Goal: Task Accomplishment & Management: Manage account settings

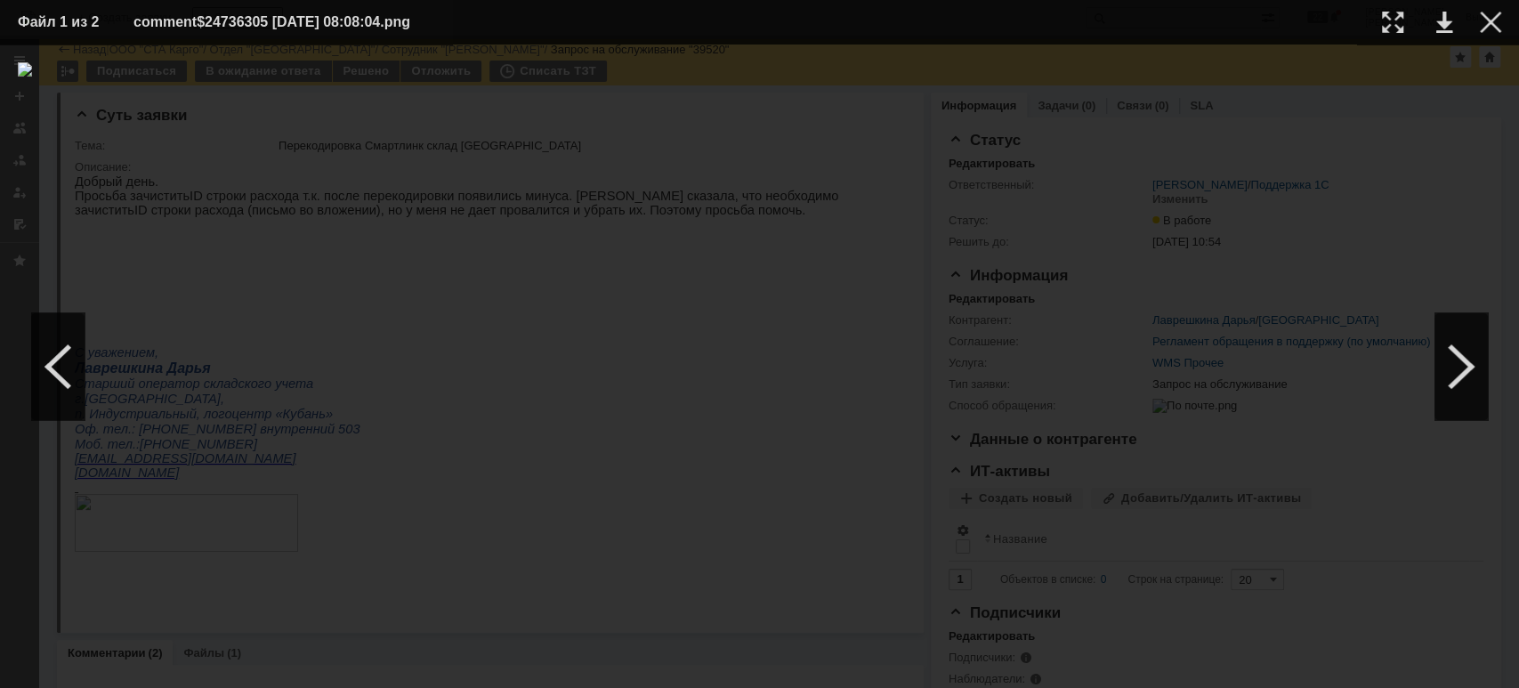
scroll to position [356, 0]
click at [1490, 15] on div at bounding box center [1490, 22] width 21 height 21
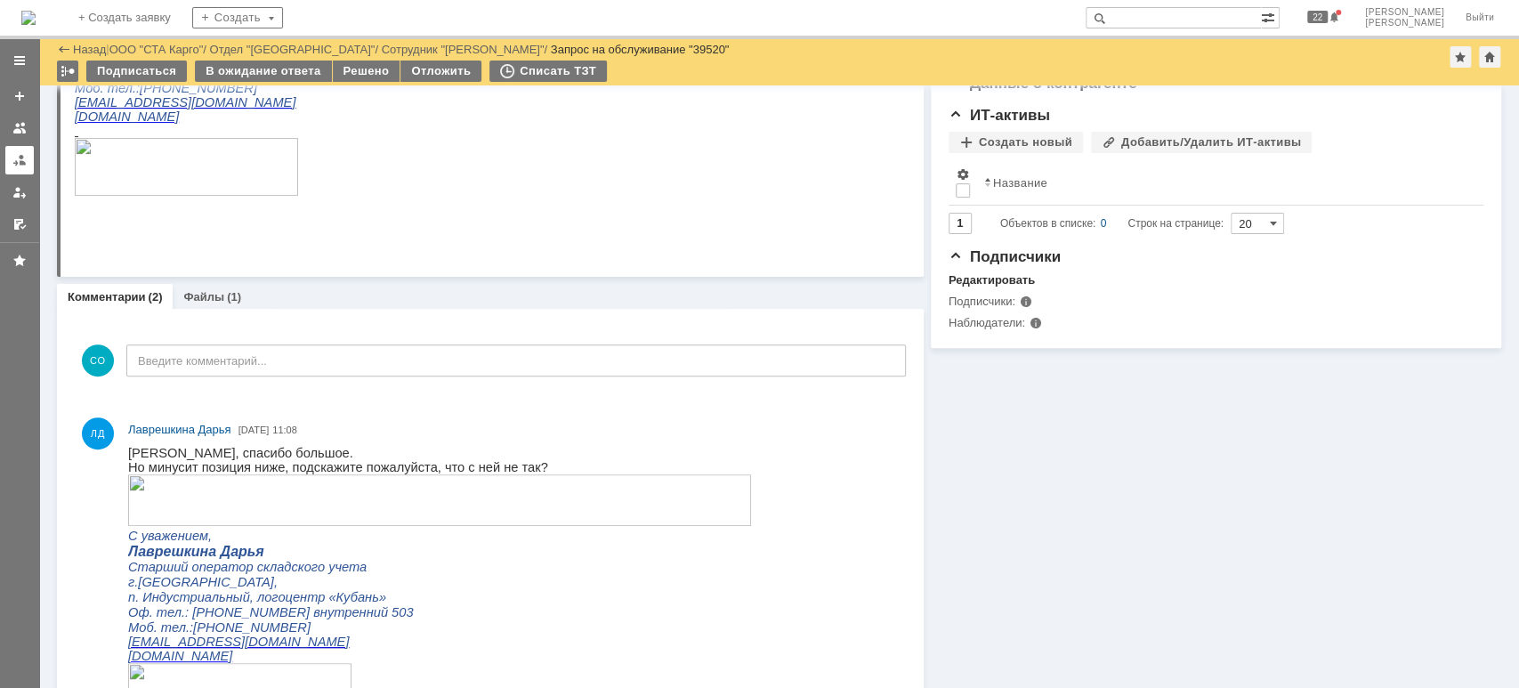
click at [17, 156] on div at bounding box center [19, 160] width 14 height 14
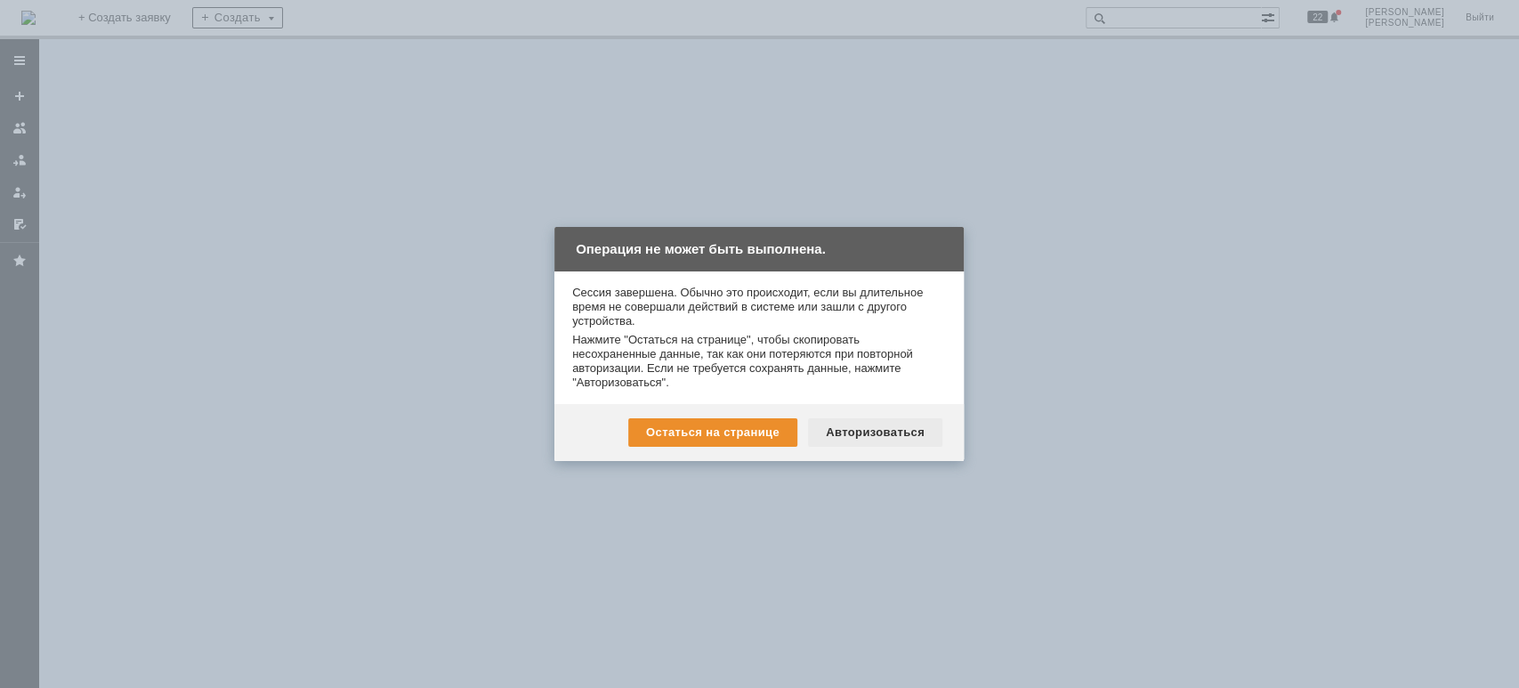
click at [868, 432] on div "Авторизоваться" at bounding box center [875, 432] width 134 height 28
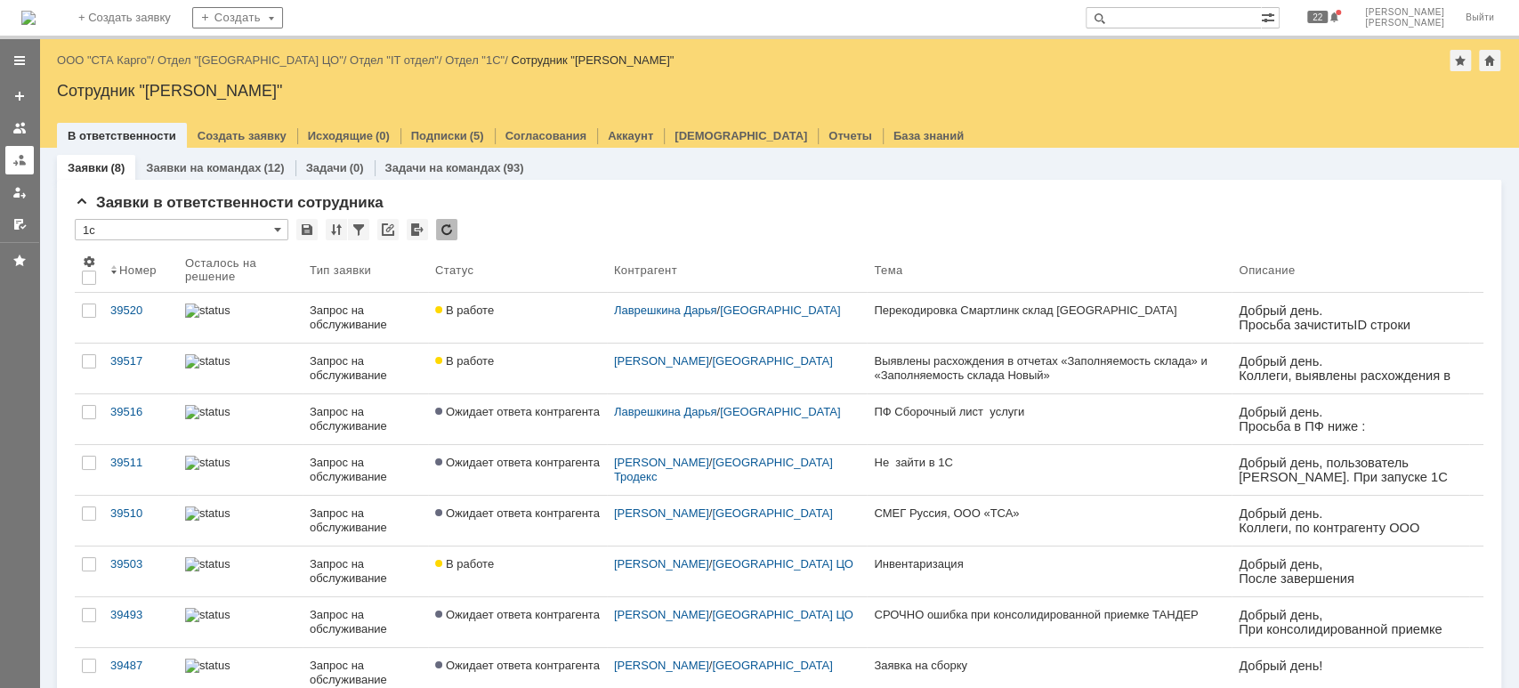
click at [13, 155] on div at bounding box center [19, 160] width 14 height 14
click at [16, 164] on div at bounding box center [19, 160] width 14 height 14
click at [139, 63] on link "ООО "СТА Карго"" at bounding box center [104, 59] width 94 height 13
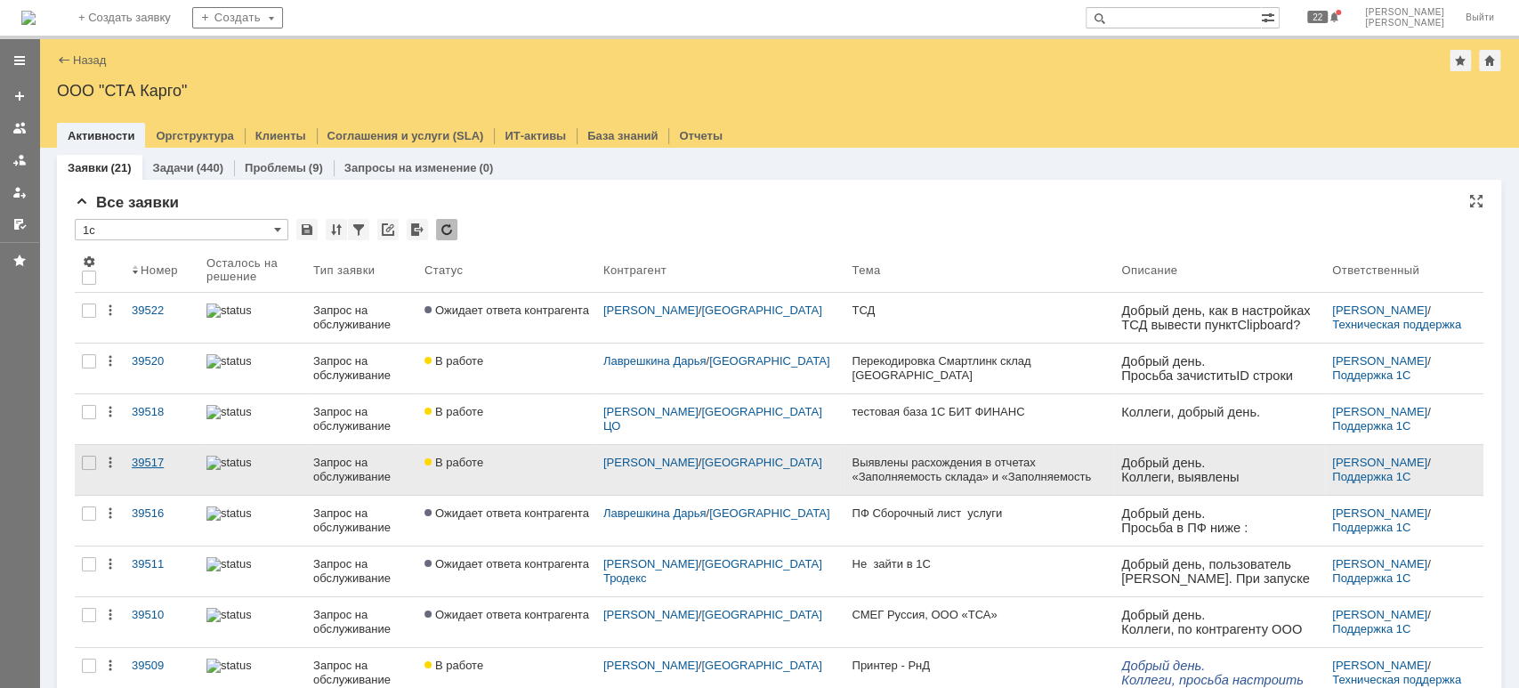
click at [158, 456] on div "39517" at bounding box center [162, 463] width 61 height 14
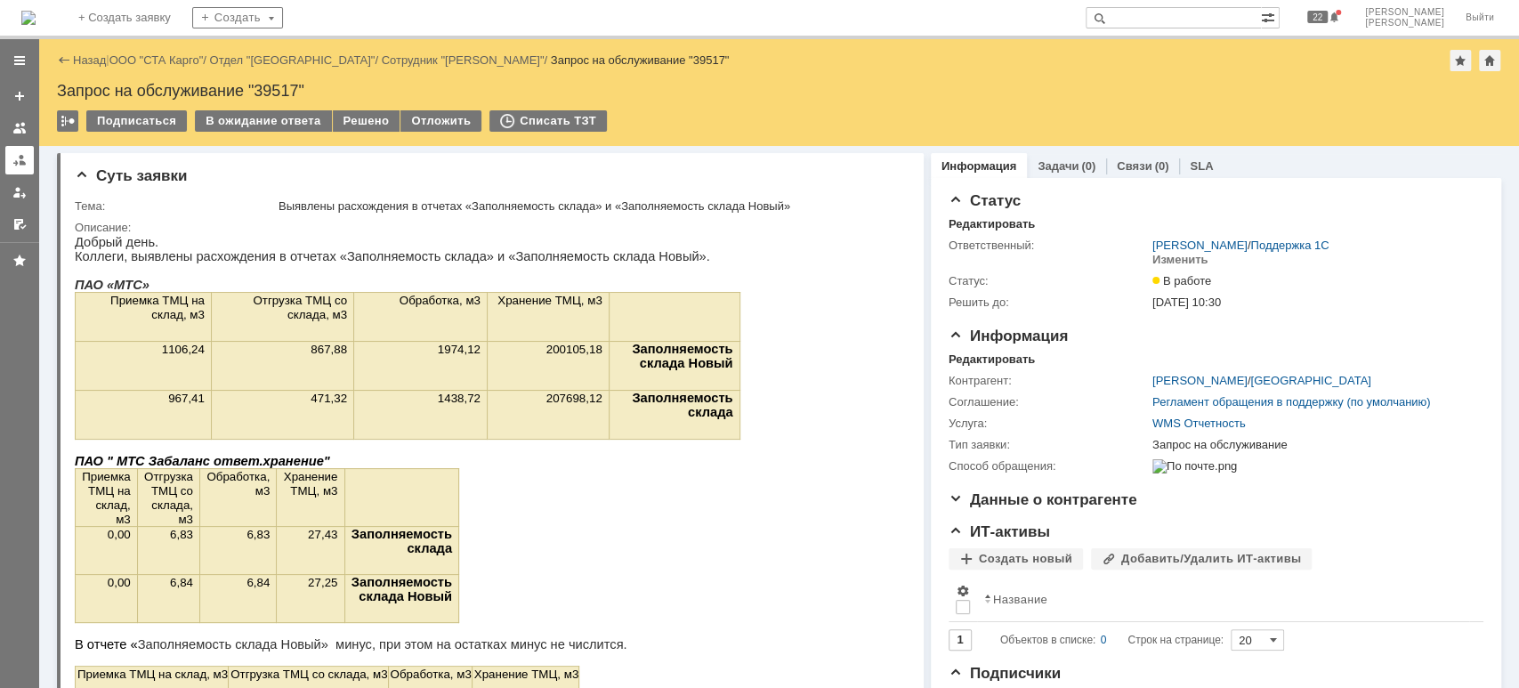
click at [15, 166] on div at bounding box center [19, 160] width 14 height 14
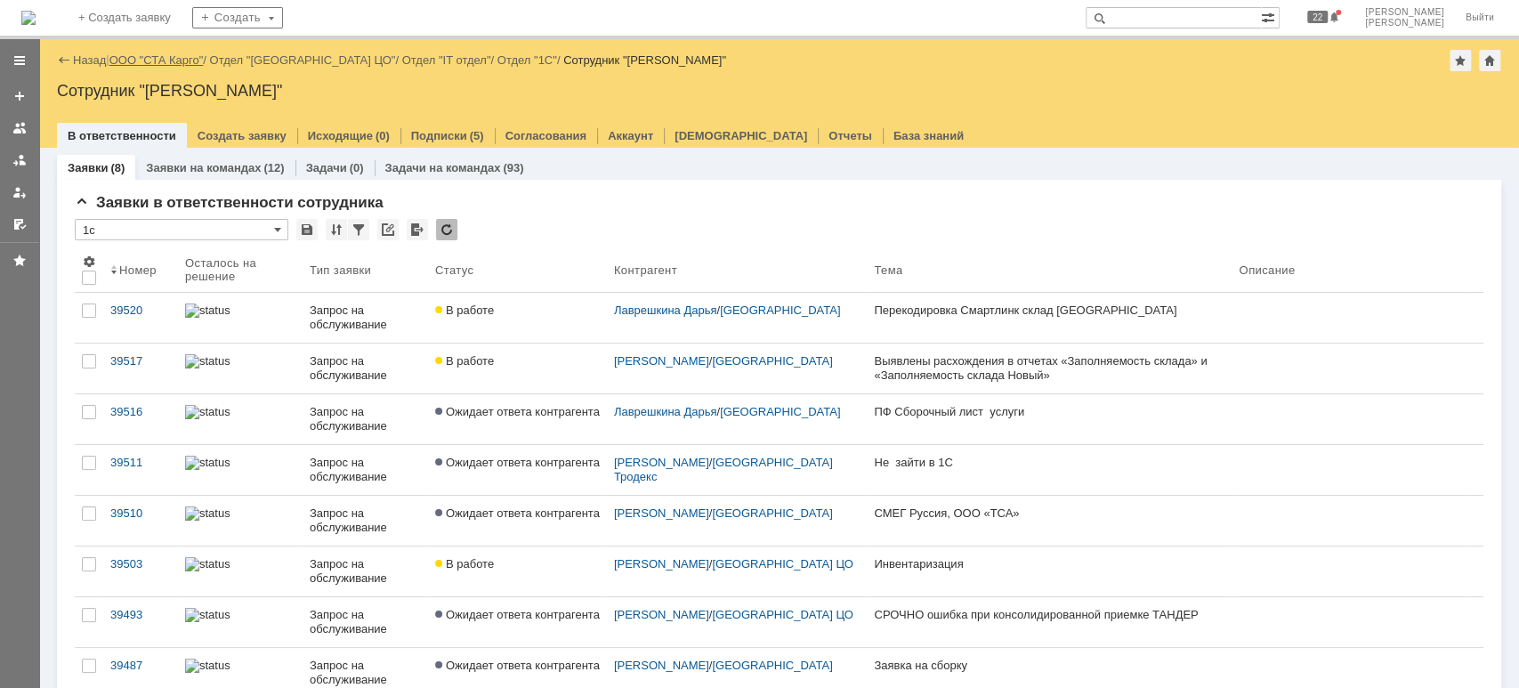
click at [144, 57] on link "ООО "СТА Карго"" at bounding box center [156, 59] width 94 height 13
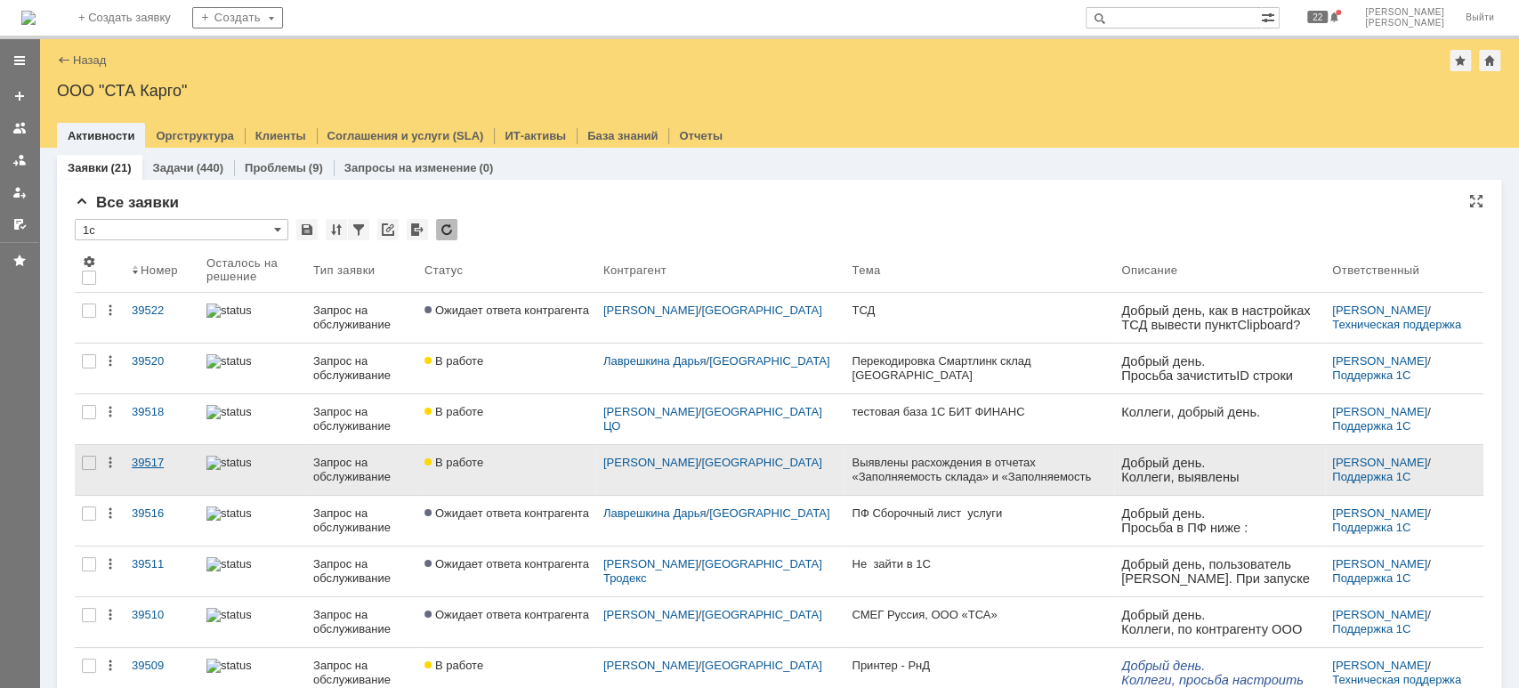
click at [183, 464] on div "39517" at bounding box center [162, 463] width 61 height 14
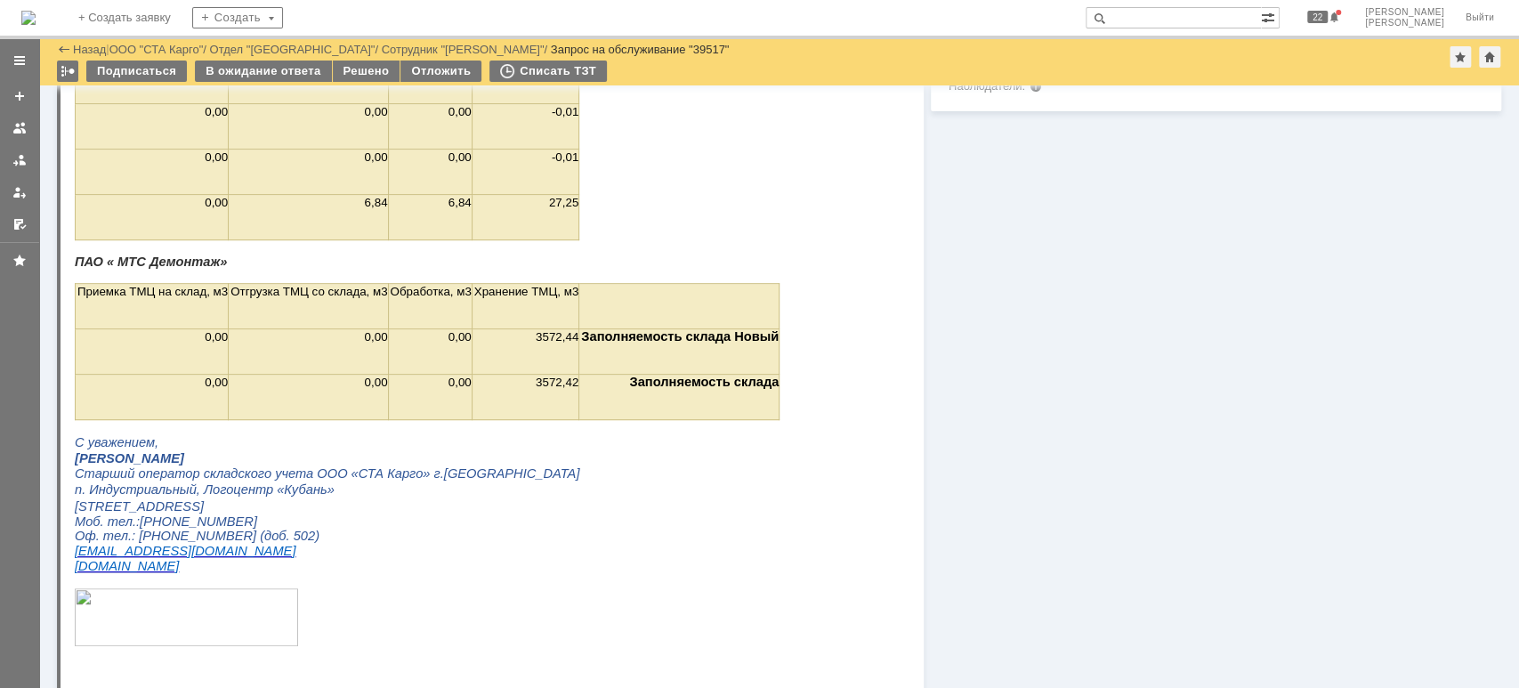
scroll to position [767, 0]
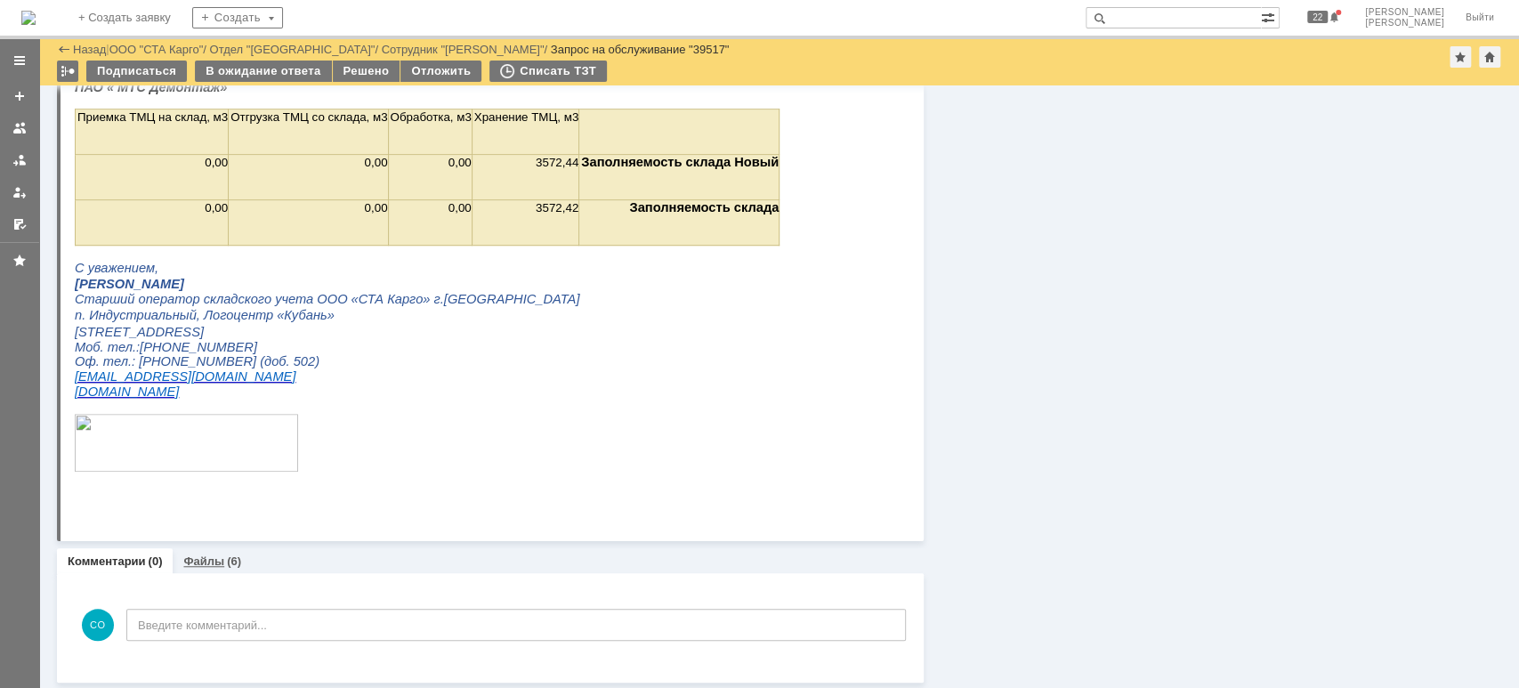
click at [219, 562] on link "Файлы" at bounding box center [203, 560] width 41 height 13
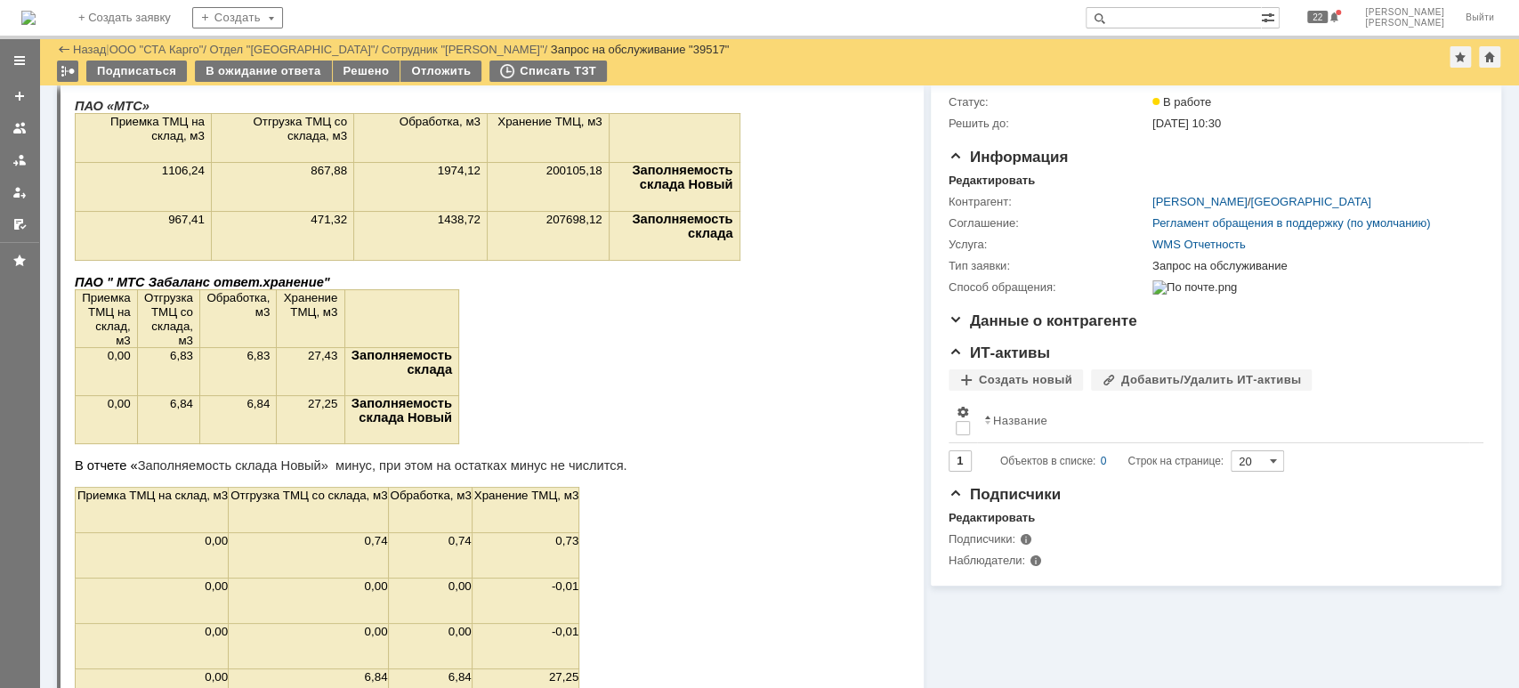
scroll to position [237, 0]
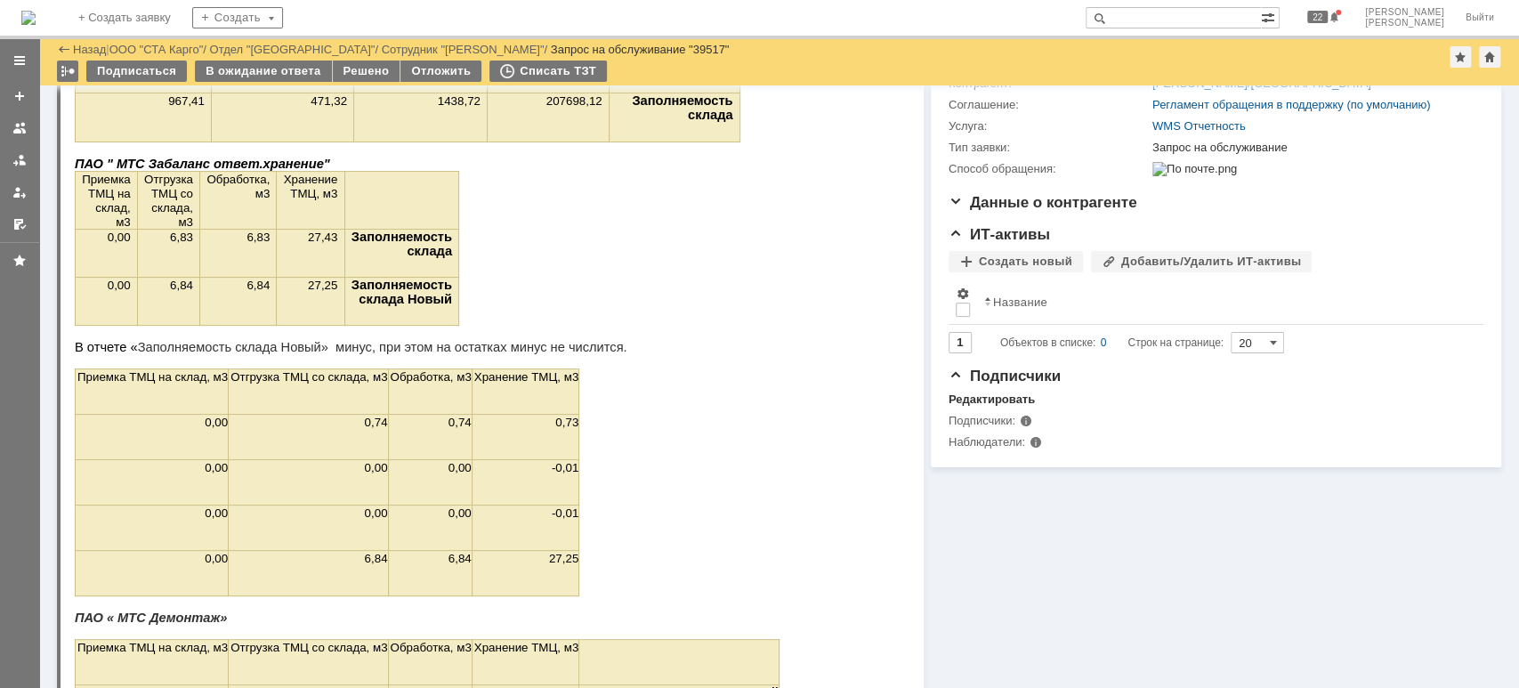
click at [510, 505] on td "-0,01" at bounding box center [526, 482] width 108 height 45
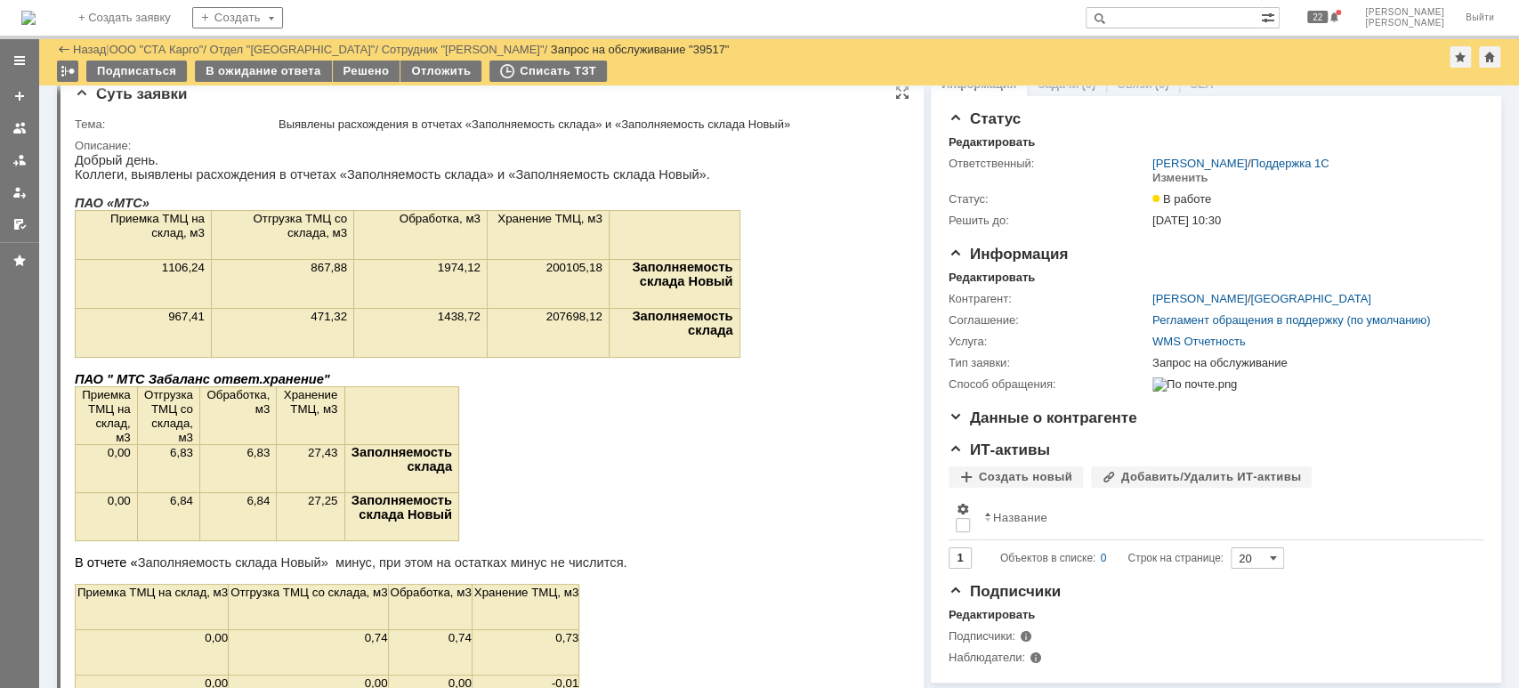
scroll to position [0, 0]
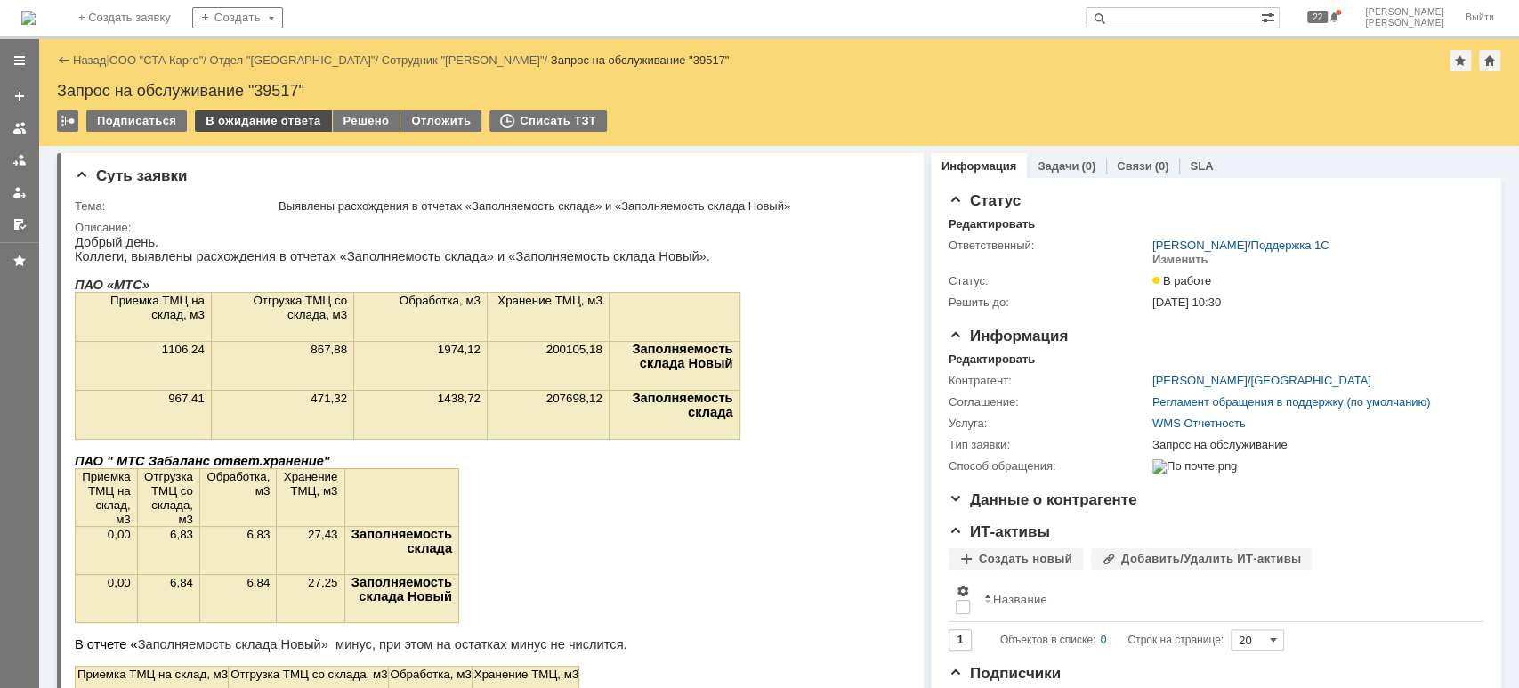
click at [279, 125] on div "В ожидание ответа" at bounding box center [263, 120] width 136 height 21
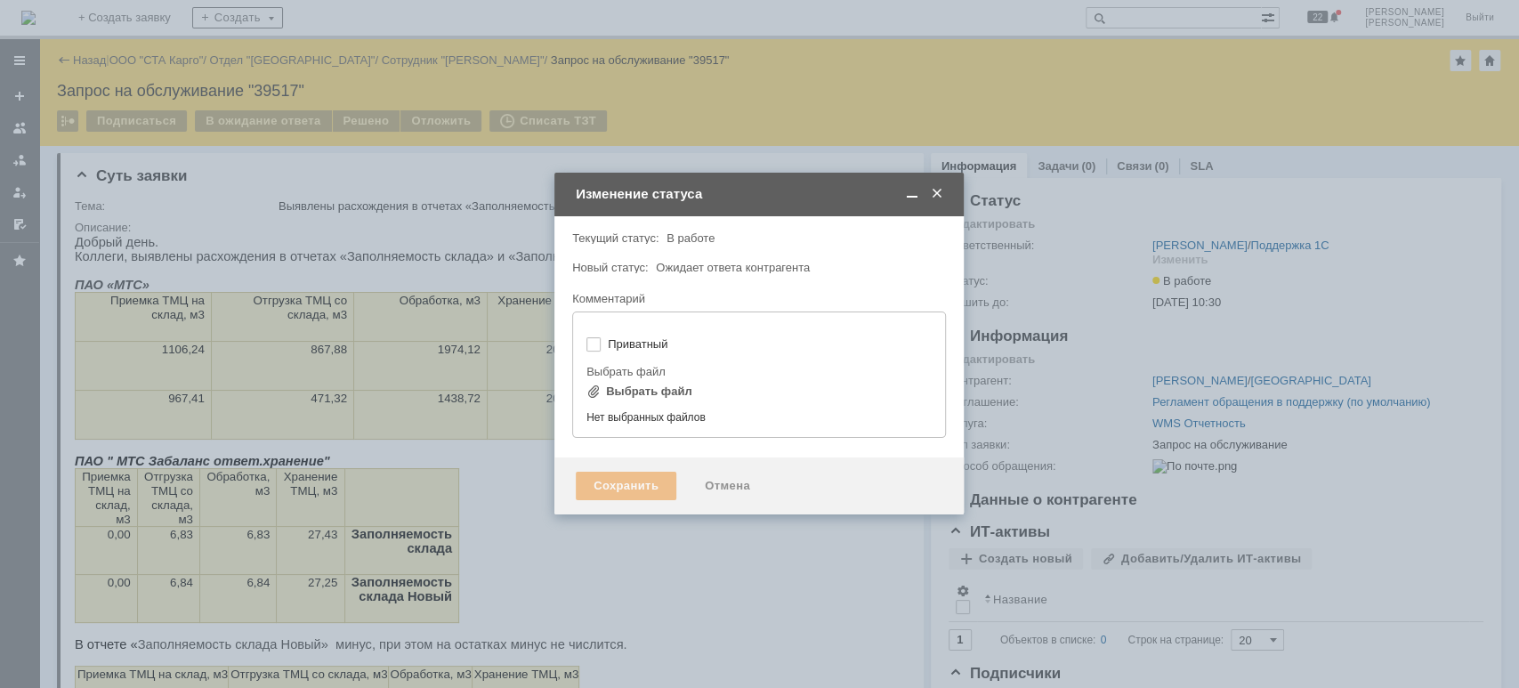
type input "[не указано]"
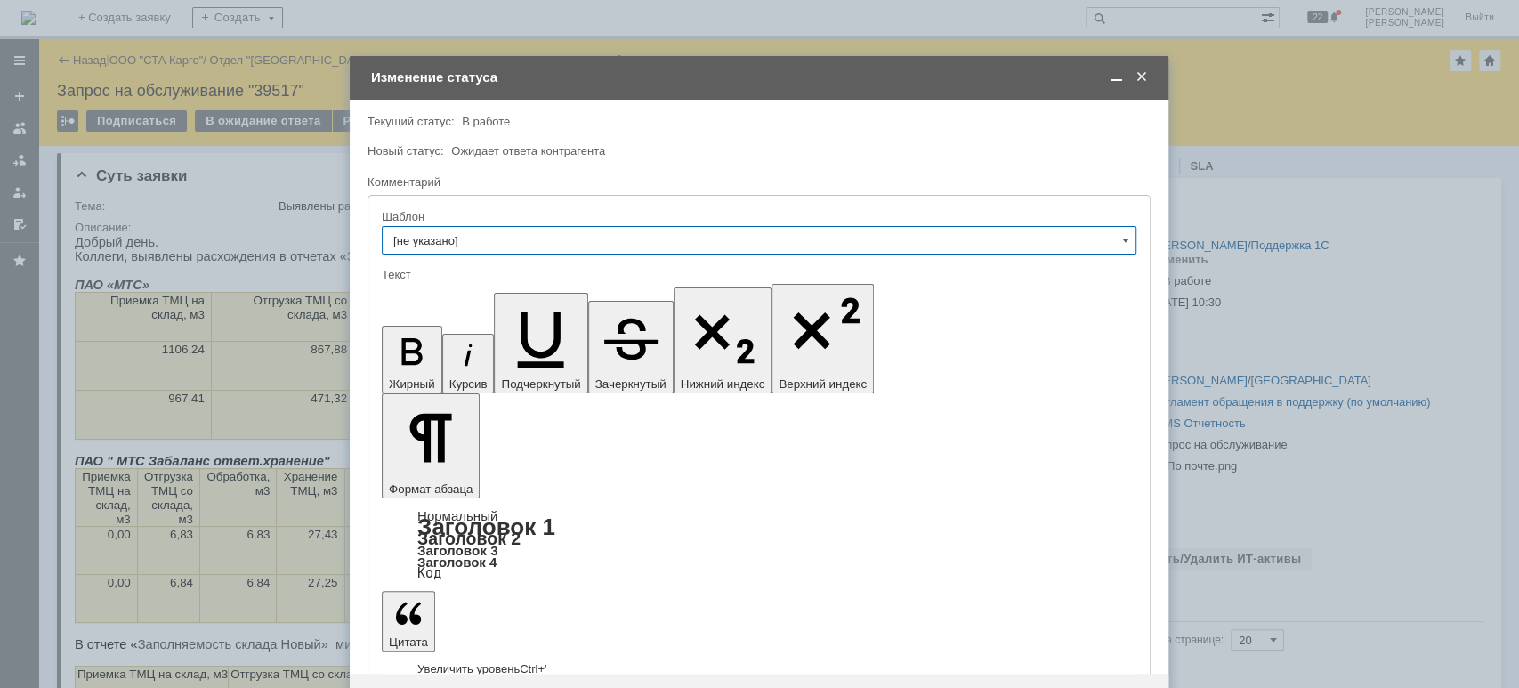
drag, startPoint x: 571, startPoint y: 4943, endPoint x: 730, endPoint y: 4947, distance: 158.5
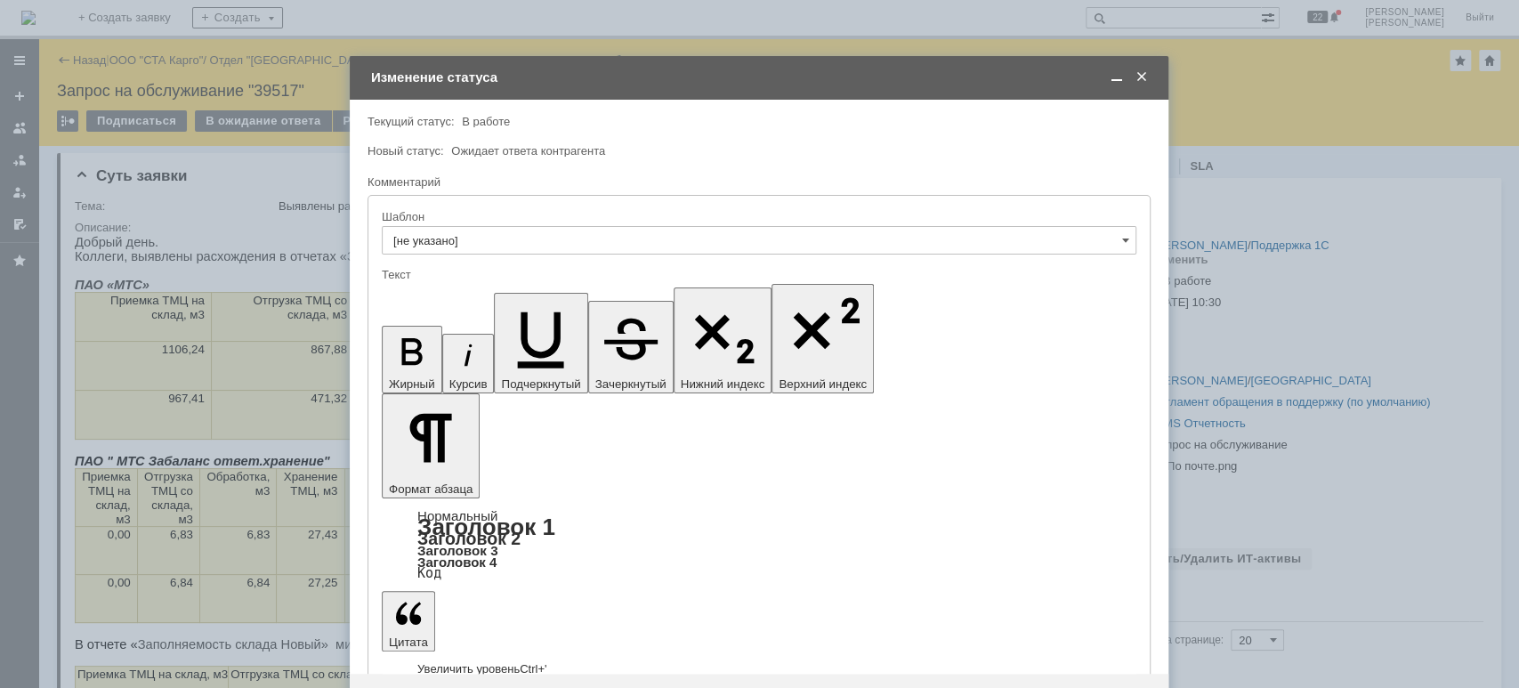
drag, startPoint x: 530, startPoint y: 4941, endPoint x: 731, endPoint y: 4942, distance: 200.2
drag, startPoint x: 554, startPoint y: 4940, endPoint x: 719, endPoint y: 4942, distance: 165.5
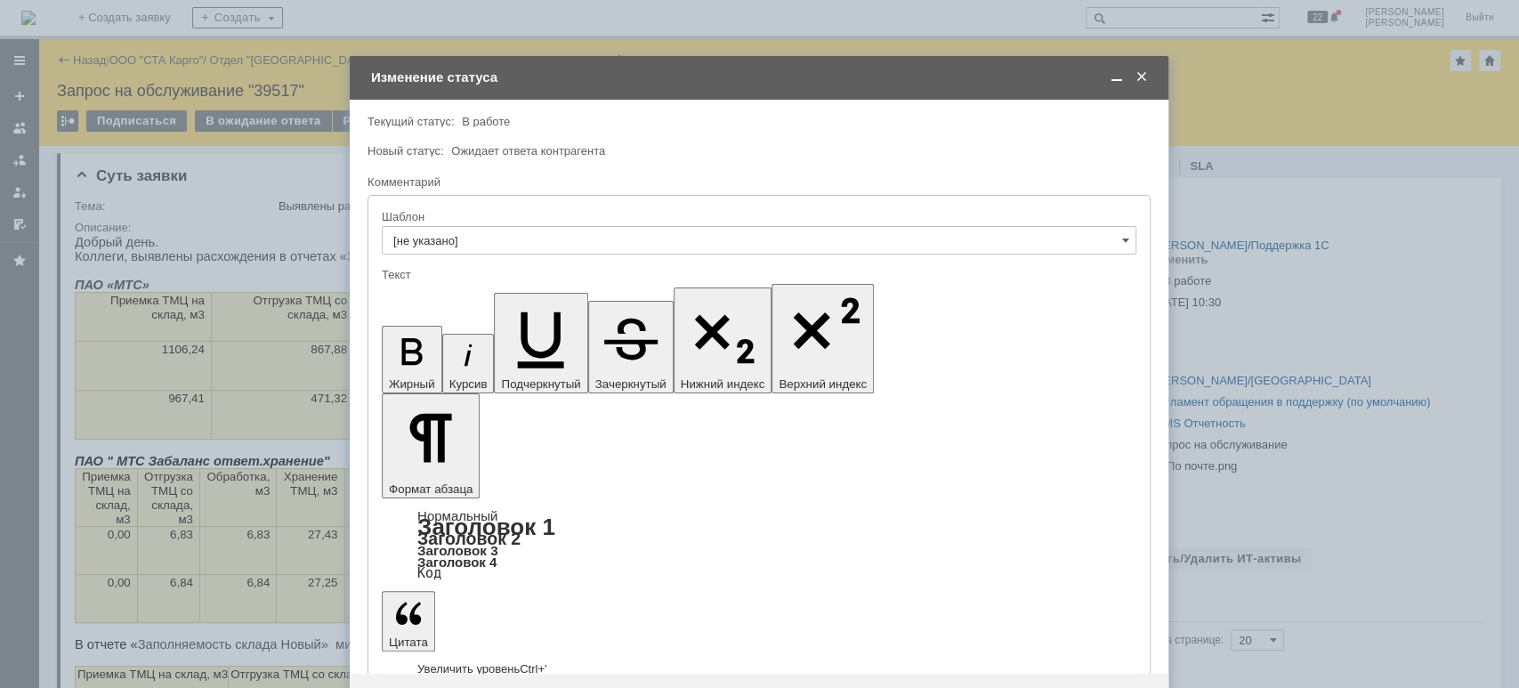
drag, startPoint x: 804, startPoint y: 4961, endPoint x: 809, endPoint y: 4976, distance: 16.0
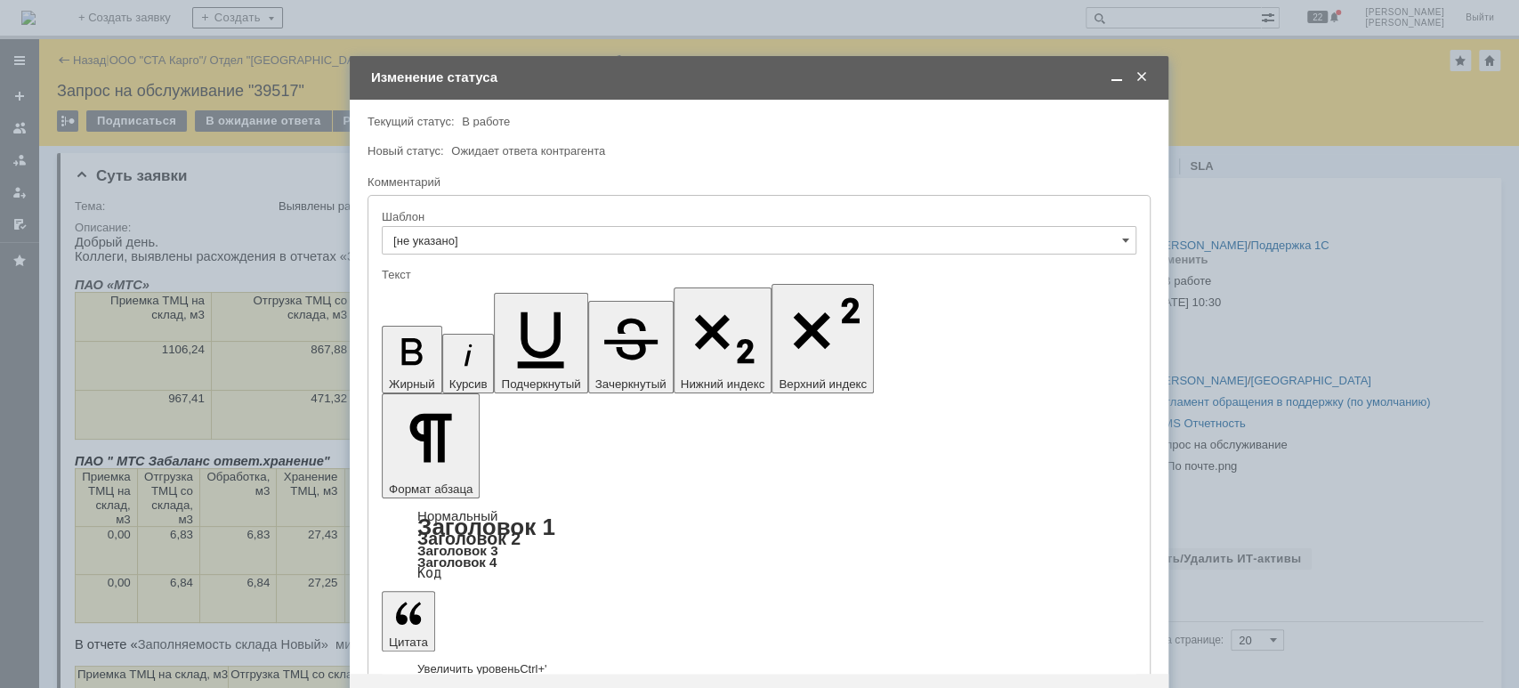
drag, startPoint x: 554, startPoint y: 4986, endPoint x: 385, endPoint y: 4983, distance: 168.2
drag, startPoint x: 554, startPoint y: 4983, endPoint x: 764, endPoint y: 5292, distance: 373.7
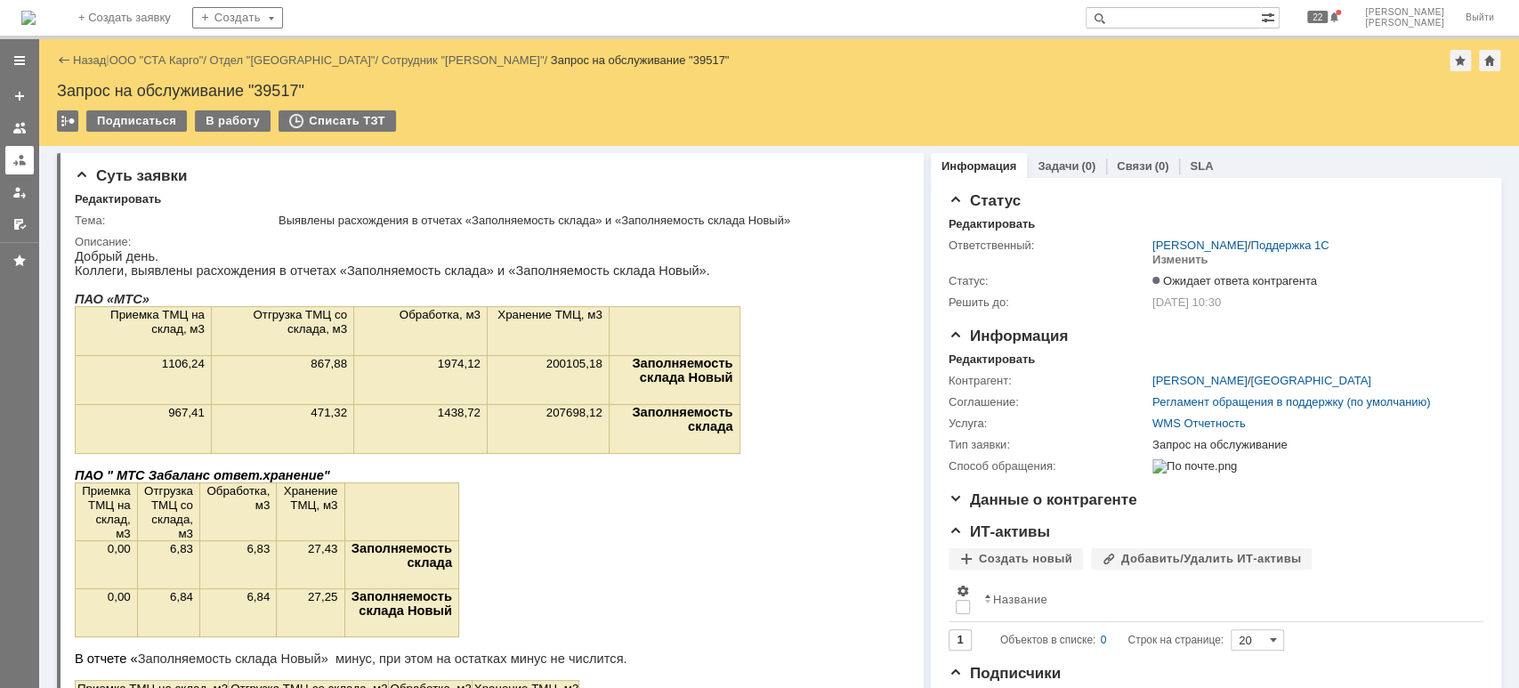
click at [12, 165] on div at bounding box center [19, 160] width 14 height 14
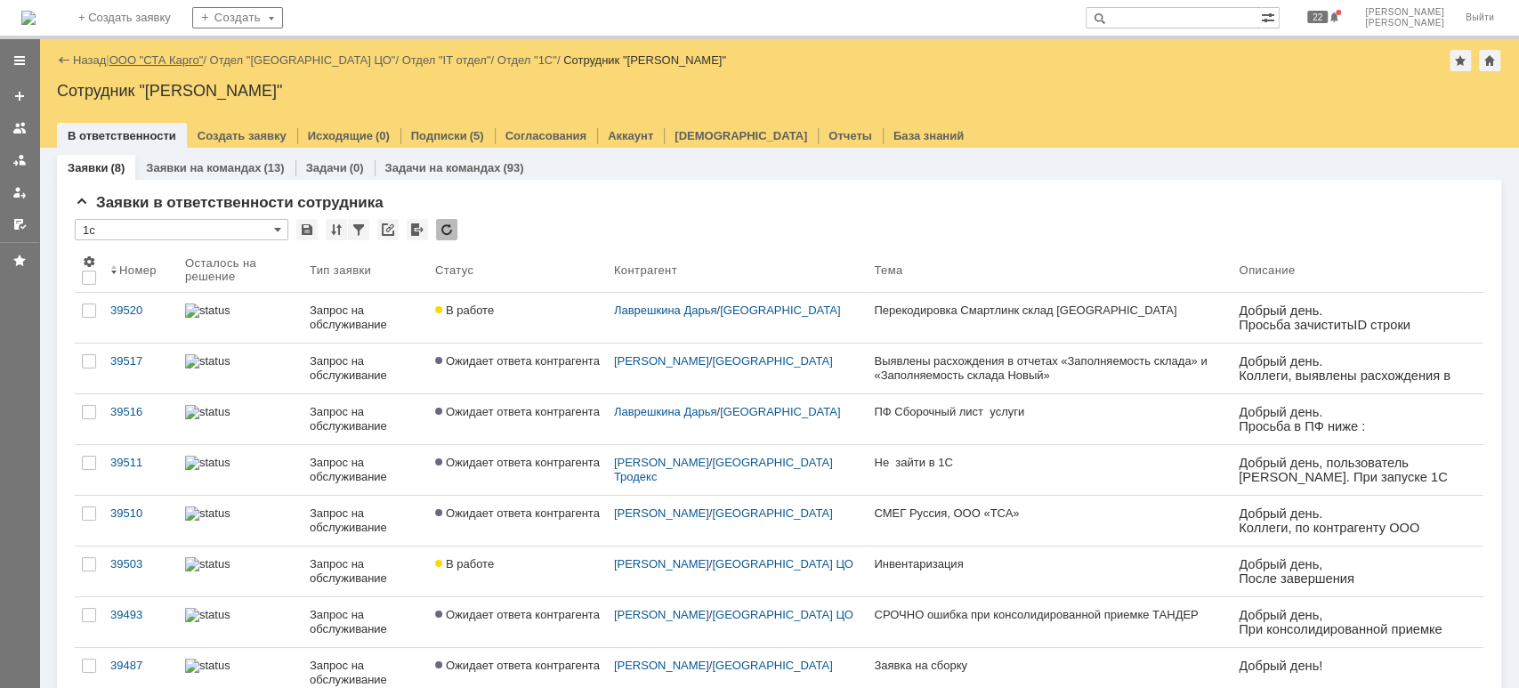
click at [161, 59] on link "ООО "СТА Карго"" at bounding box center [156, 59] width 94 height 13
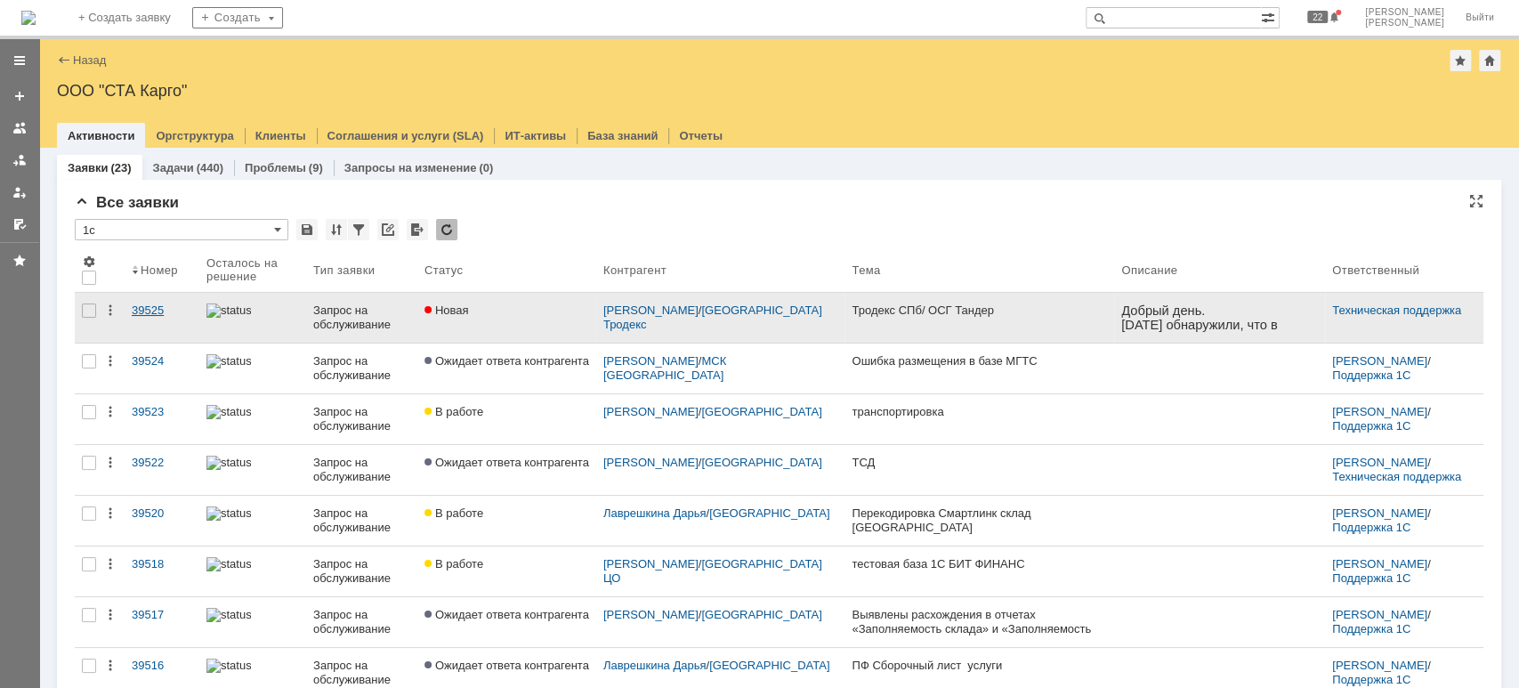
click at [150, 301] on link "39525" at bounding box center [162, 318] width 75 height 50
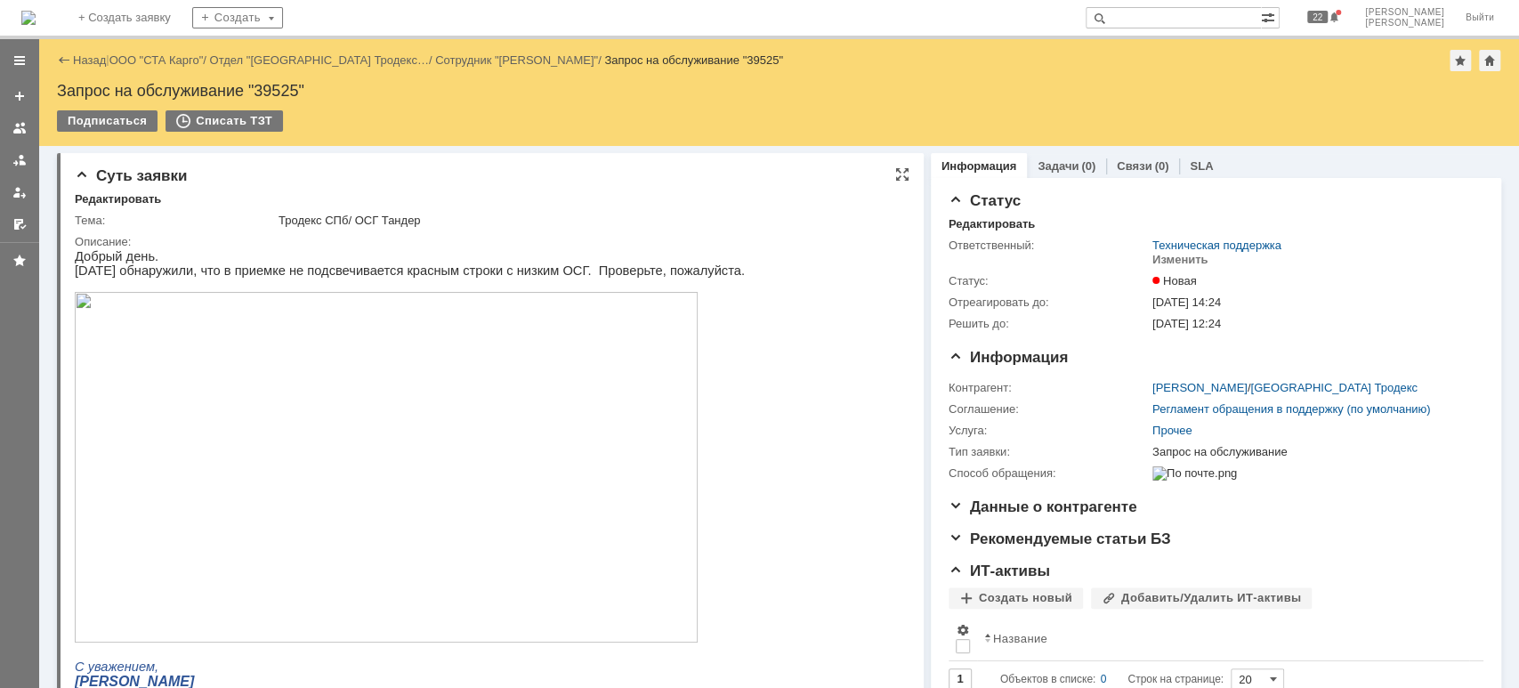
click at [215, 416] on img at bounding box center [386, 467] width 623 height 351
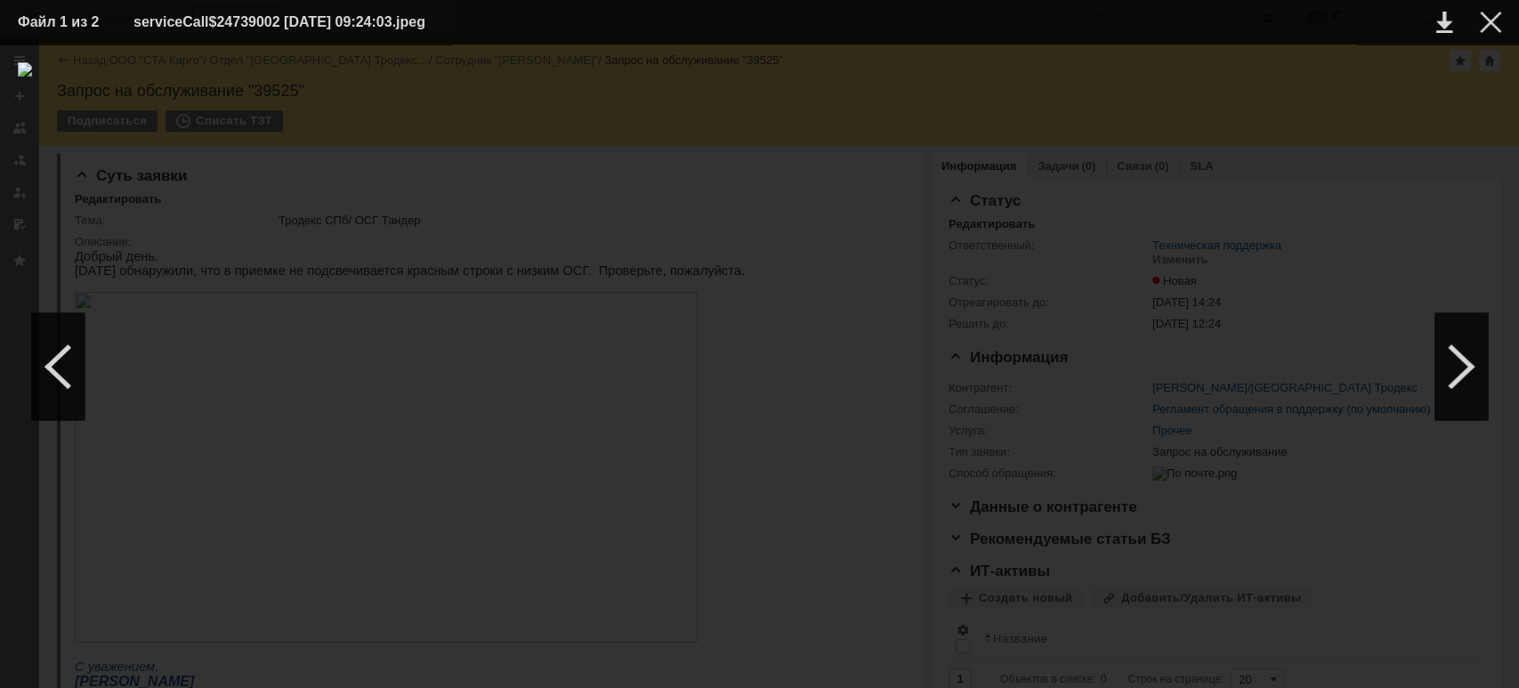
click at [1495, 33] on td at bounding box center [1476, 22] width 49 height 27
click at [1491, 27] on div at bounding box center [1490, 22] width 21 height 21
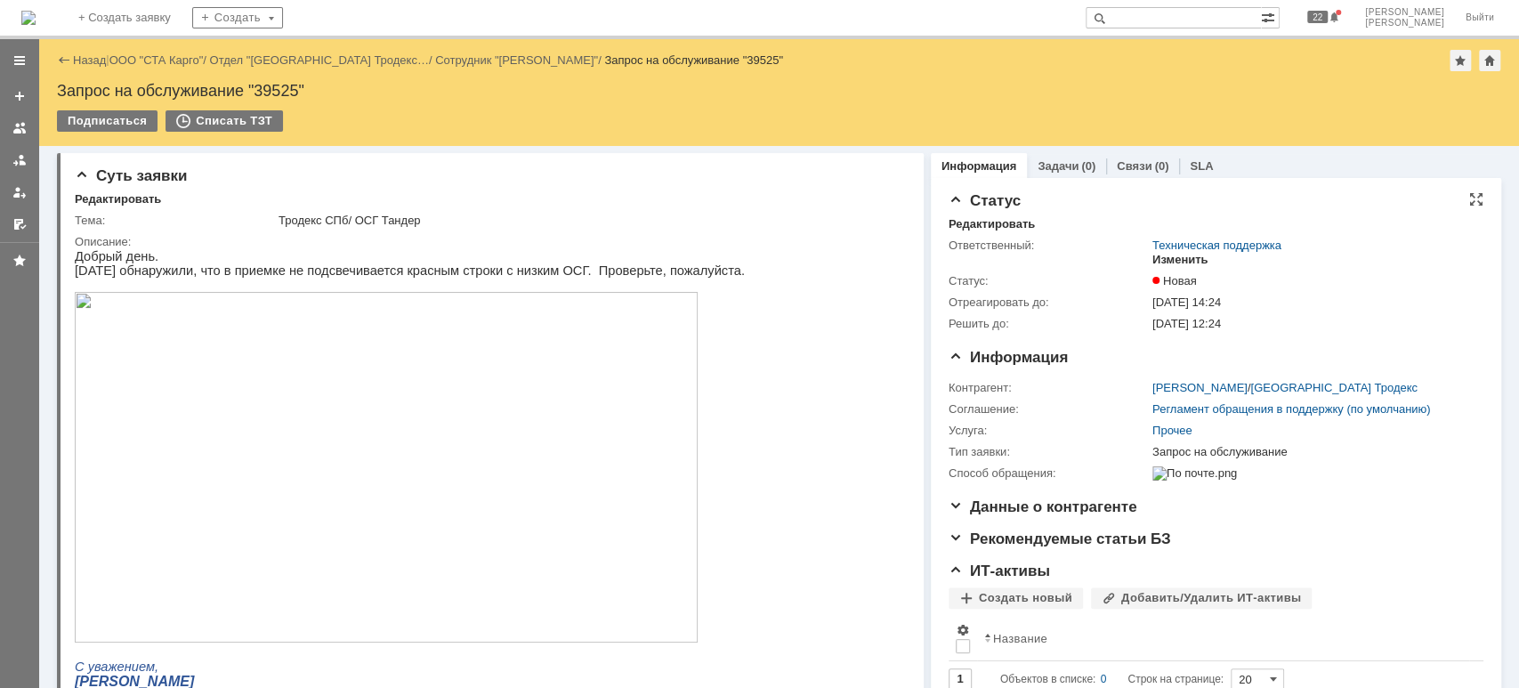
click at [1168, 259] on div "Изменить" at bounding box center [1180, 260] width 56 height 14
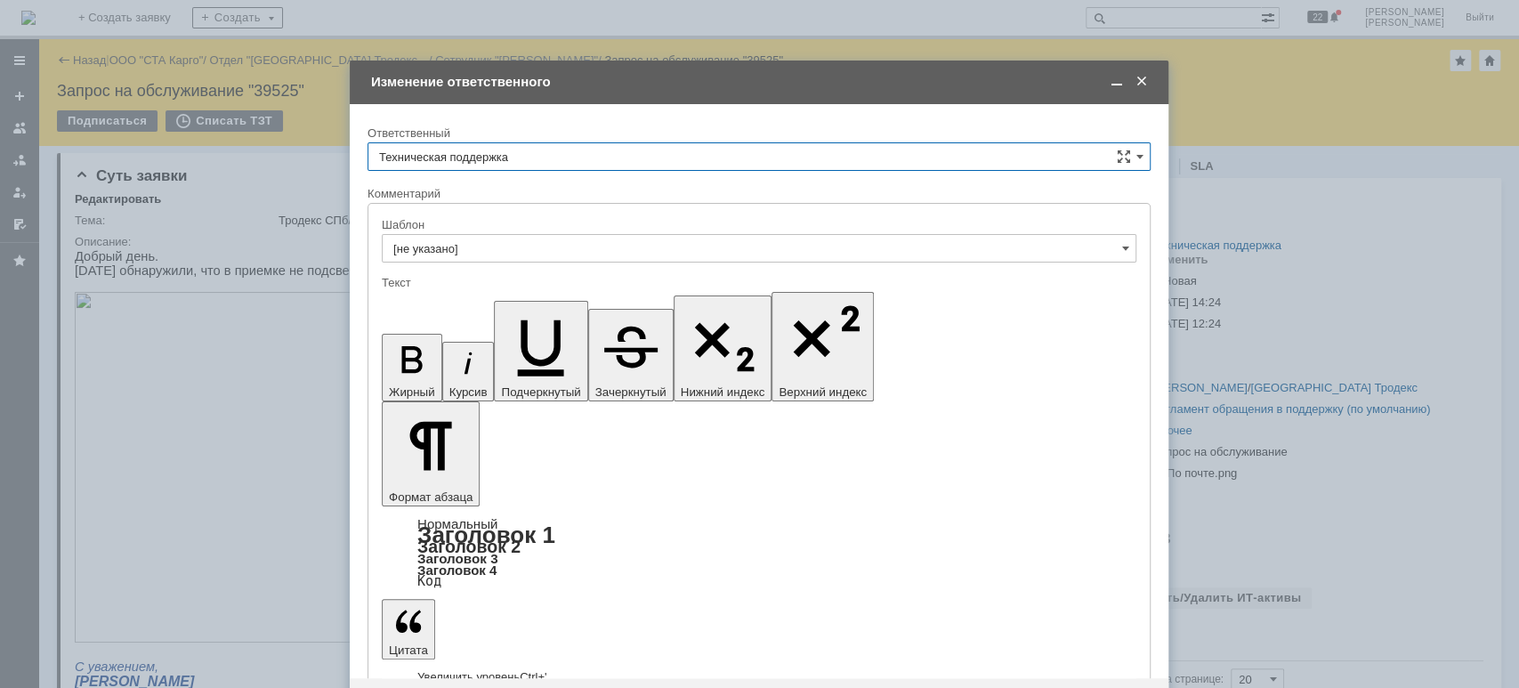
click at [597, 160] on input "Техническая поддержка" at bounding box center [759, 156] width 783 height 28
click at [508, 241] on span "[PERSON_NAME]" at bounding box center [759, 248] width 760 height 14
type input "[PERSON_NAME]"
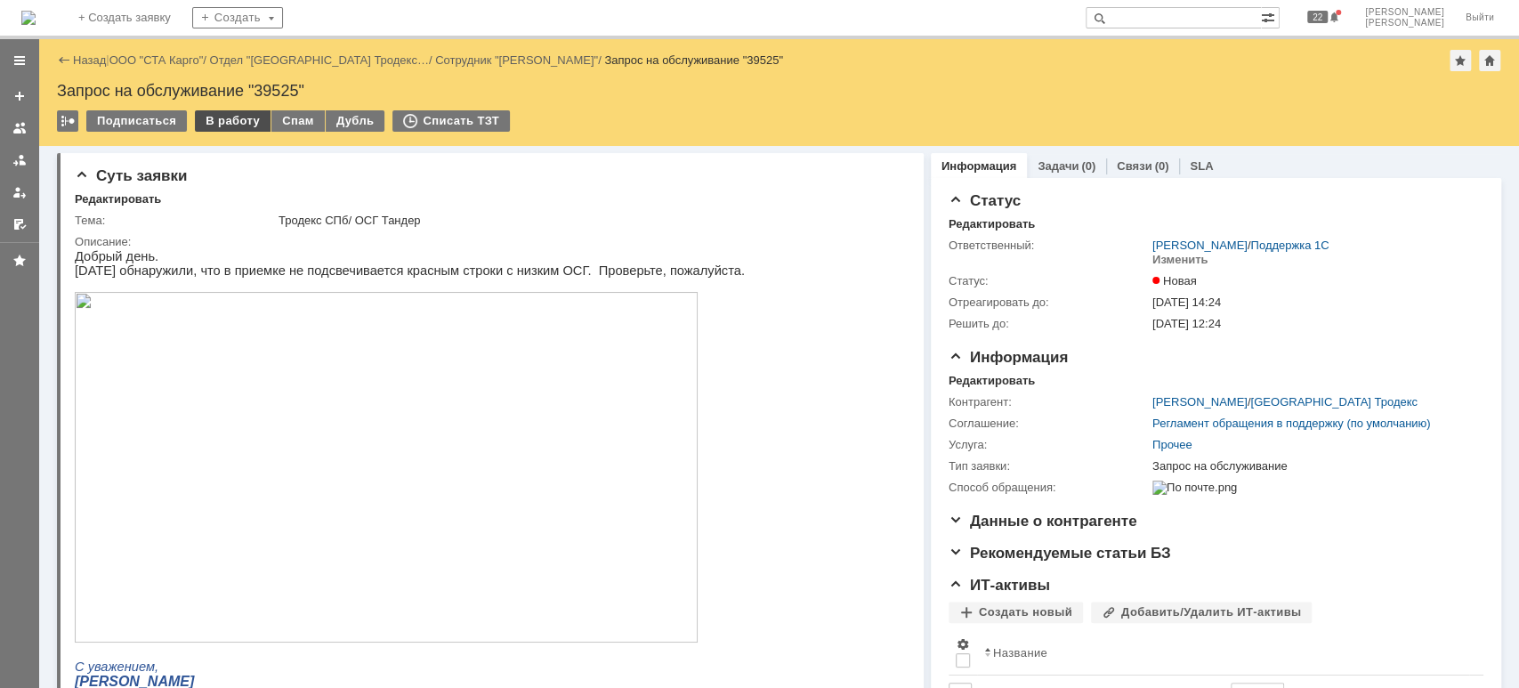
click at [228, 123] on div "В работу" at bounding box center [233, 120] width 76 height 21
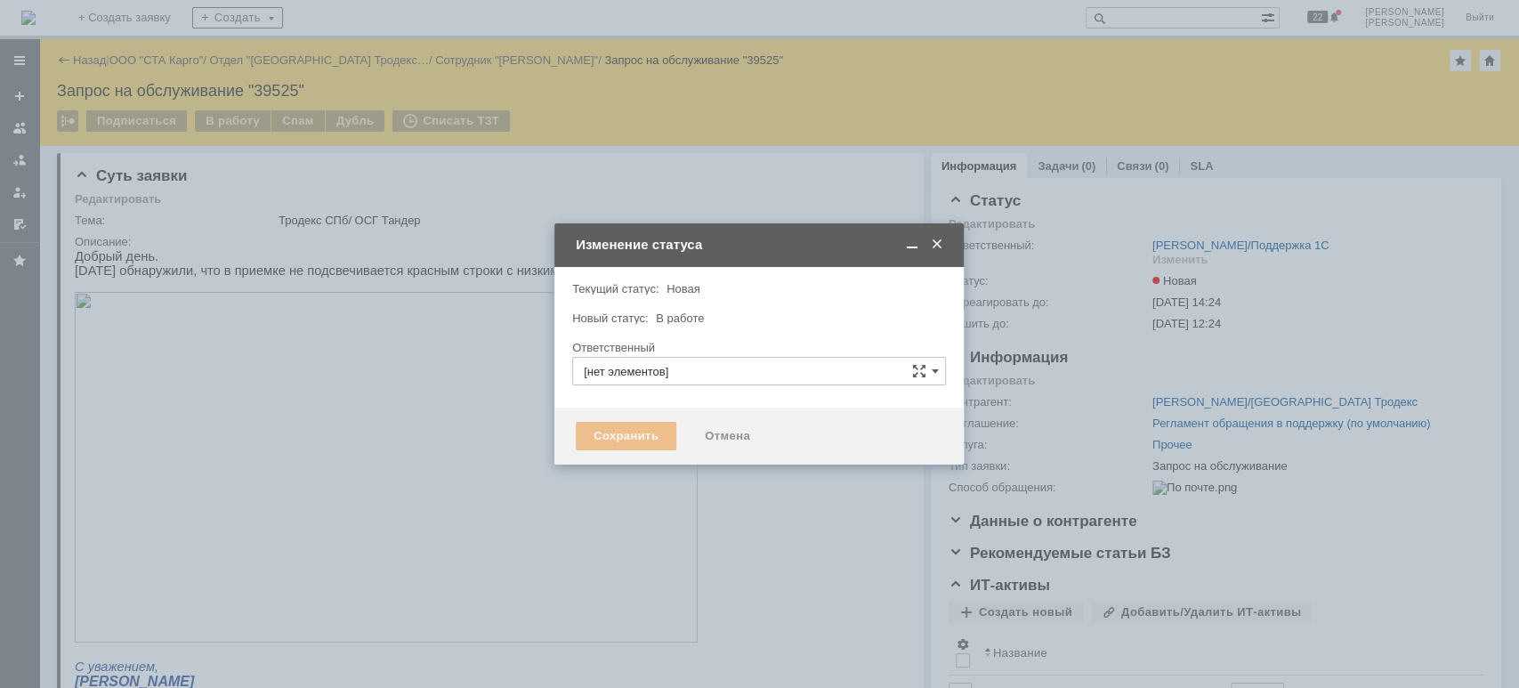
type input "[PERSON_NAME]"
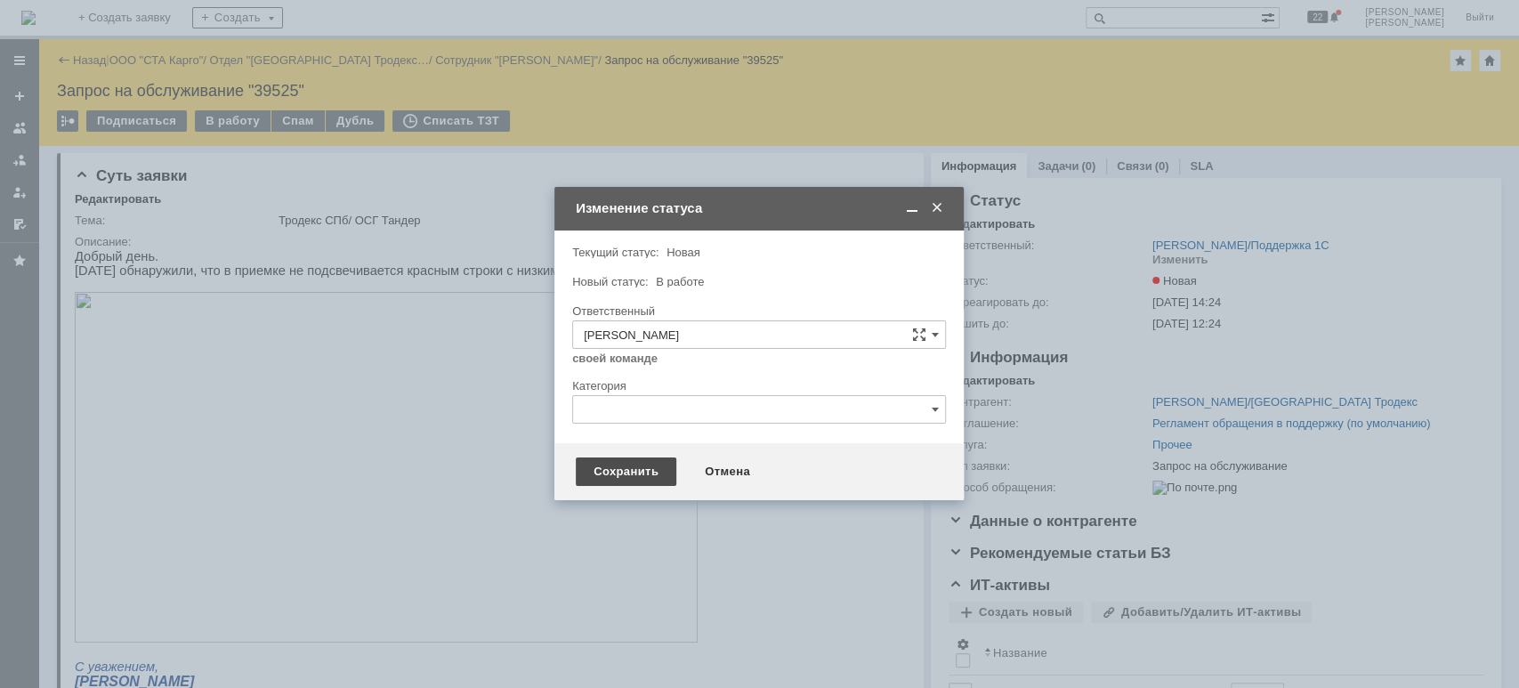
click at [600, 465] on div "Сохранить" at bounding box center [626, 471] width 101 height 28
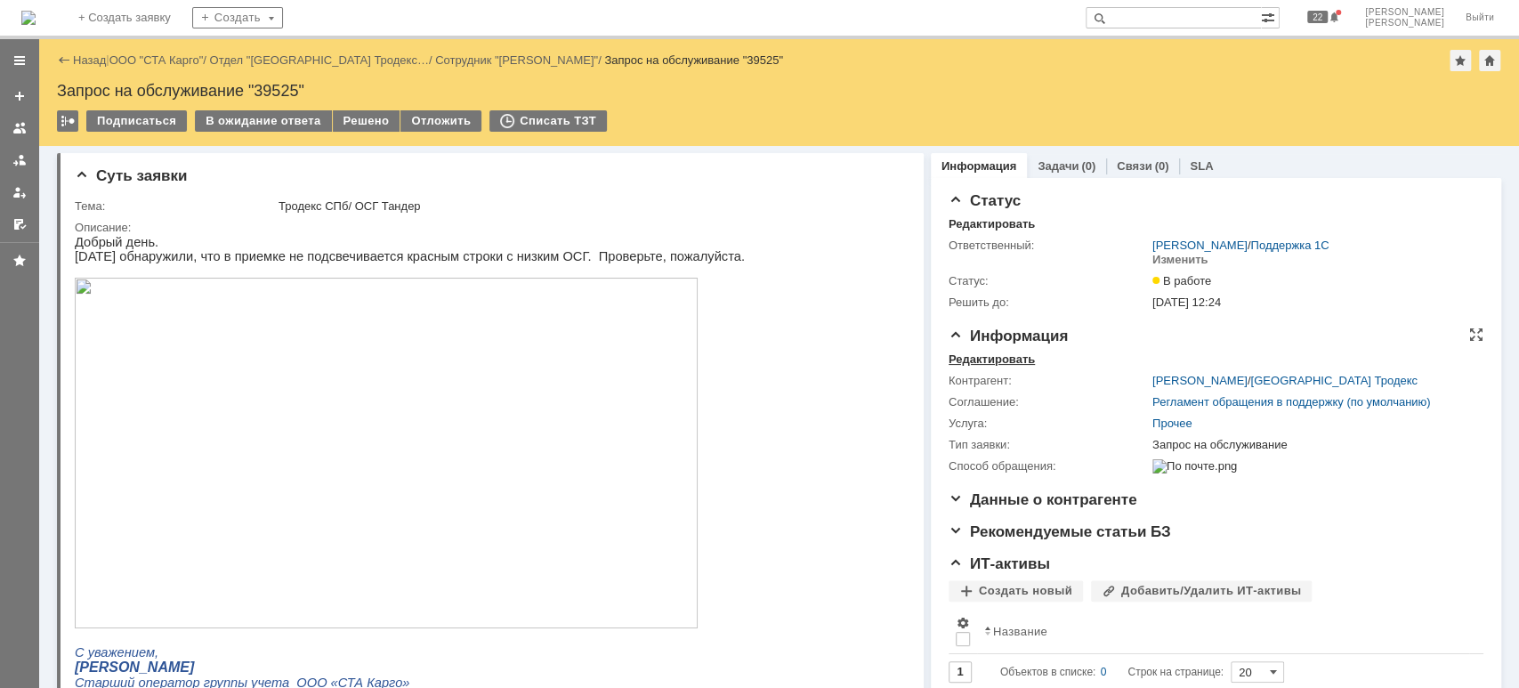
click at [995, 358] on div "Редактировать" at bounding box center [992, 359] width 86 height 14
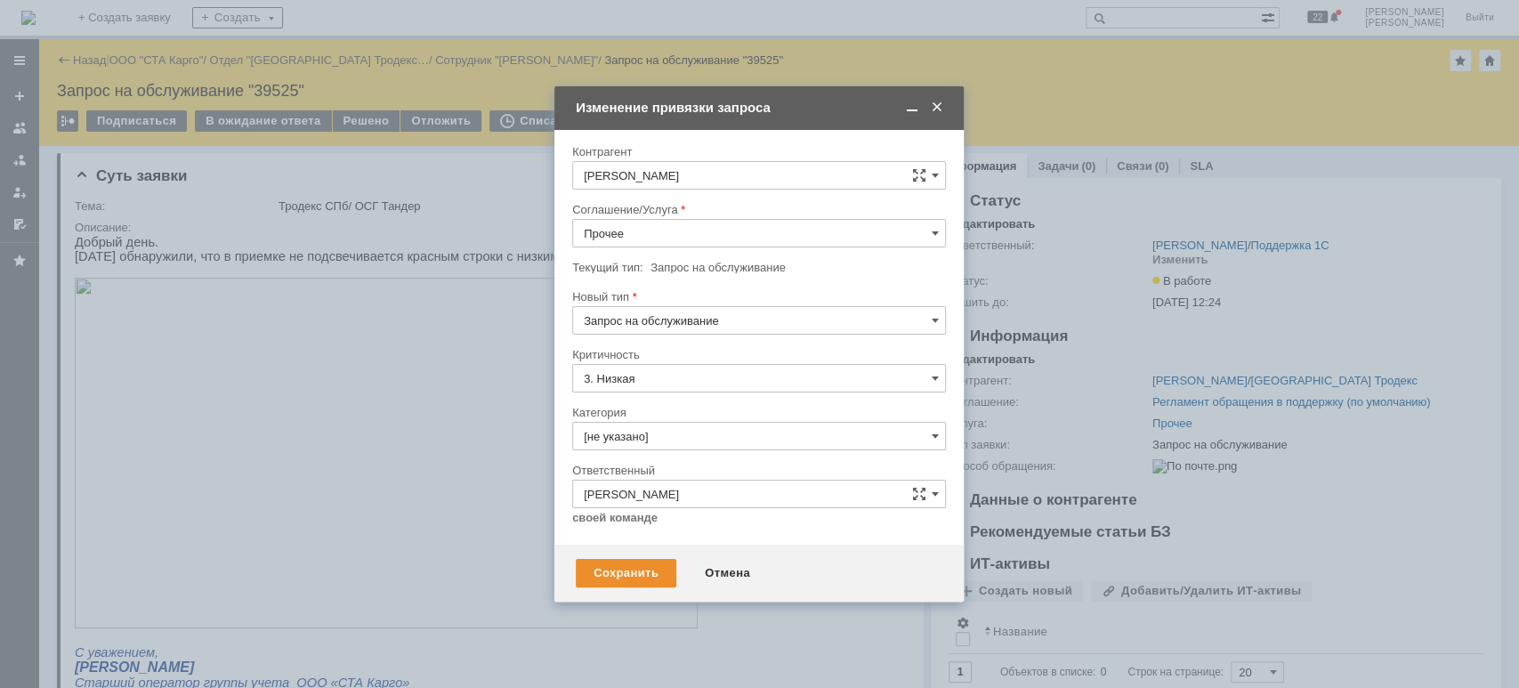
click at [678, 235] on input "Прочее" at bounding box center [759, 233] width 374 height 28
click at [706, 336] on span "WMS Приёмка" at bounding box center [759, 334] width 351 height 14
type input "WMS Приёмка"
click at [655, 570] on div "Сохранить" at bounding box center [626, 573] width 101 height 28
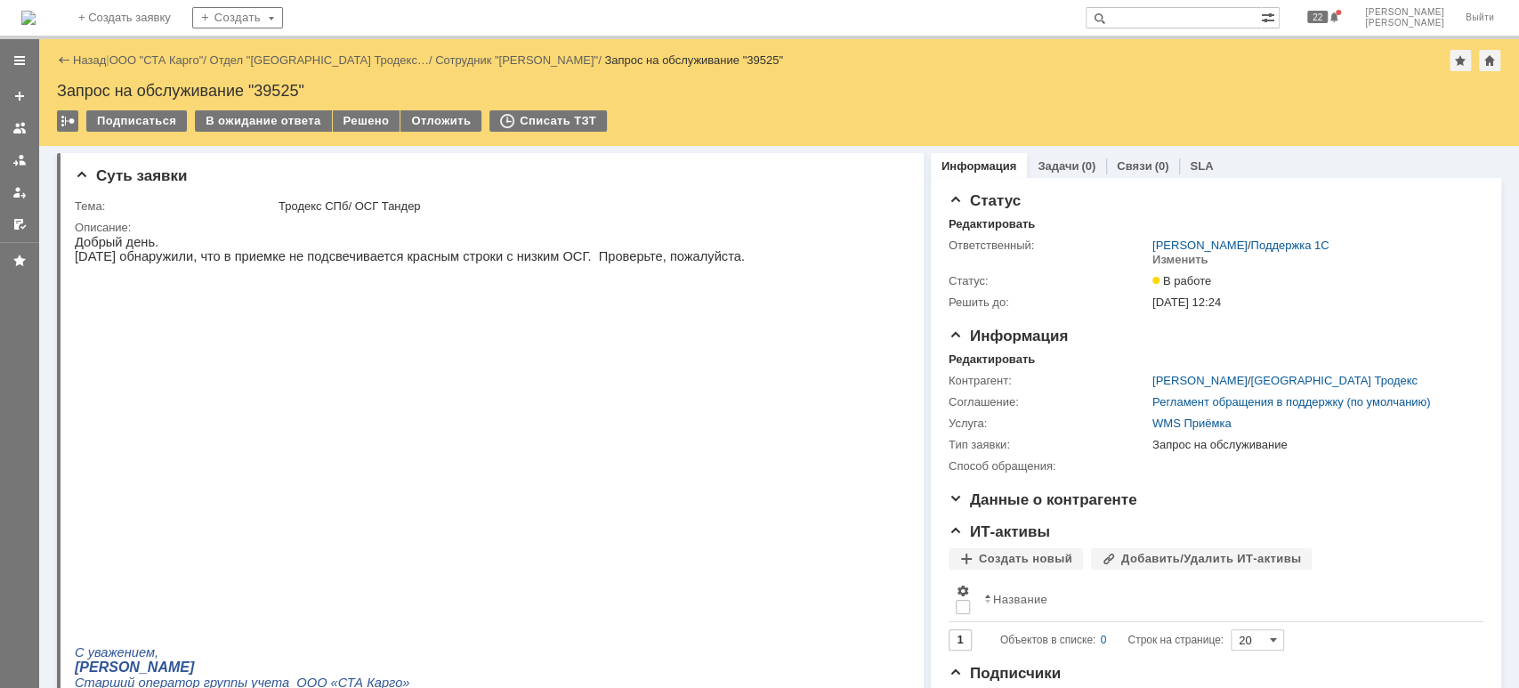
click at [516, 454] on img at bounding box center [386, 453] width 623 height 351
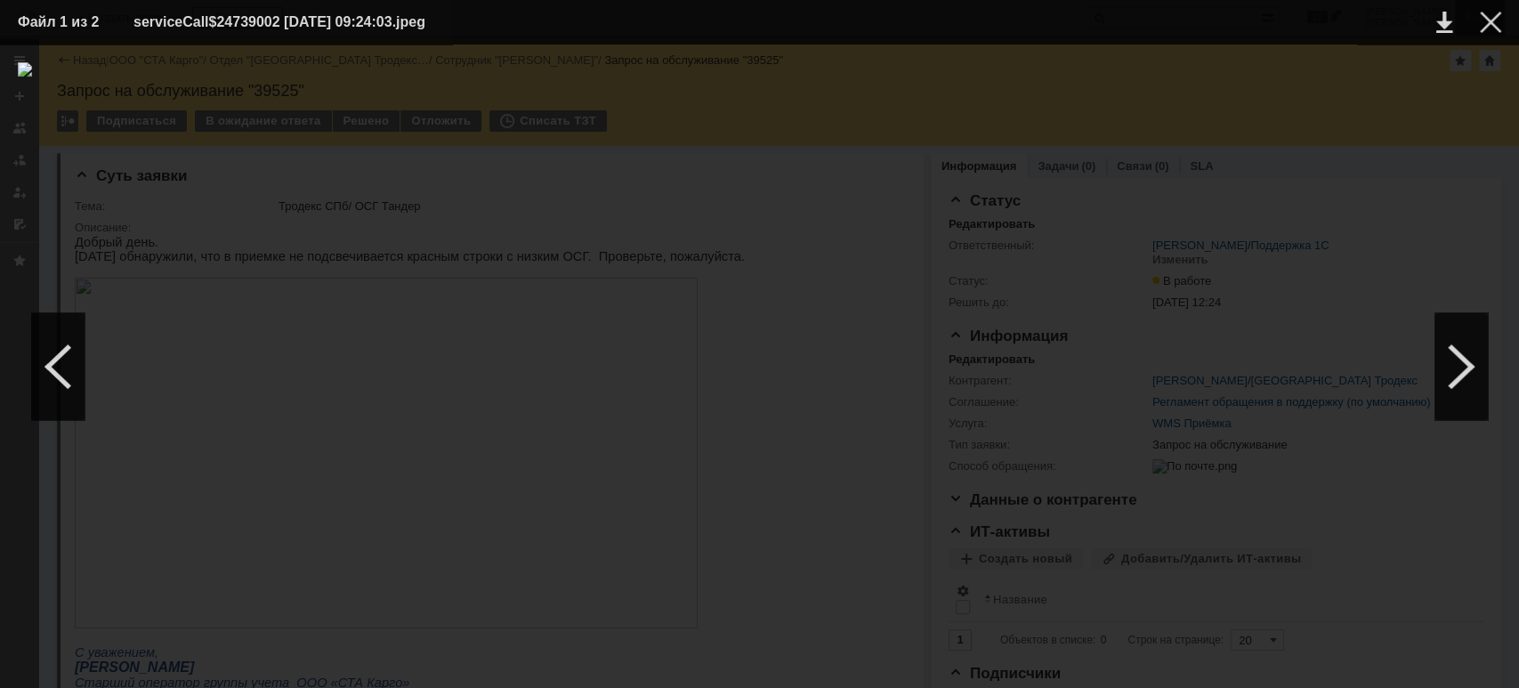
click at [1490, 26] on div at bounding box center [1490, 22] width 21 height 21
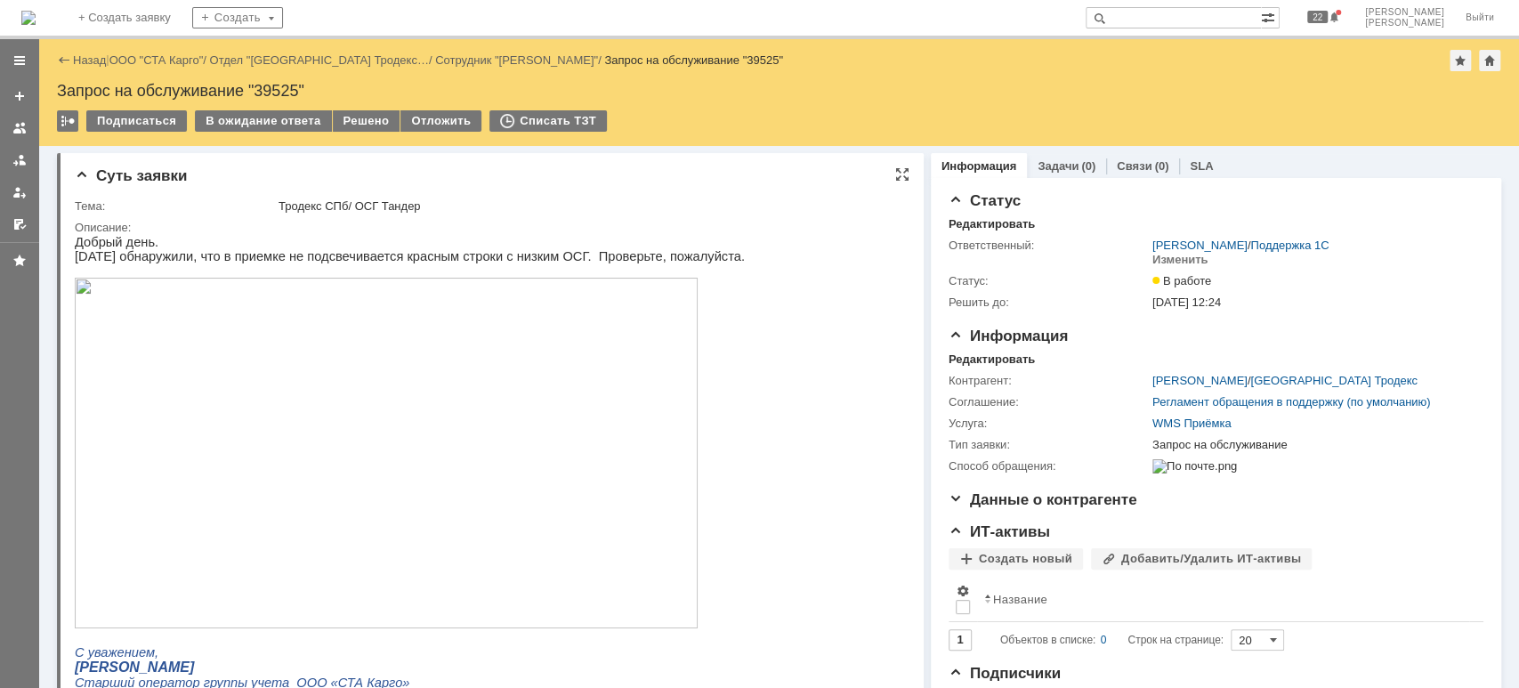
click at [554, 469] on img at bounding box center [386, 453] width 623 height 351
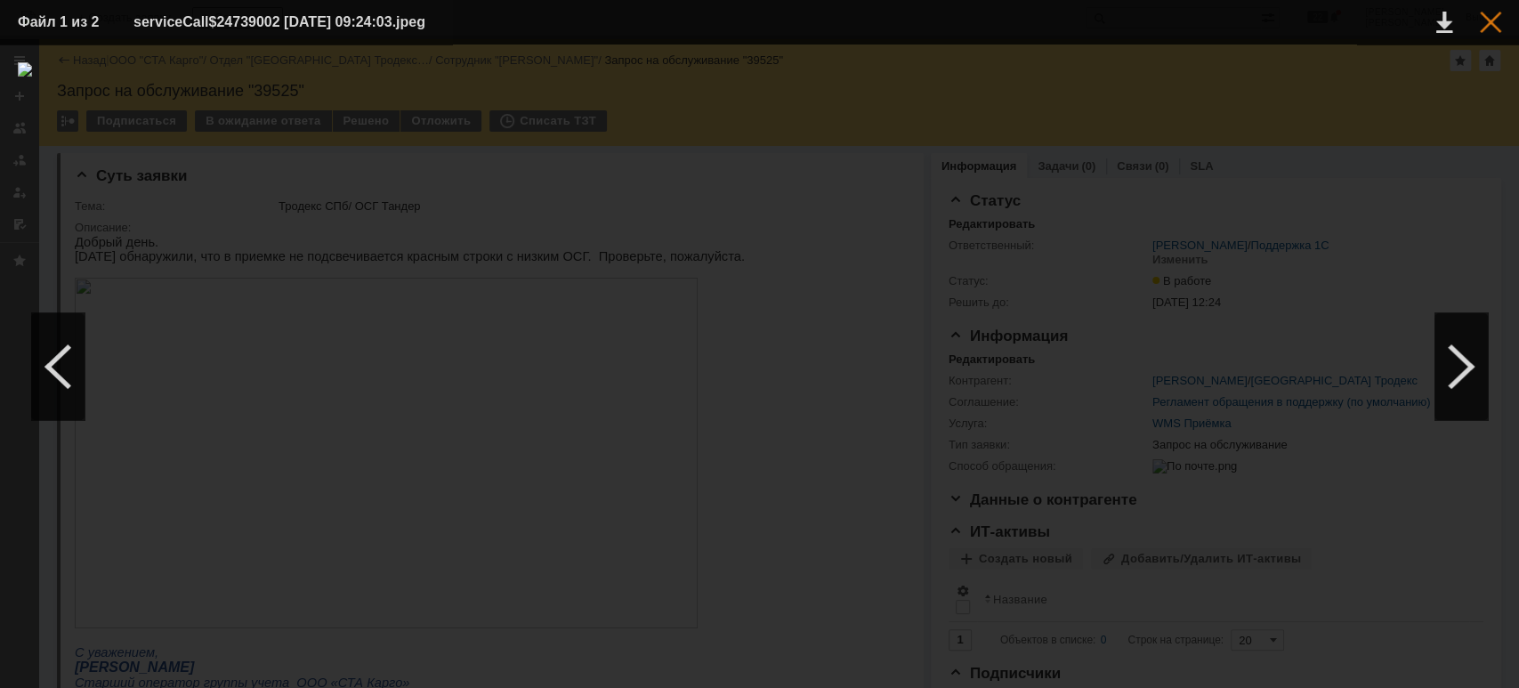
click at [1488, 20] on div at bounding box center [1490, 22] width 21 height 21
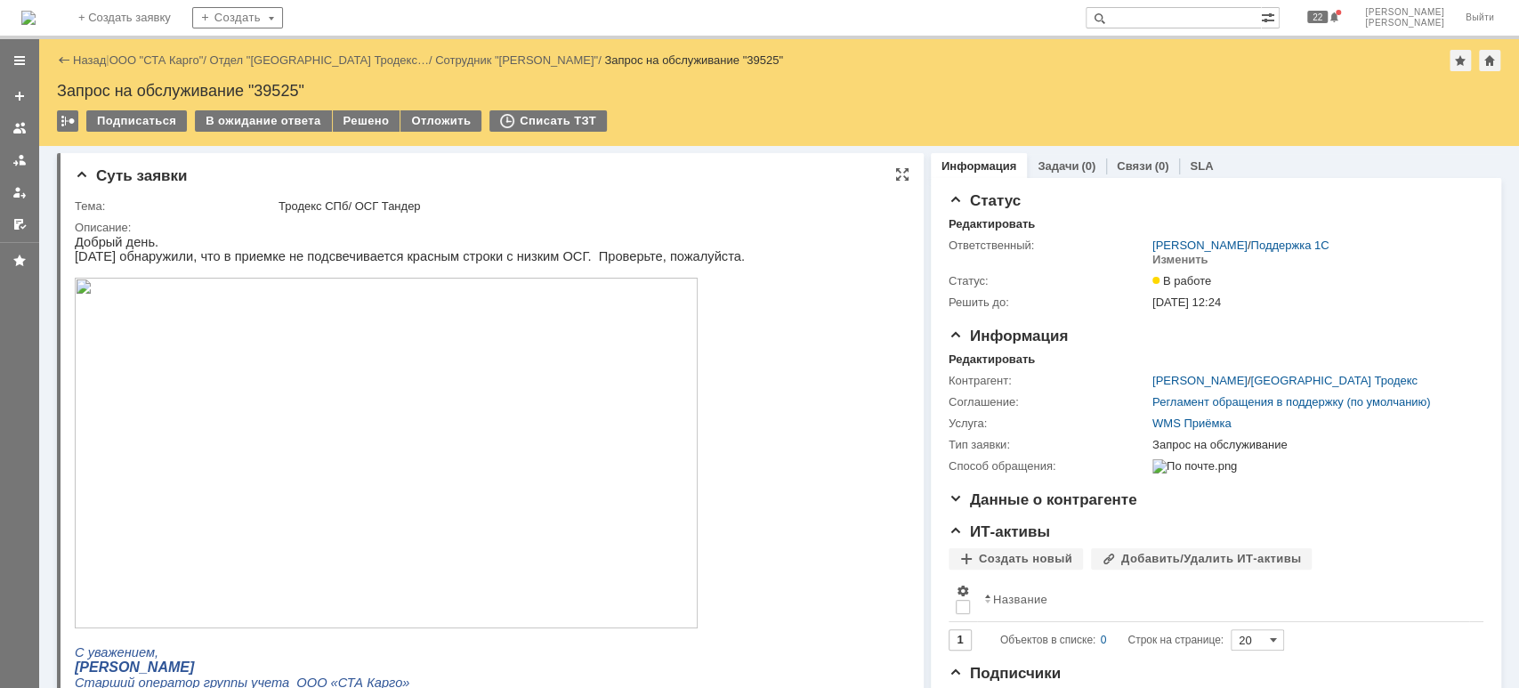
click at [472, 416] on img at bounding box center [386, 453] width 623 height 351
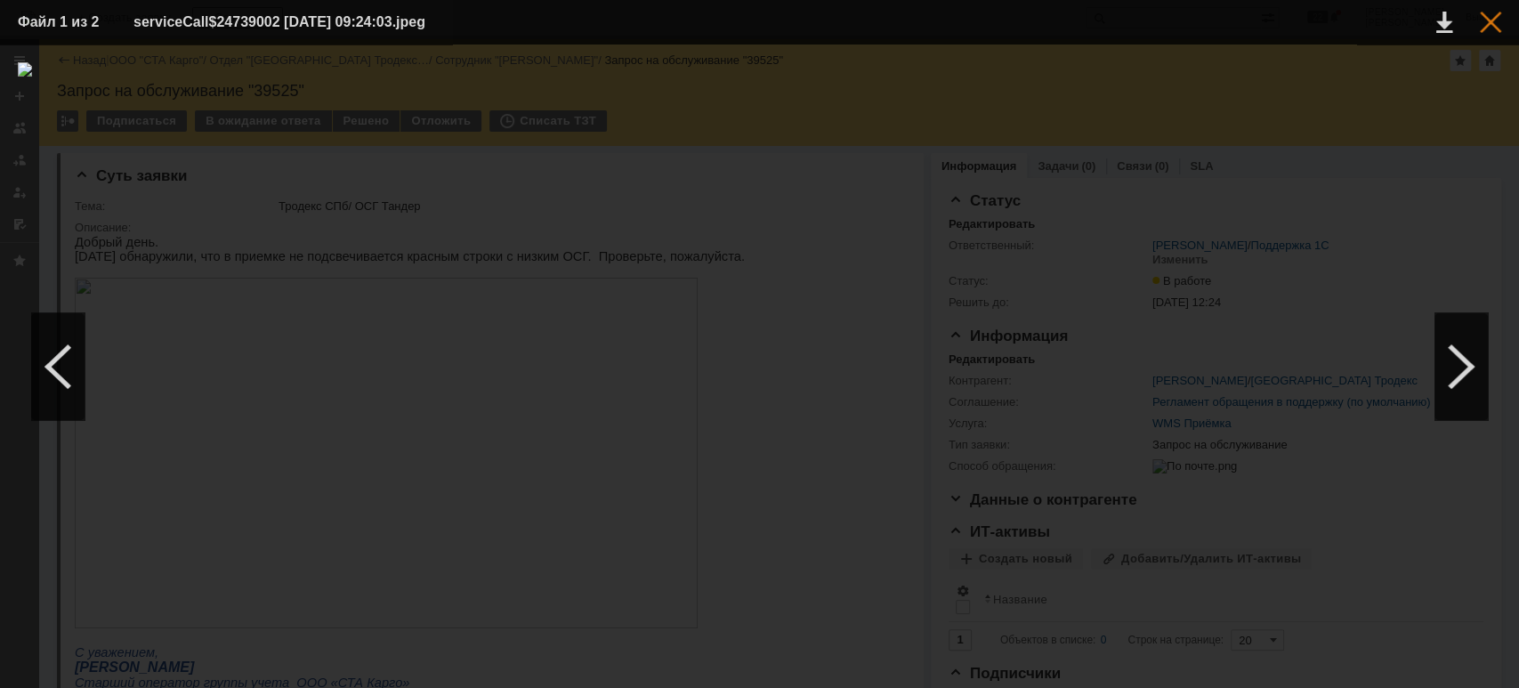
click at [1491, 28] on div at bounding box center [1490, 22] width 21 height 21
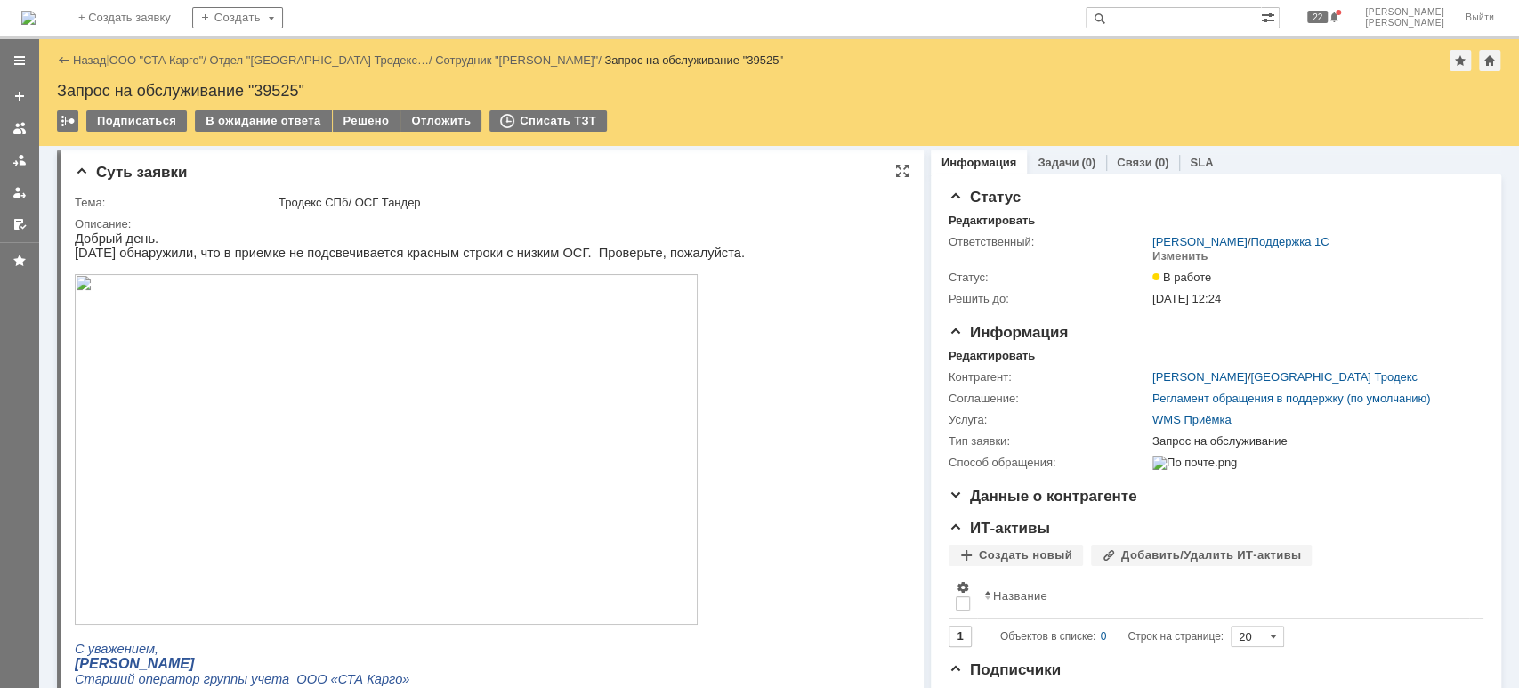
scroll to position [0, 0]
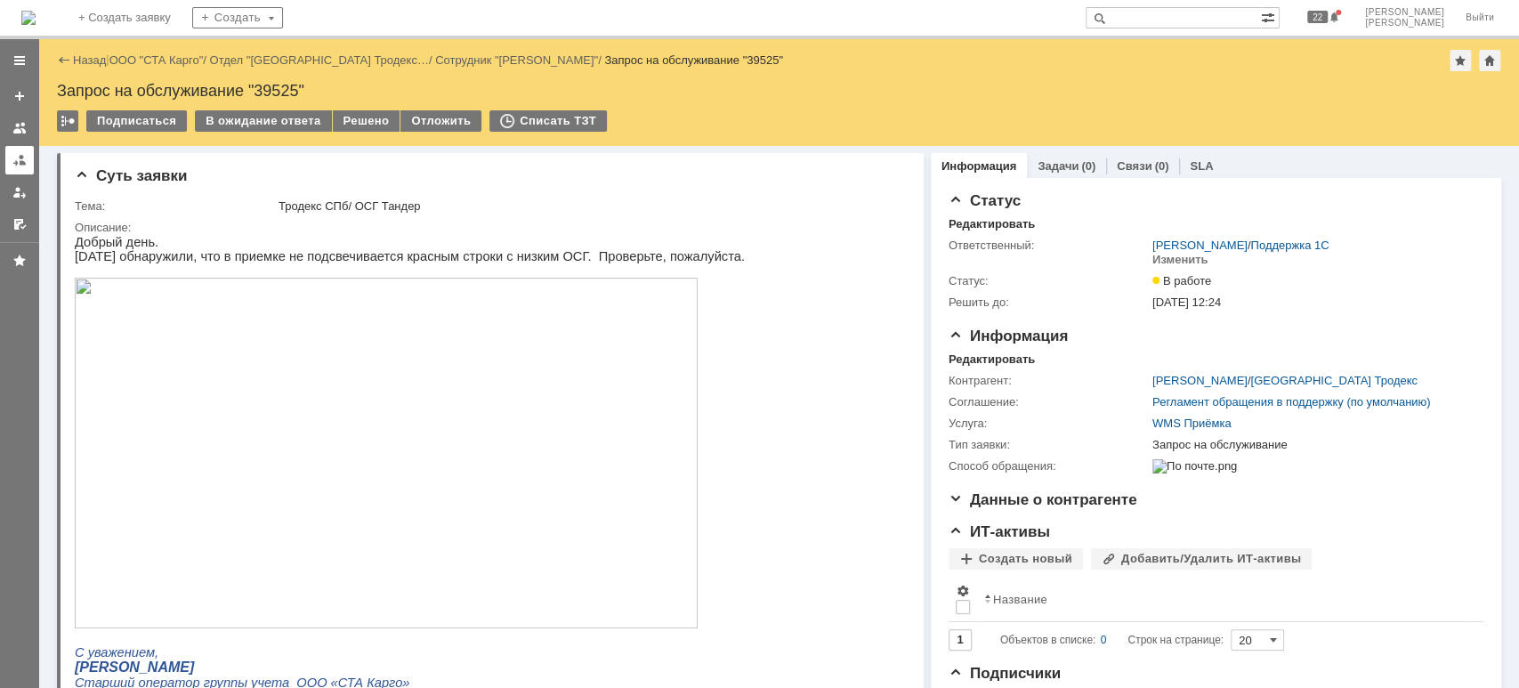
click at [14, 158] on div at bounding box center [19, 160] width 14 height 14
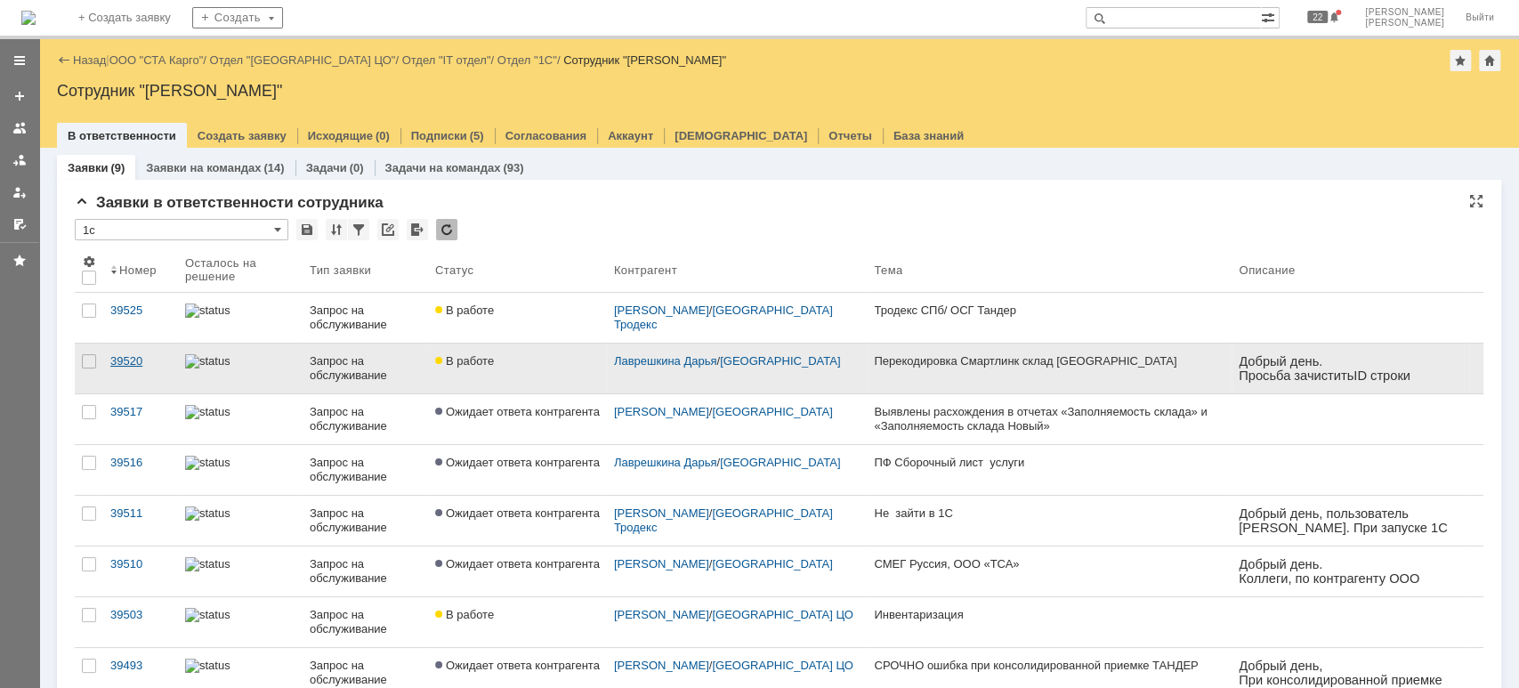
click at [148, 357] on div "39520" at bounding box center [140, 361] width 61 height 14
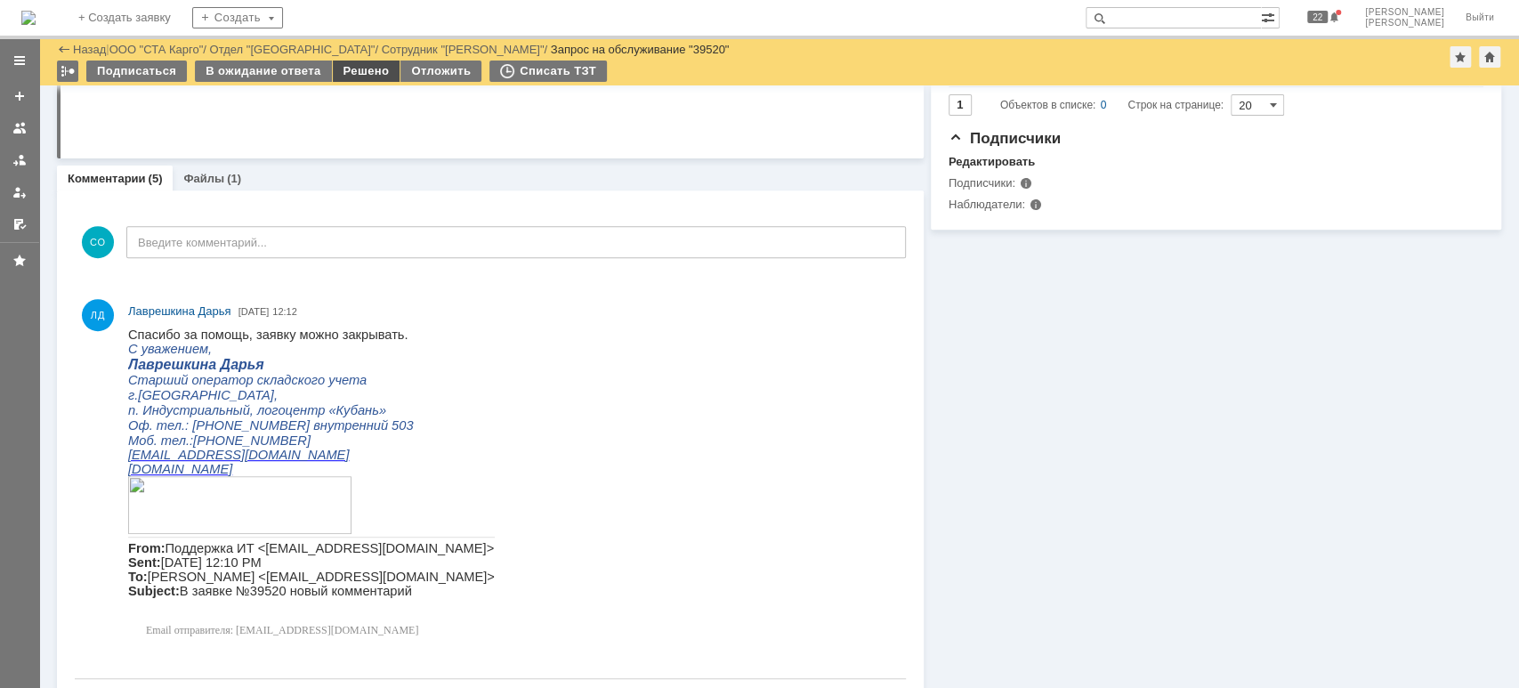
drag, startPoint x: 342, startPoint y: 68, endPoint x: 354, endPoint y: 76, distance: 14.8
click at [343, 68] on div "Решено" at bounding box center [367, 71] width 68 height 21
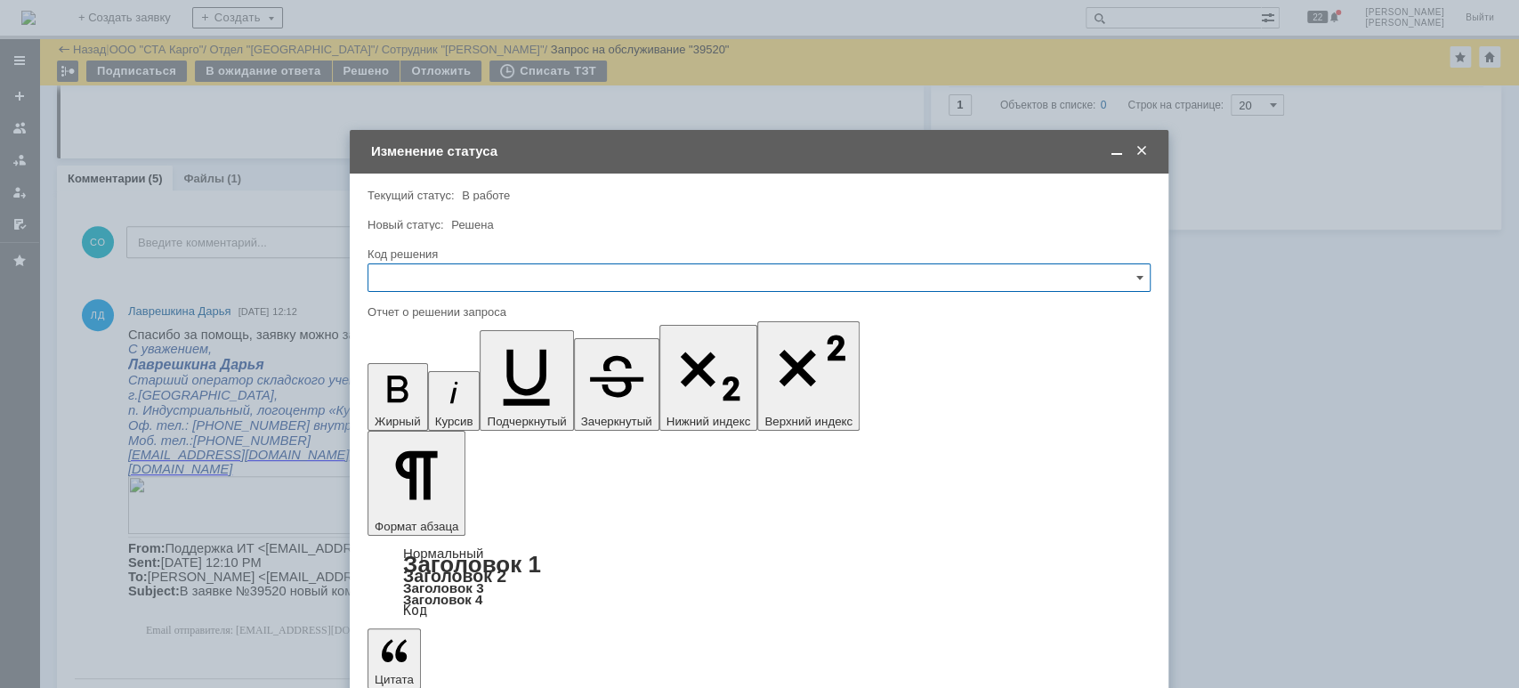
click at [473, 272] on input "text" at bounding box center [759, 277] width 783 height 28
click at [432, 513] on span "Решено" at bounding box center [759, 516] width 760 height 14
type input "Решено"
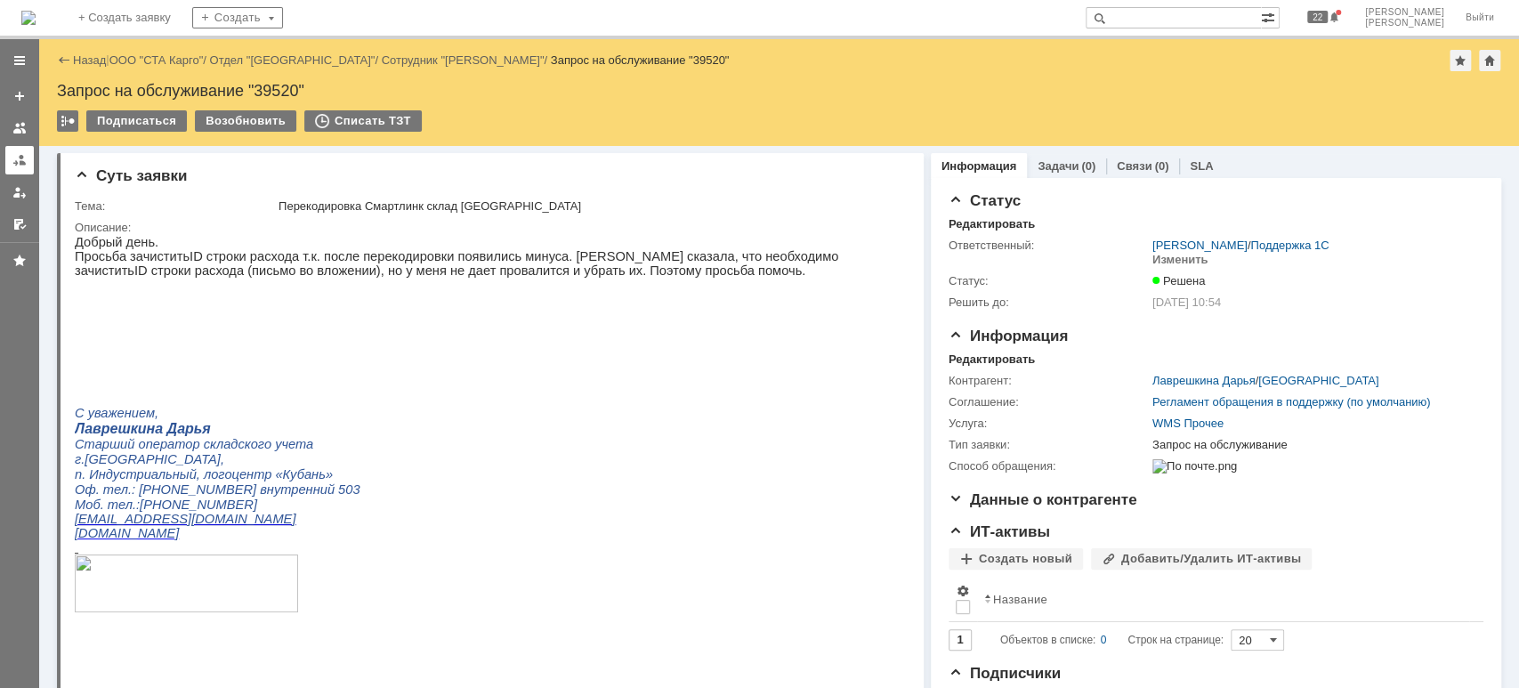
click at [25, 146] on link at bounding box center [19, 160] width 28 height 28
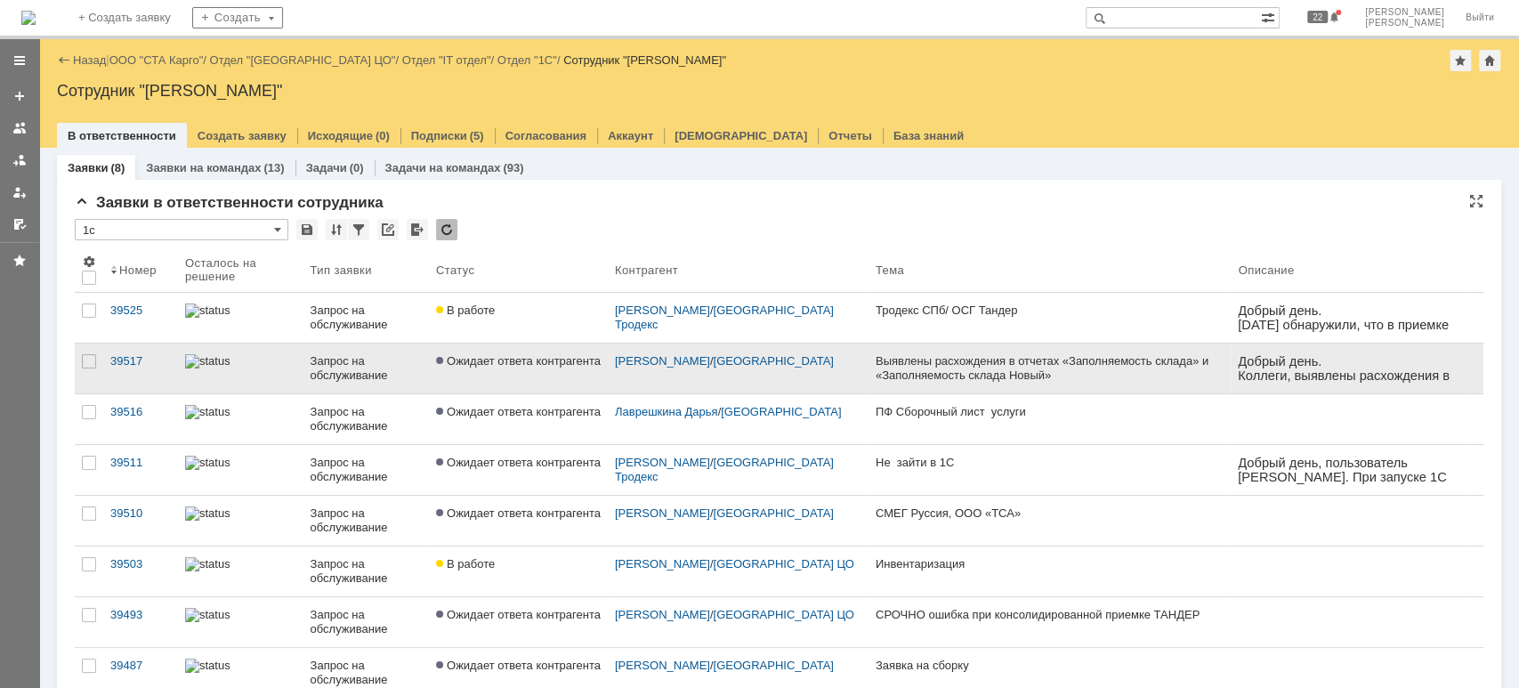
click at [325, 364] on div "Запрос на обслуживание" at bounding box center [365, 368] width 111 height 28
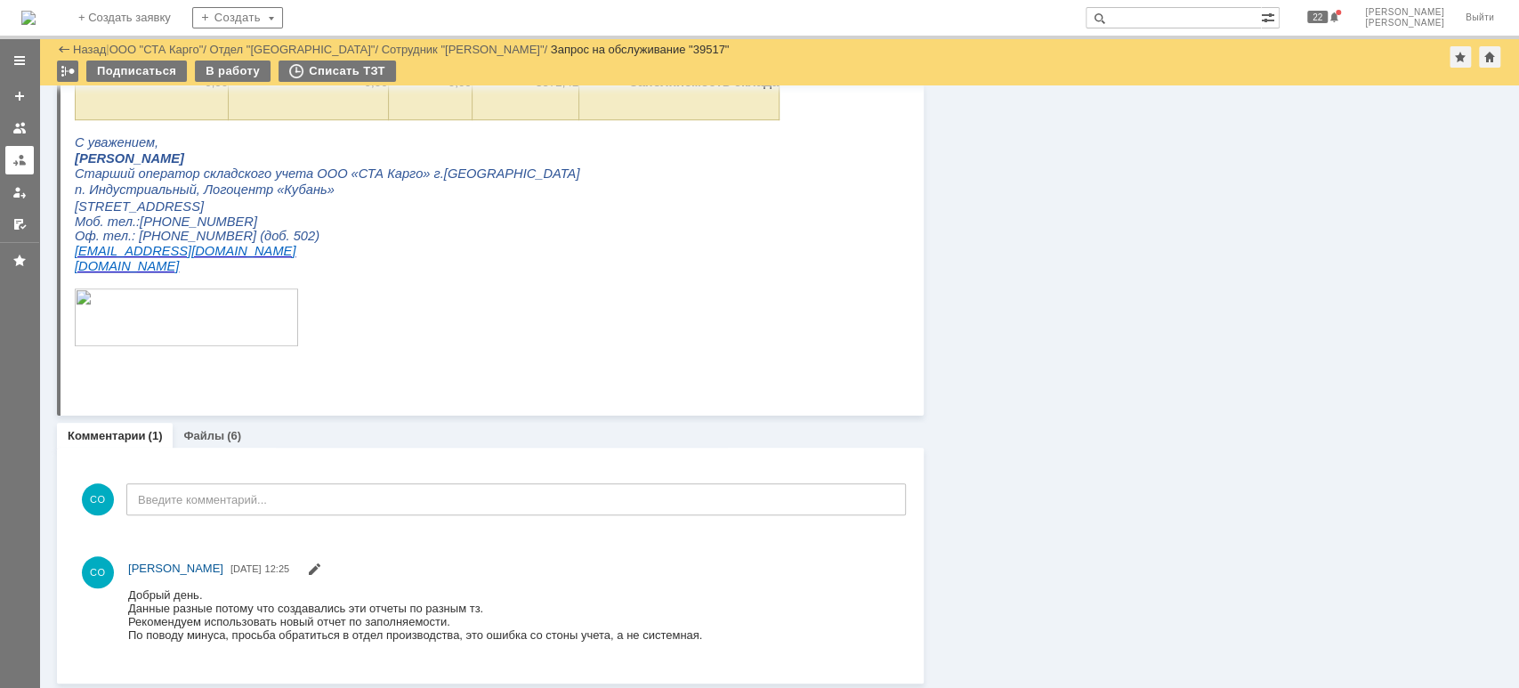
click at [19, 149] on link at bounding box center [19, 160] width 28 height 28
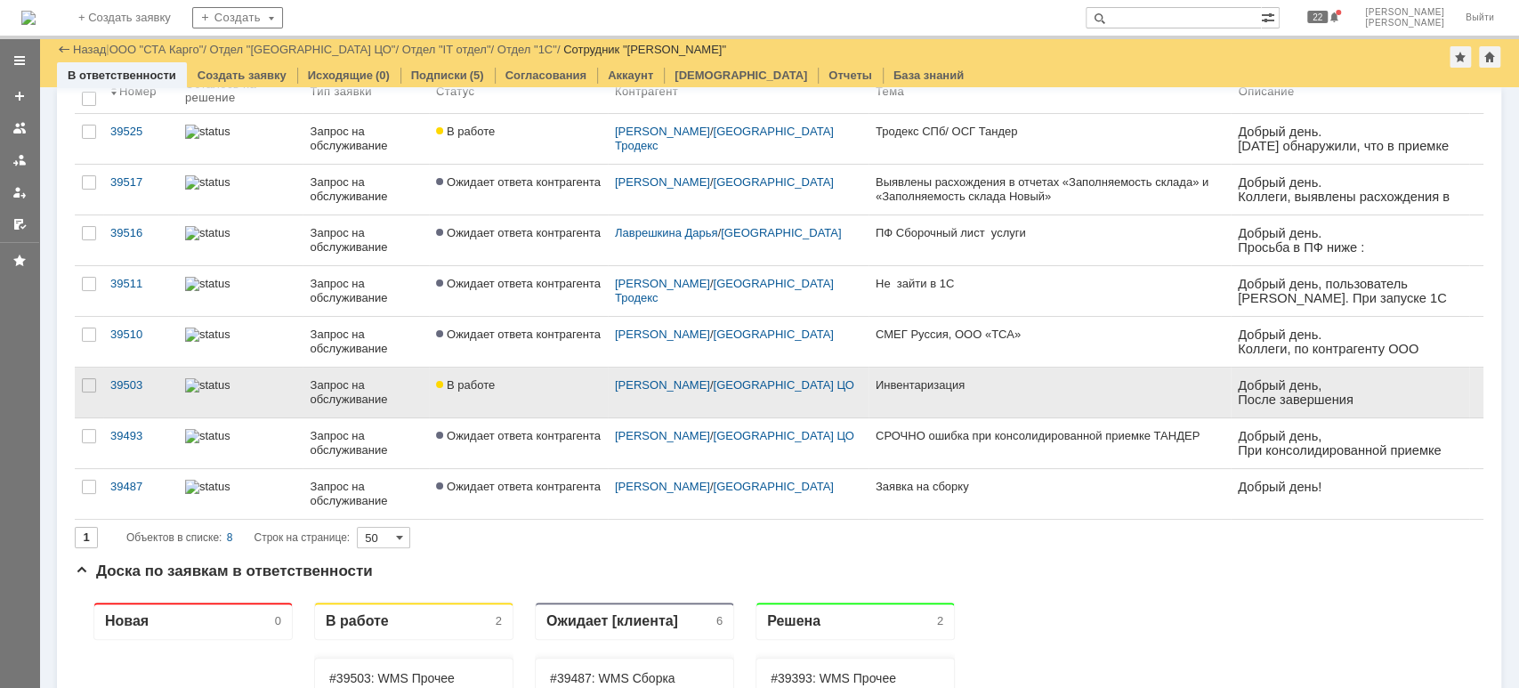
click at [329, 391] on div "Запрос на обслуживание" at bounding box center [365, 392] width 111 height 28
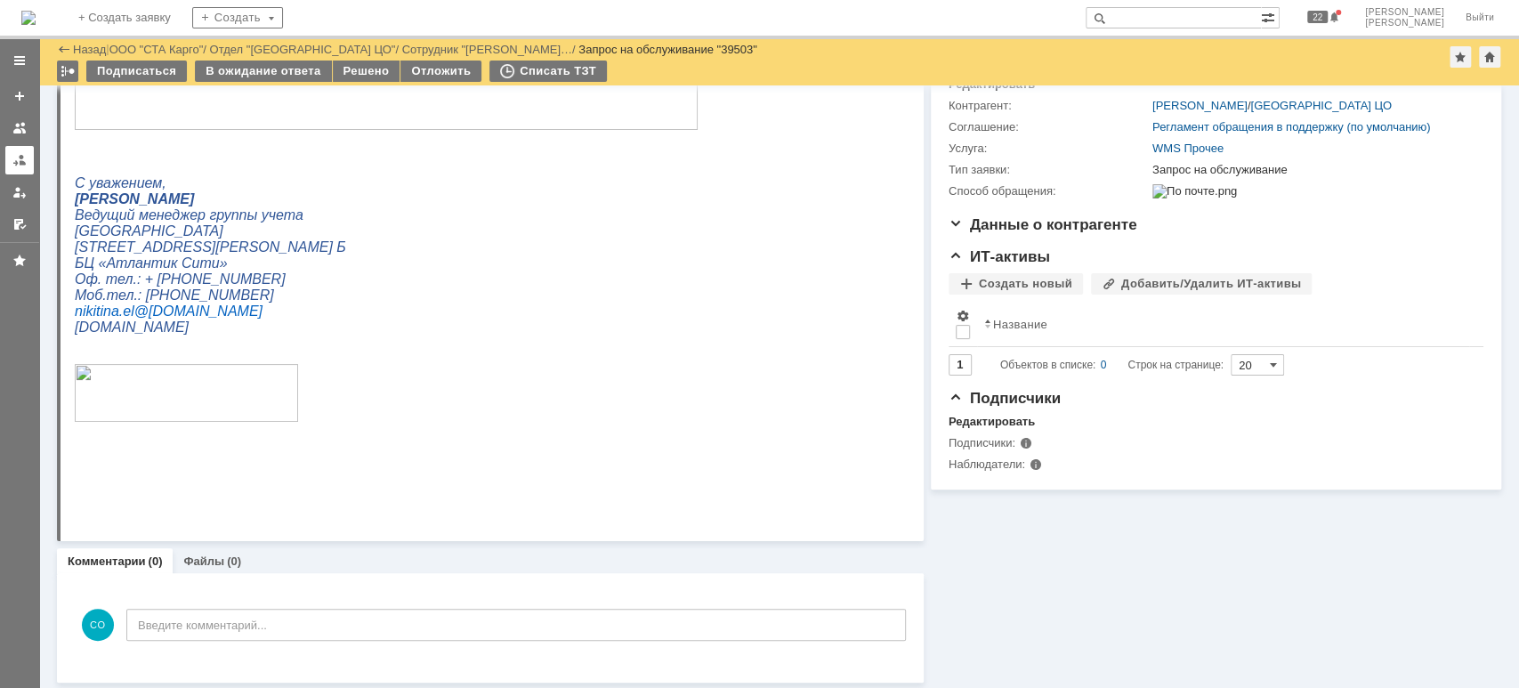
click at [23, 150] on link at bounding box center [19, 160] width 28 height 28
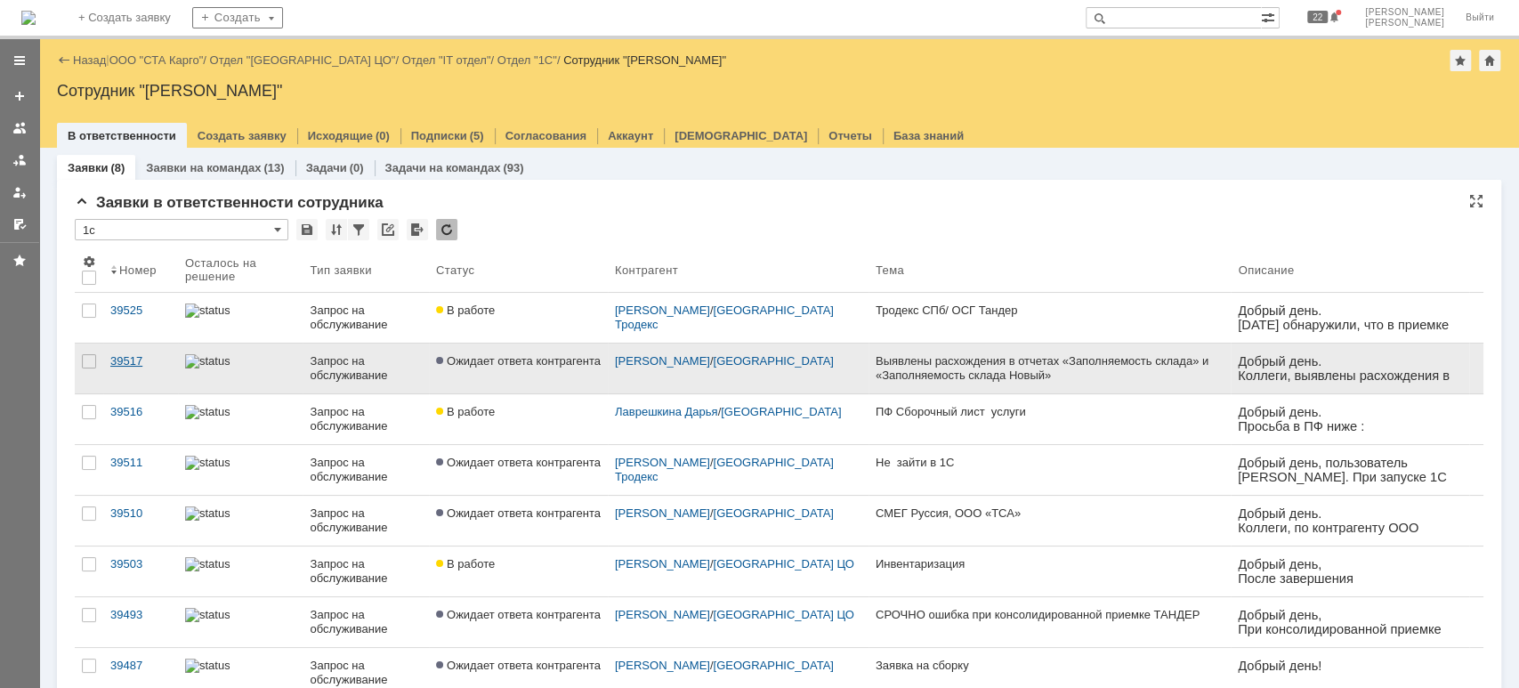
click at [111, 390] on link "39517" at bounding box center [140, 369] width 75 height 50
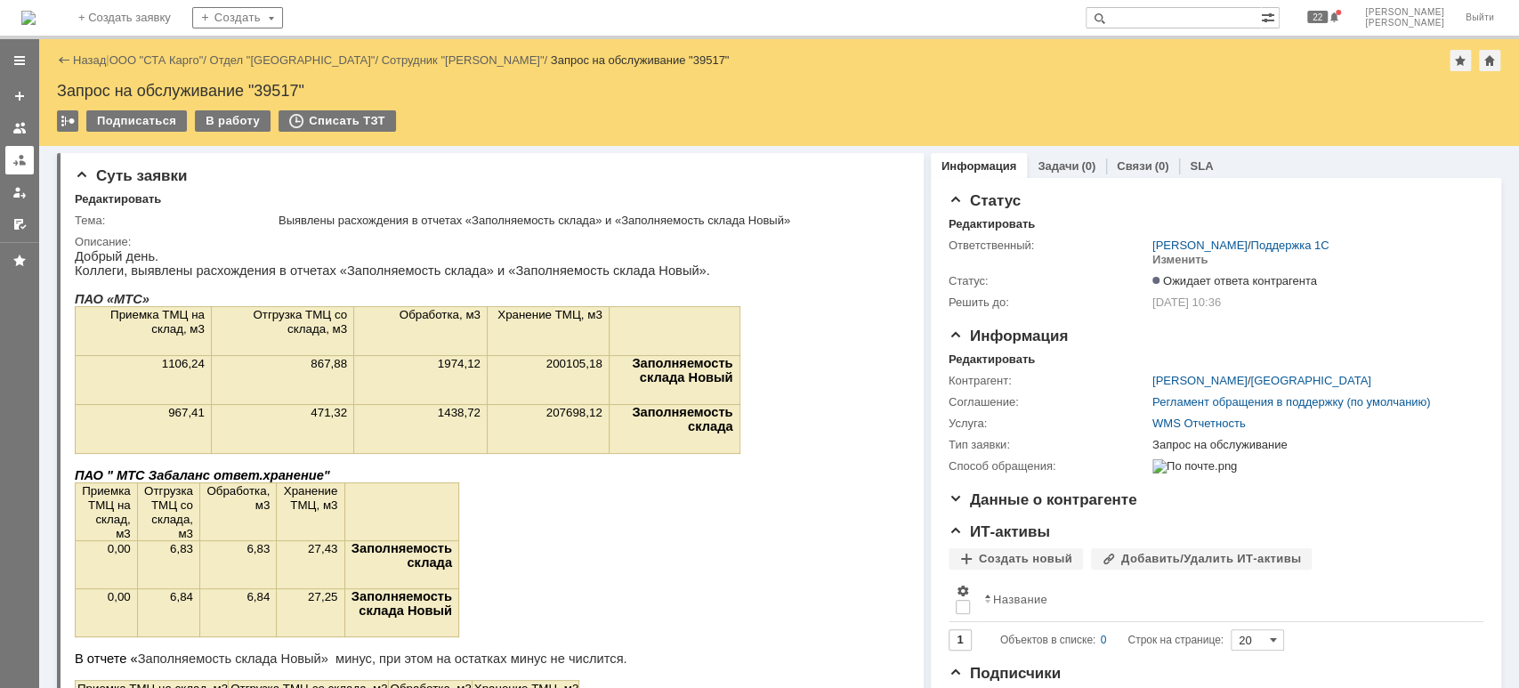
click at [17, 153] on div at bounding box center [19, 160] width 14 height 14
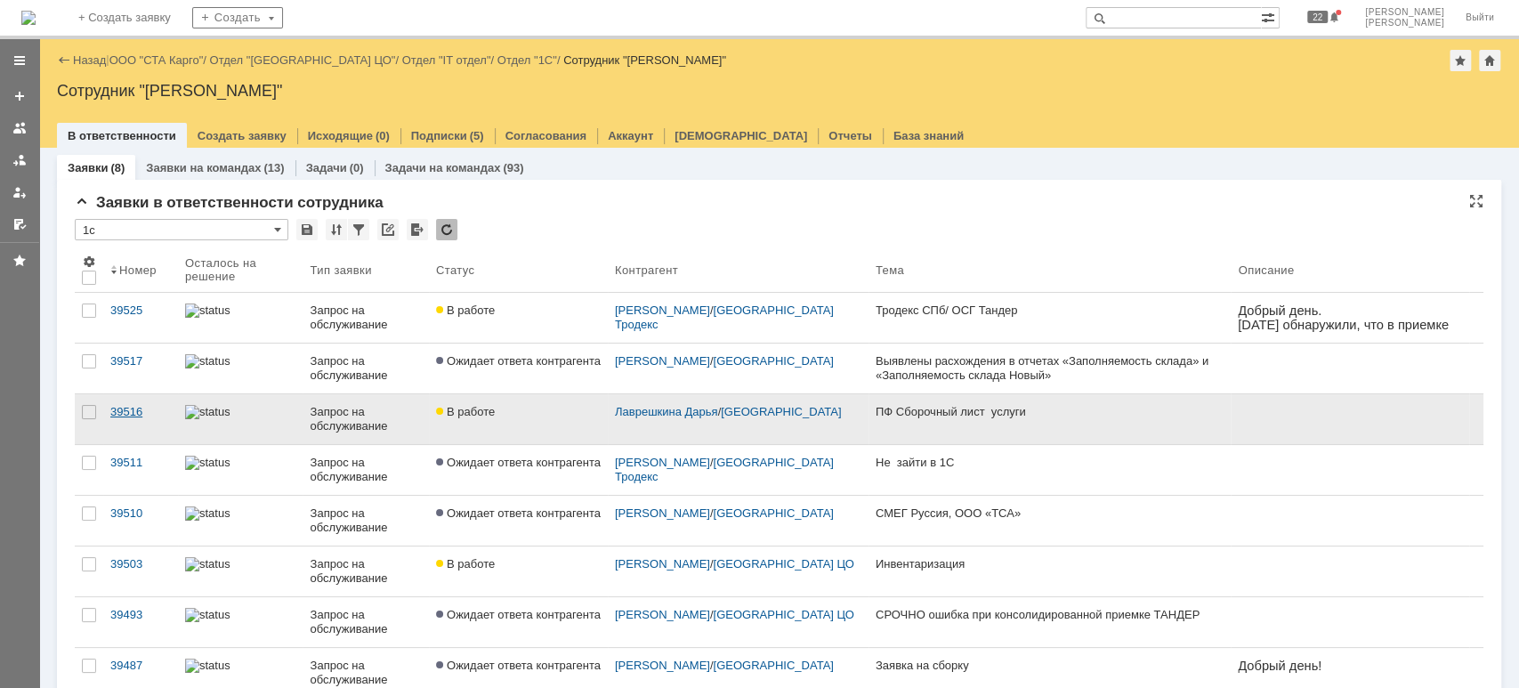
click at [145, 408] on div "39516" at bounding box center [140, 412] width 61 height 14
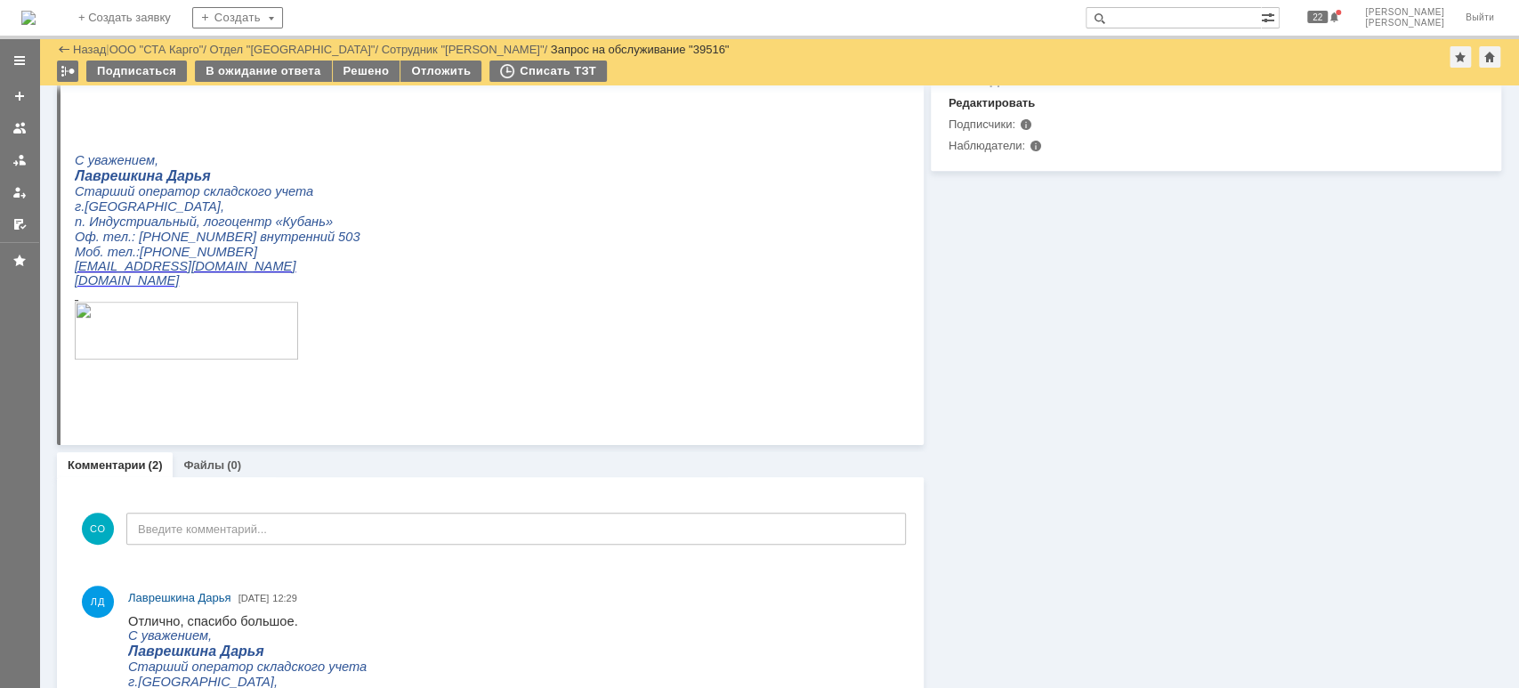
scroll to position [457, 0]
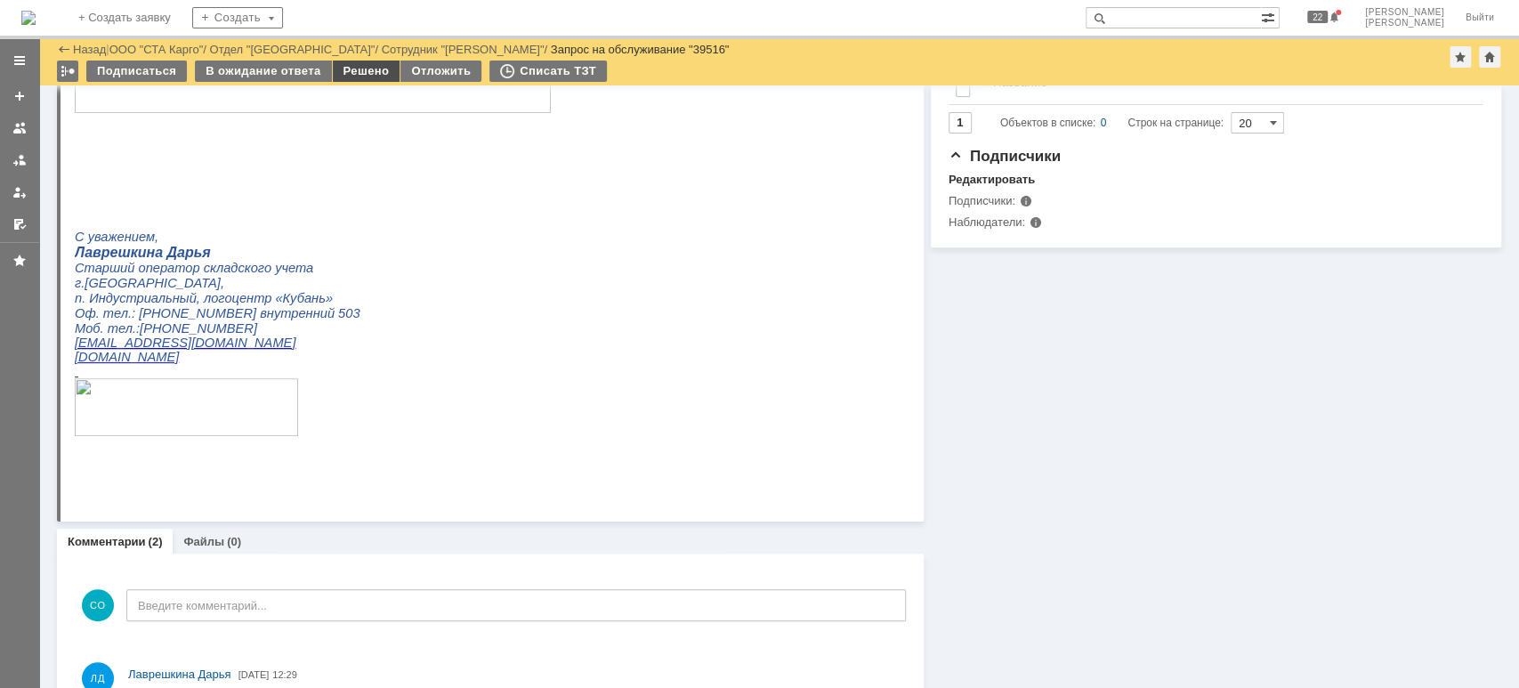
click at [358, 77] on div "Решено" at bounding box center [367, 71] width 68 height 21
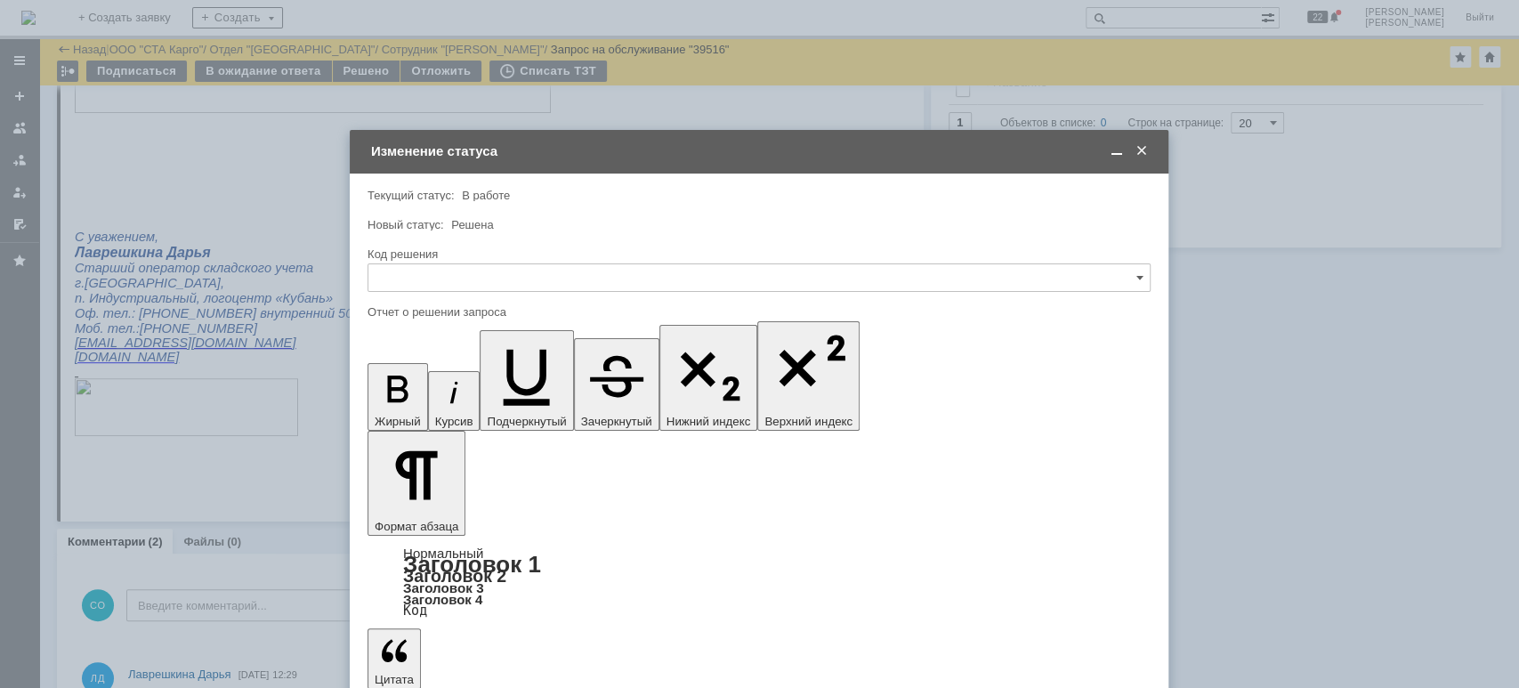
scroll to position [0, 0]
click at [476, 271] on input "text" at bounding box center [759, 277] width 783 height 28
click at [439, 502] on div "Решено" at bounding box center [758, 516] width 781 height 28
drag, startPoint x: 432, startPoint y: 523, endPoint x: 336, endPoint y: 491, distance: 101.3
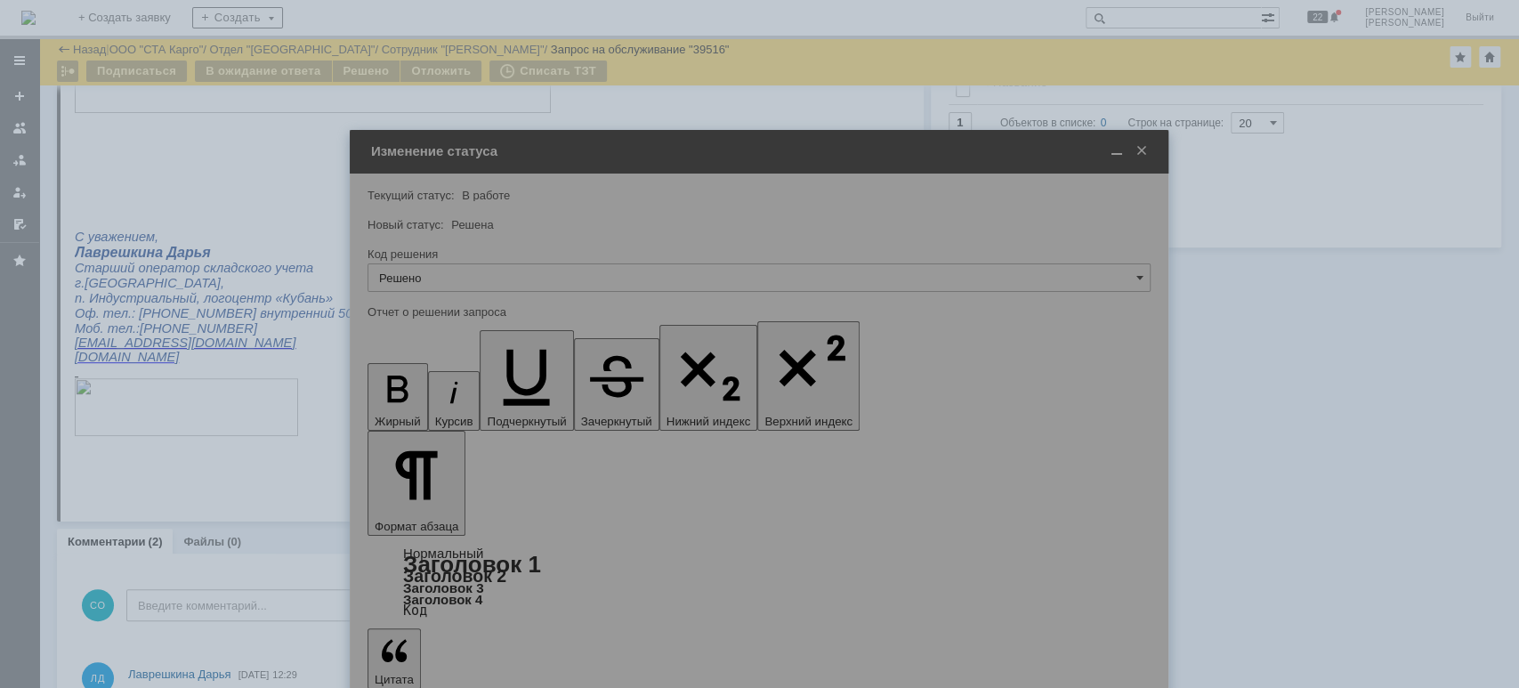
type input "Решено"
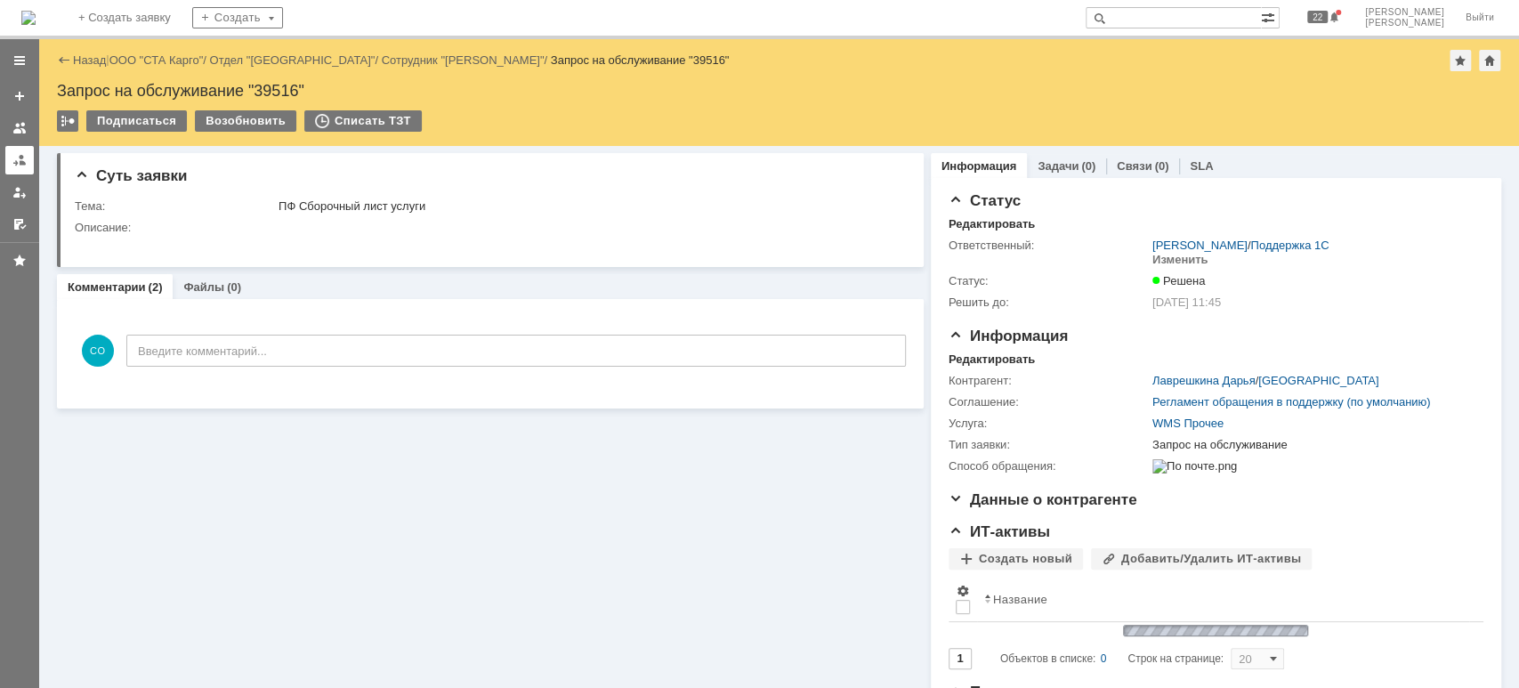
click at [18, 163] on div at bounding box center [19, 160] width 14 height 14
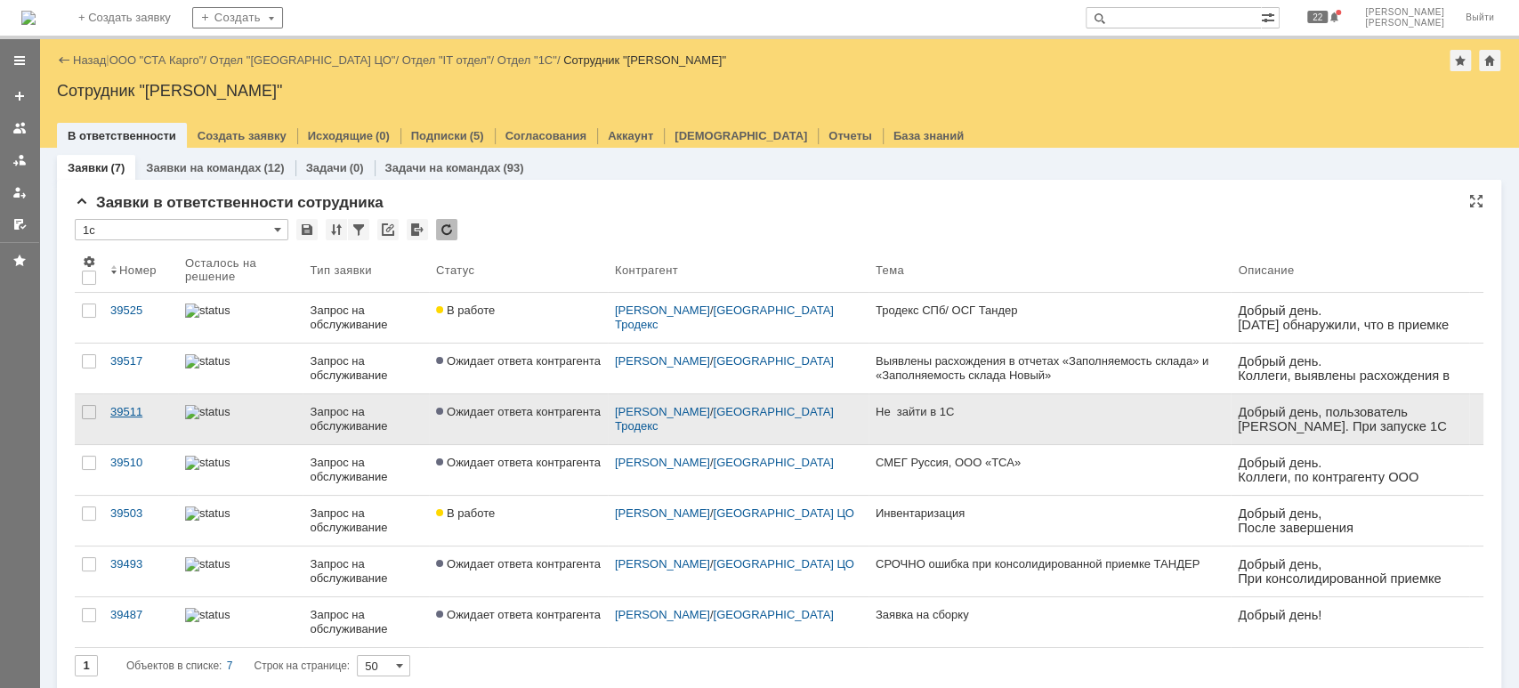
click at [127, 413] on div "39511" at bounding box center [140, 412] width 61 height 14
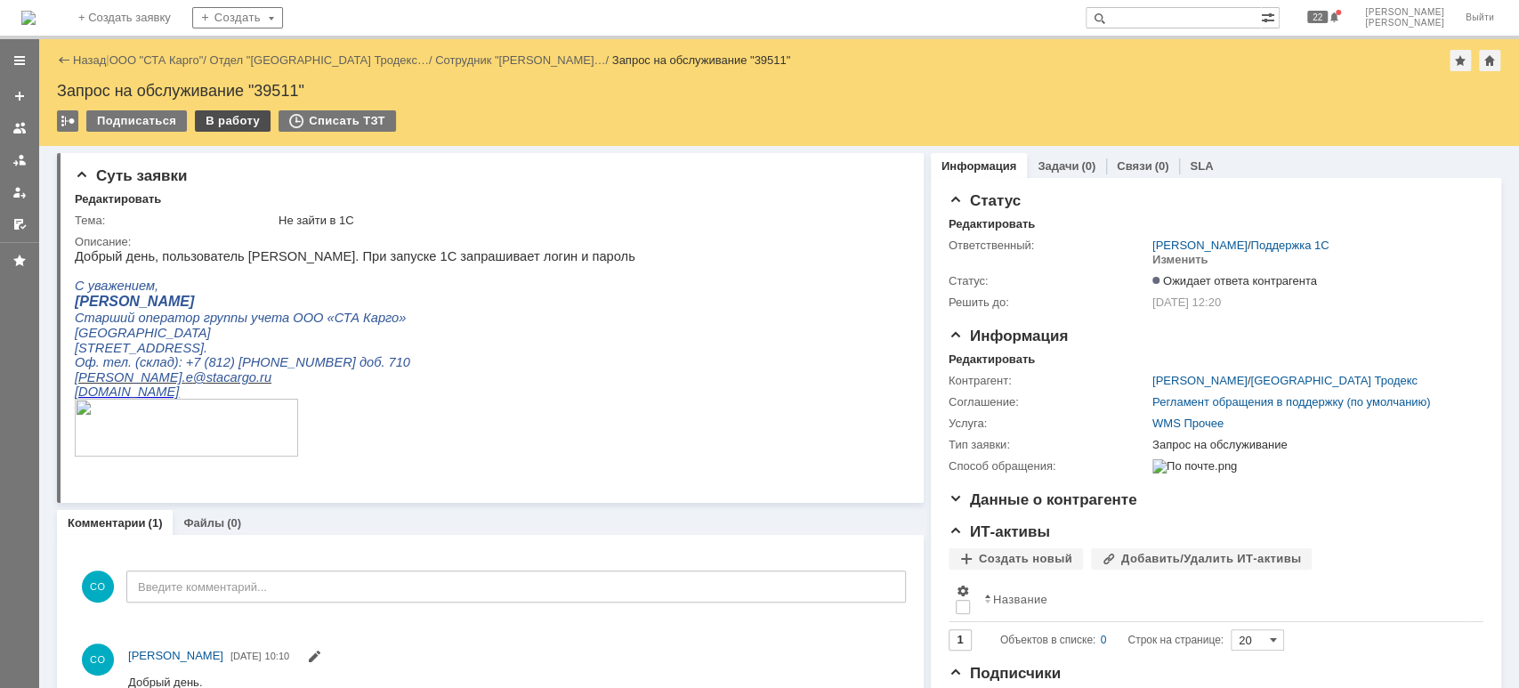
click at [224, 120] on div "В работу" at bounding box center [233, 120] width 76 height 21
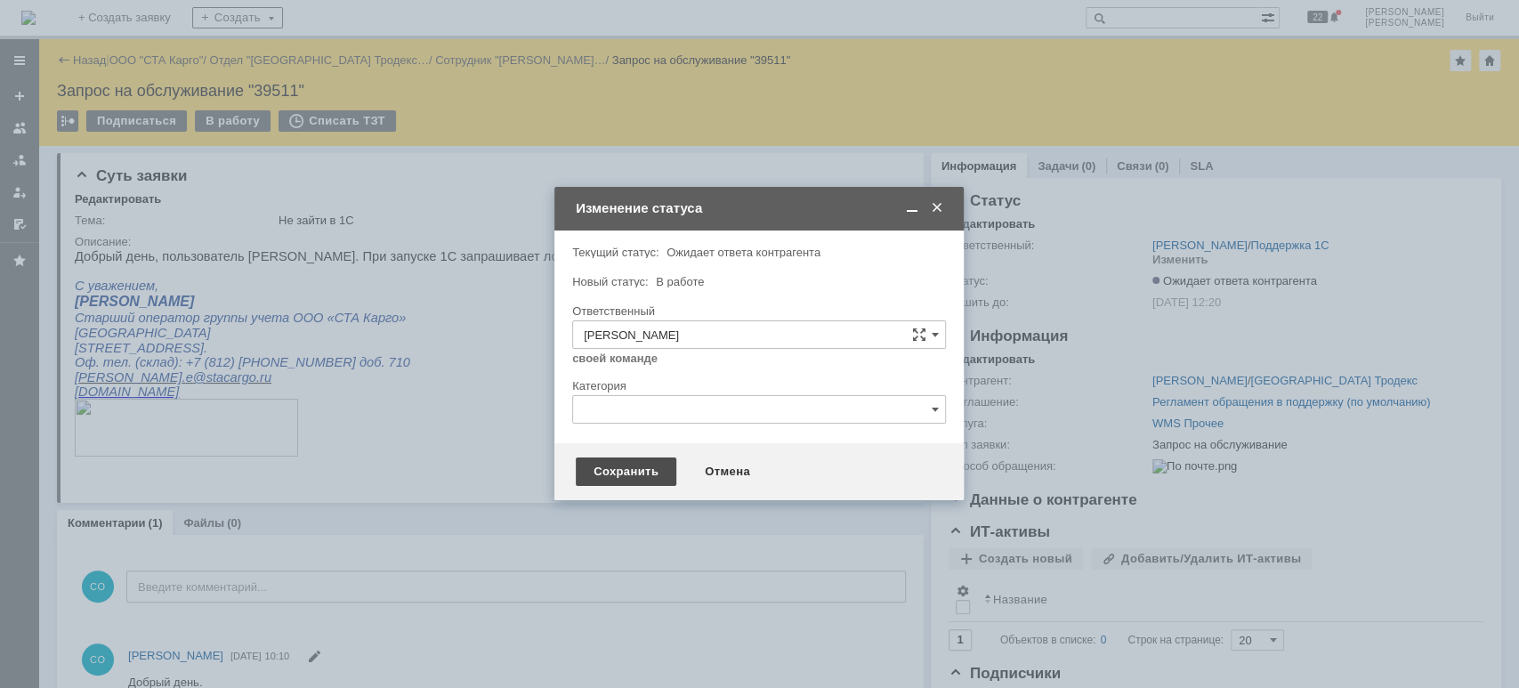
click at [600, 466] on div "Сохранить" at bounding box center [626, 471] width 101 height 28
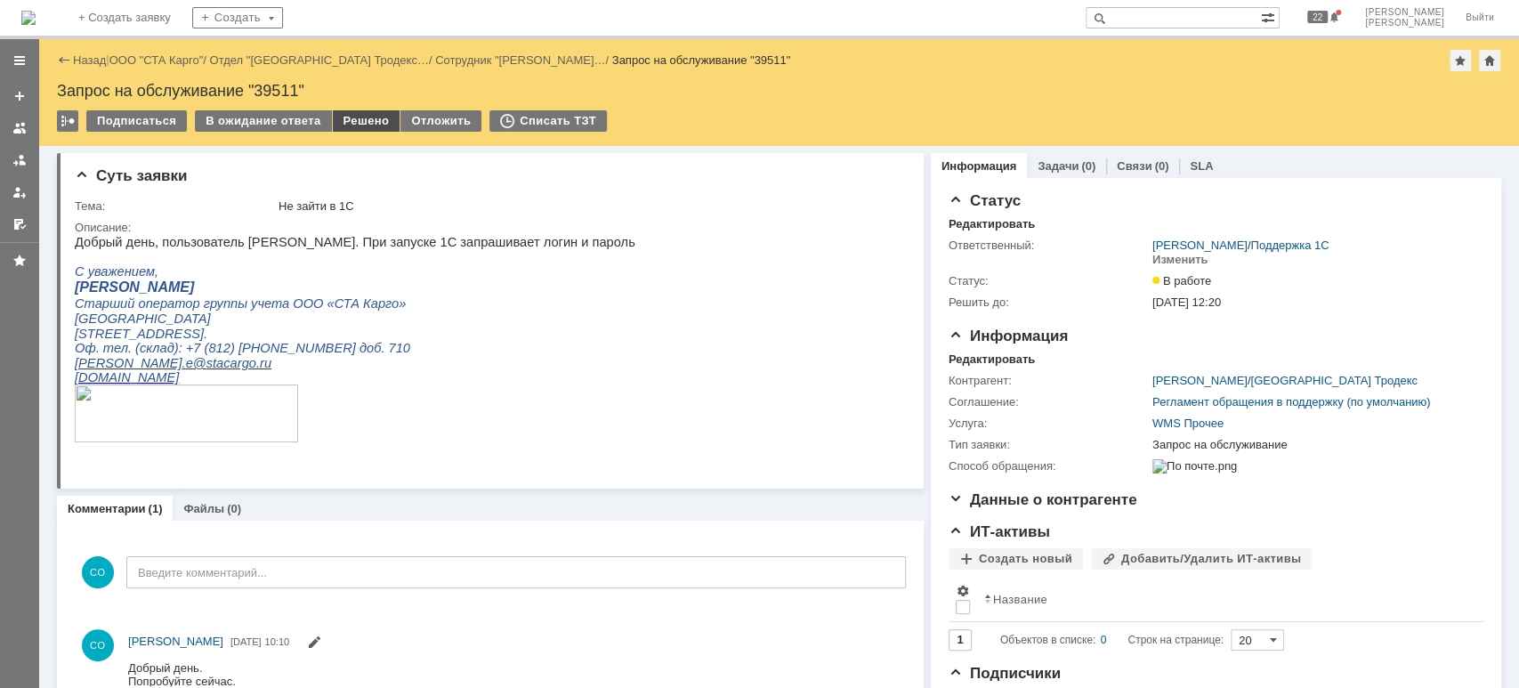
click at [374, 119] on div "Решено" at bounding box center [367, 120] width 68 height 21
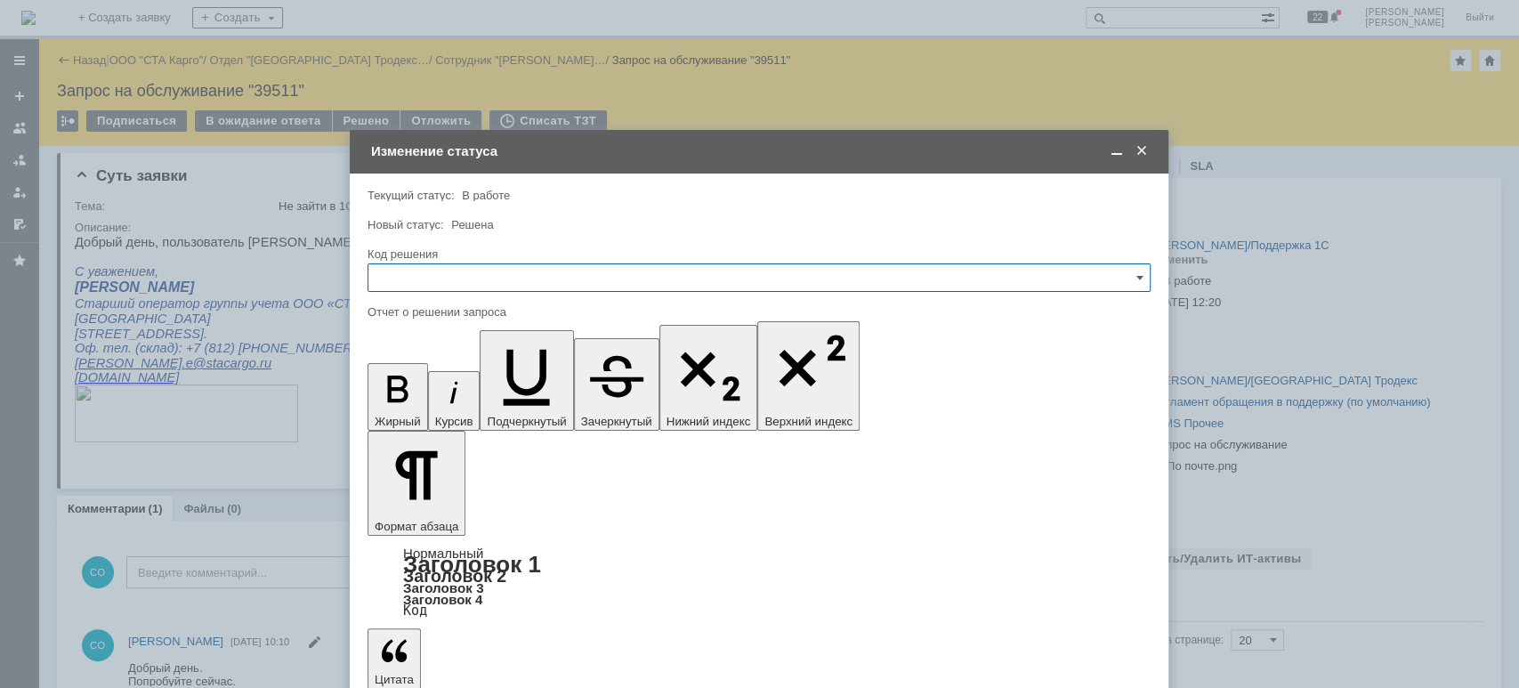
click at [472, 272] on input "text" at bounding box center [759, 277] width 783 height 28
click at [427, 508] on div "Решено" at bounding box center [758, 516] width 781 height 28
type input "Решено"
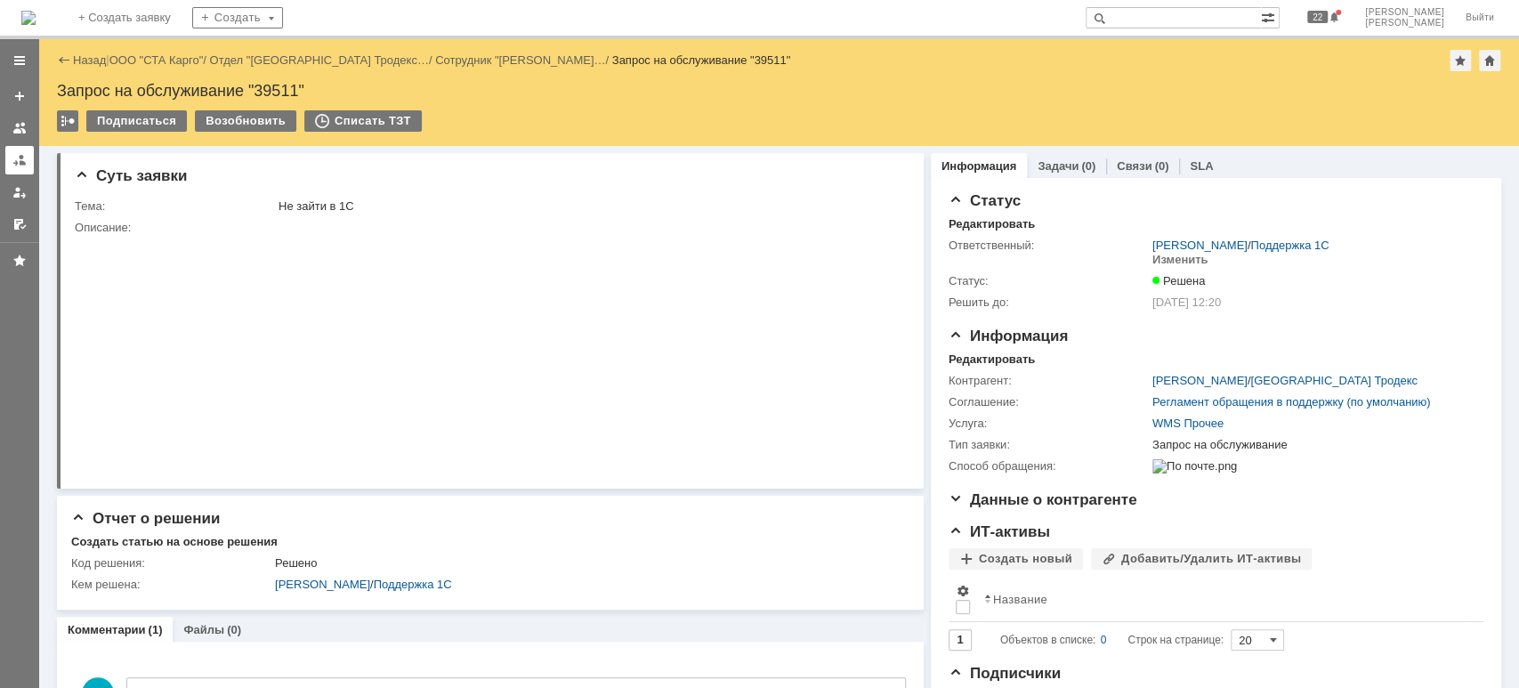
click at [25, 164] on div at bounding box center [19, 160] width 14 height 14
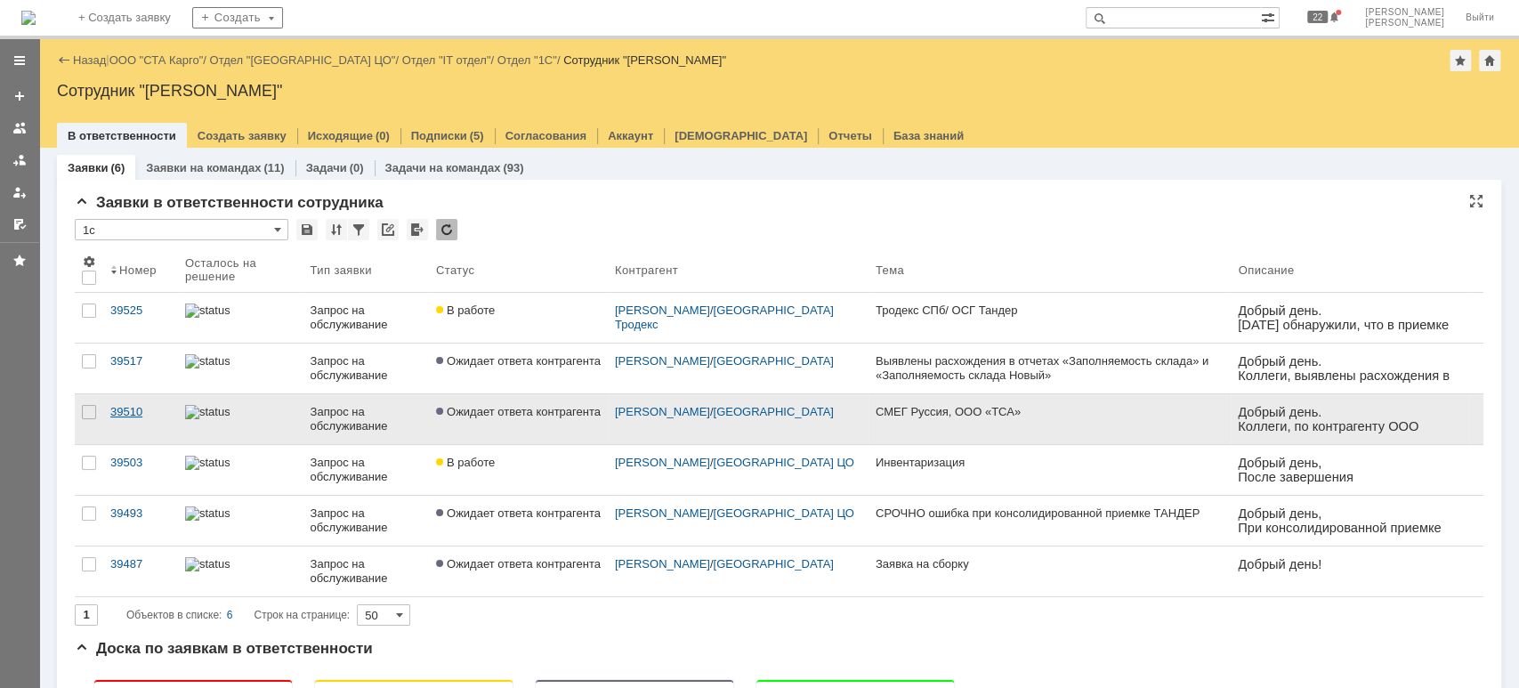
click at [127, 408] on div "39510" at bounding box center [140, 412] width 61 height 14
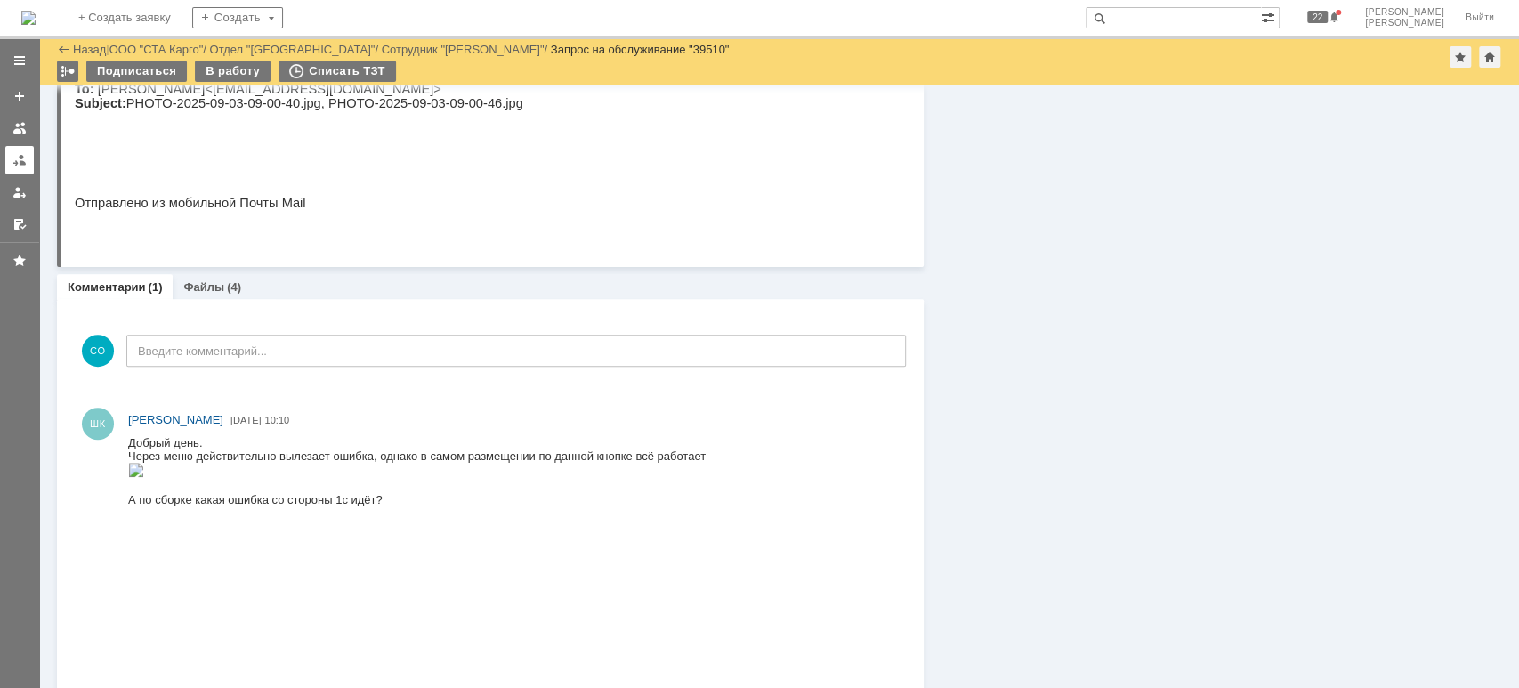
click at [30, 150] on link at bounding box center [19, 160] width 28 height 28
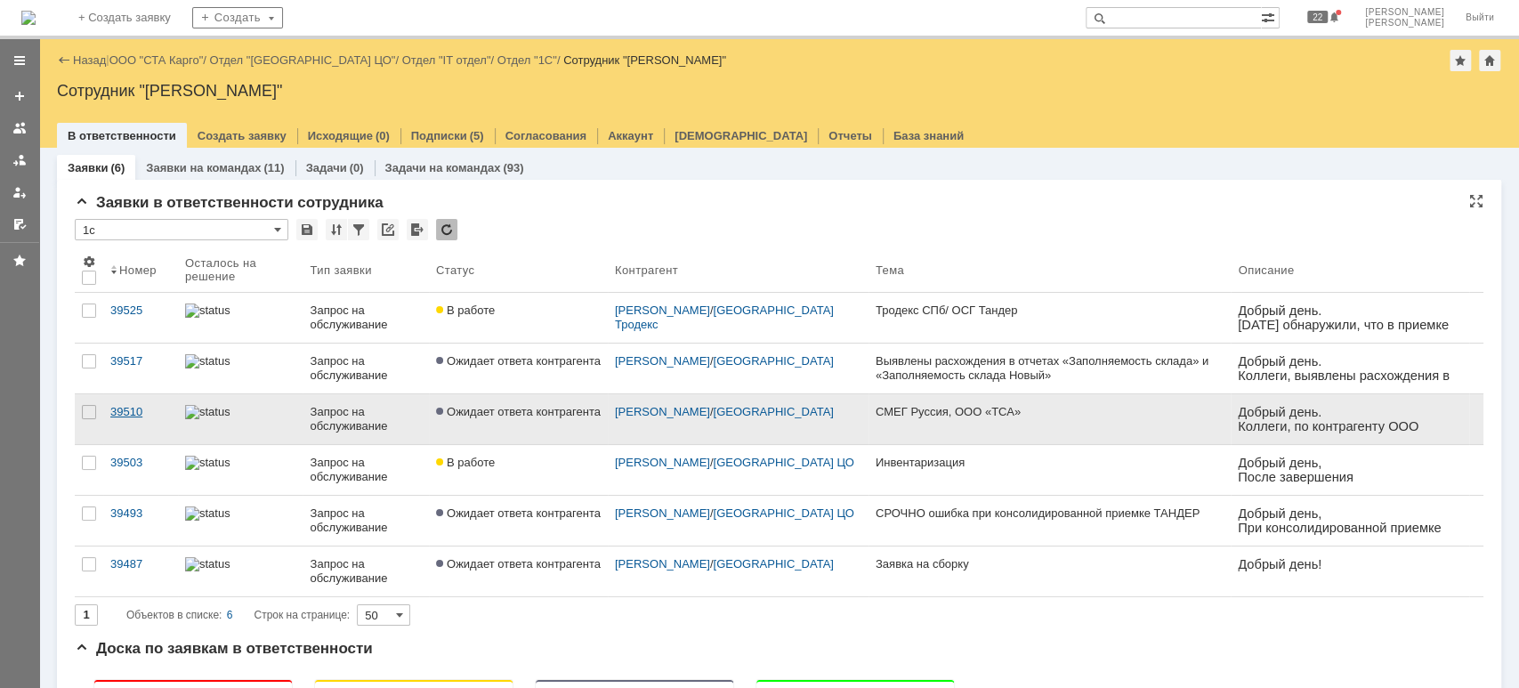
click at [135, 406] on div "39510" at bounding box center [140, 412] width 61 height 14
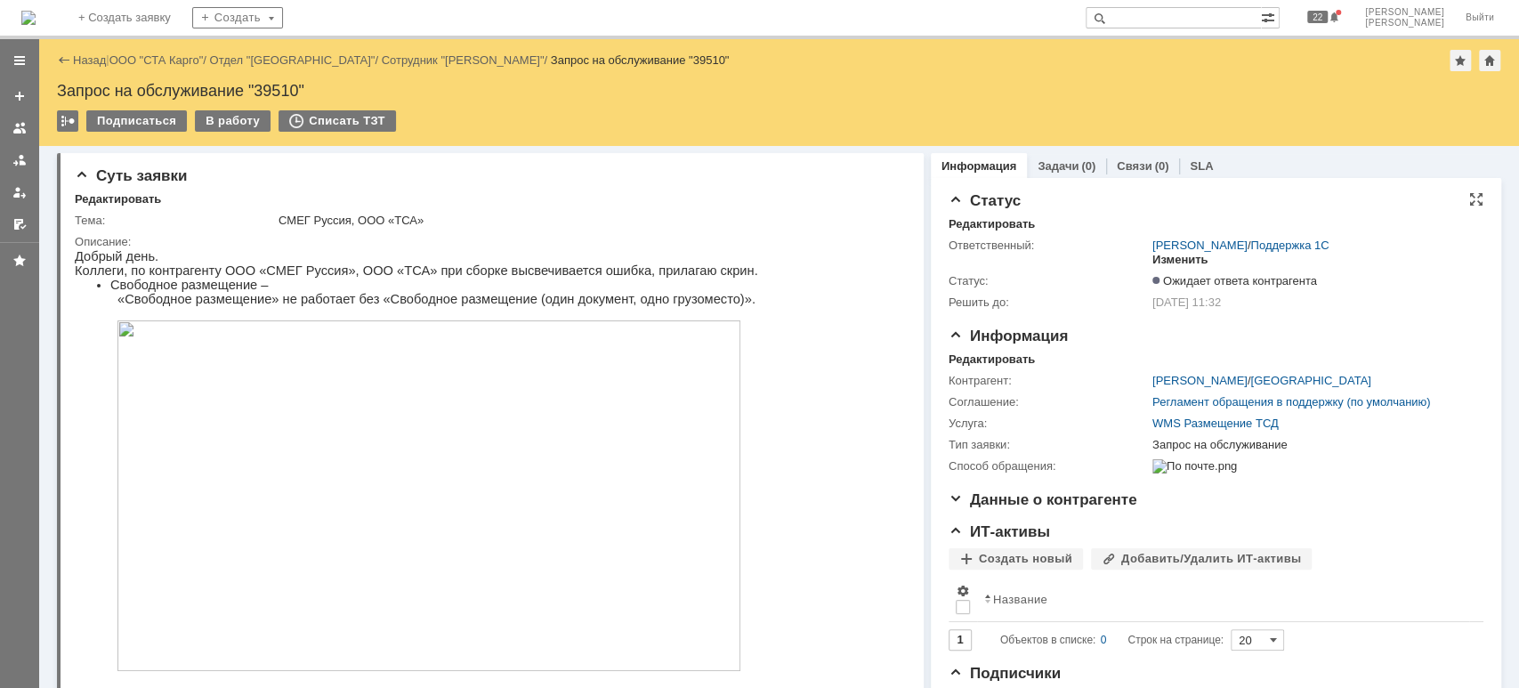
click at [1176, 255] on div "Изменить" at bounding box center [1180, 260] width 56 height 14
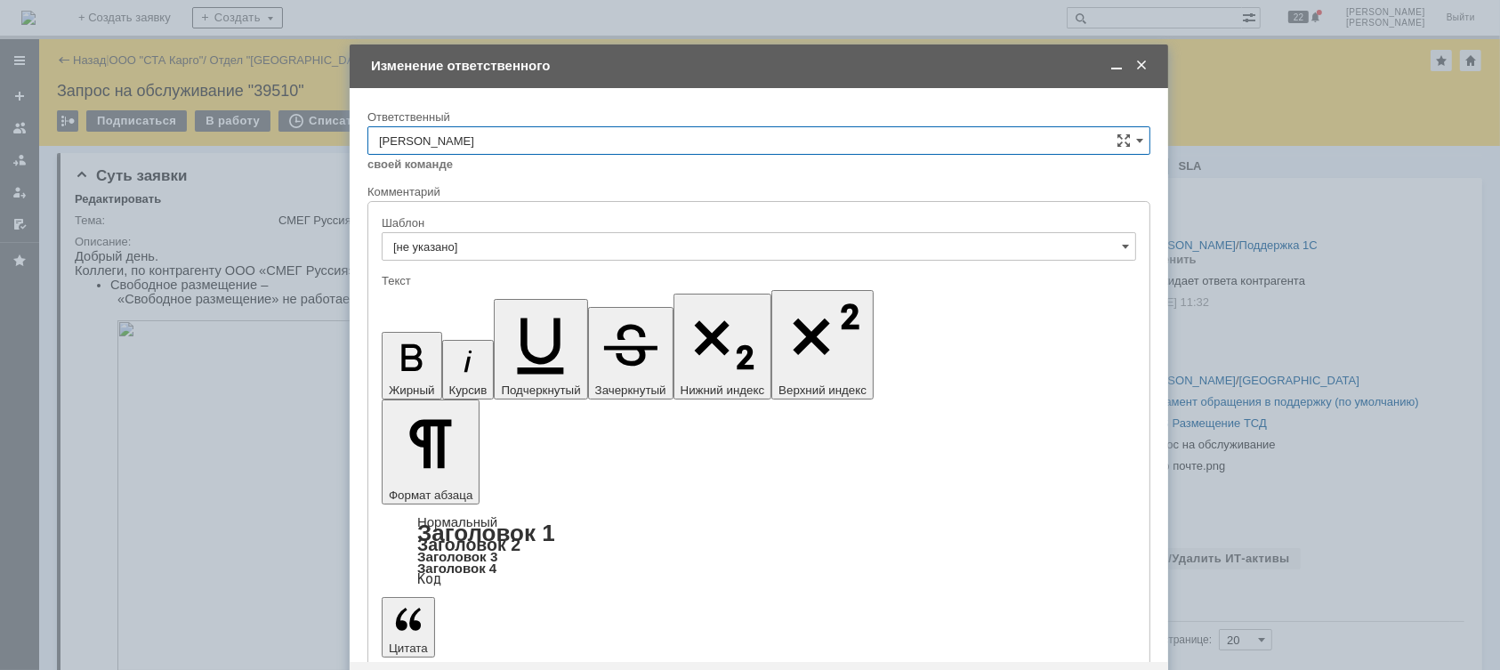
click at [614, 142] on input "[PERSON_NAME]" at bounding box center [759, 140] width 783 height 28
click at [476, 289] on span "[PERSON_NAME]" at bounding box center [759, 290] width 760 height 14
type input "[PERSON_NAME]"
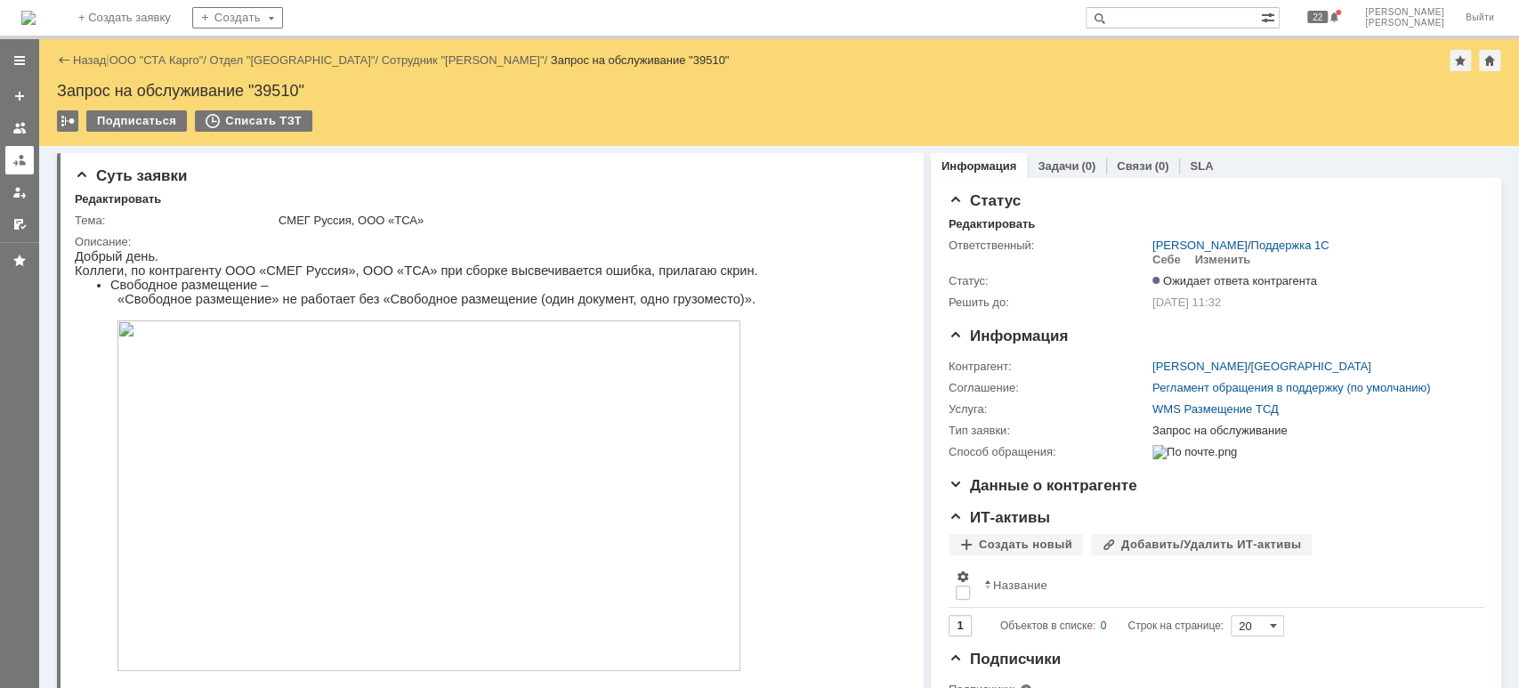
click at [7, 150] on link at bounding box center [19, 160] width 28 height 28
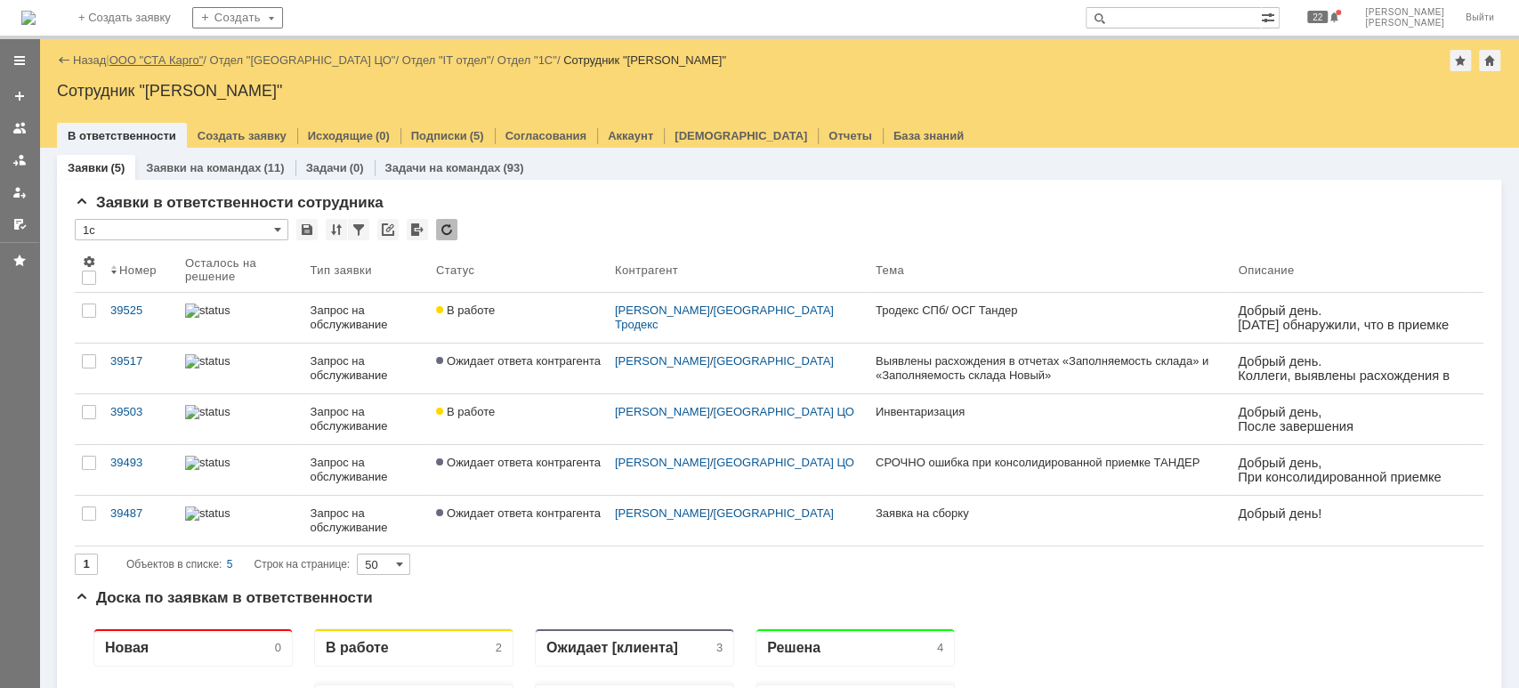
click at [168, 61] on link "ООО "СТА Карго"" at bounding box center [156, 59] width 94 height 13
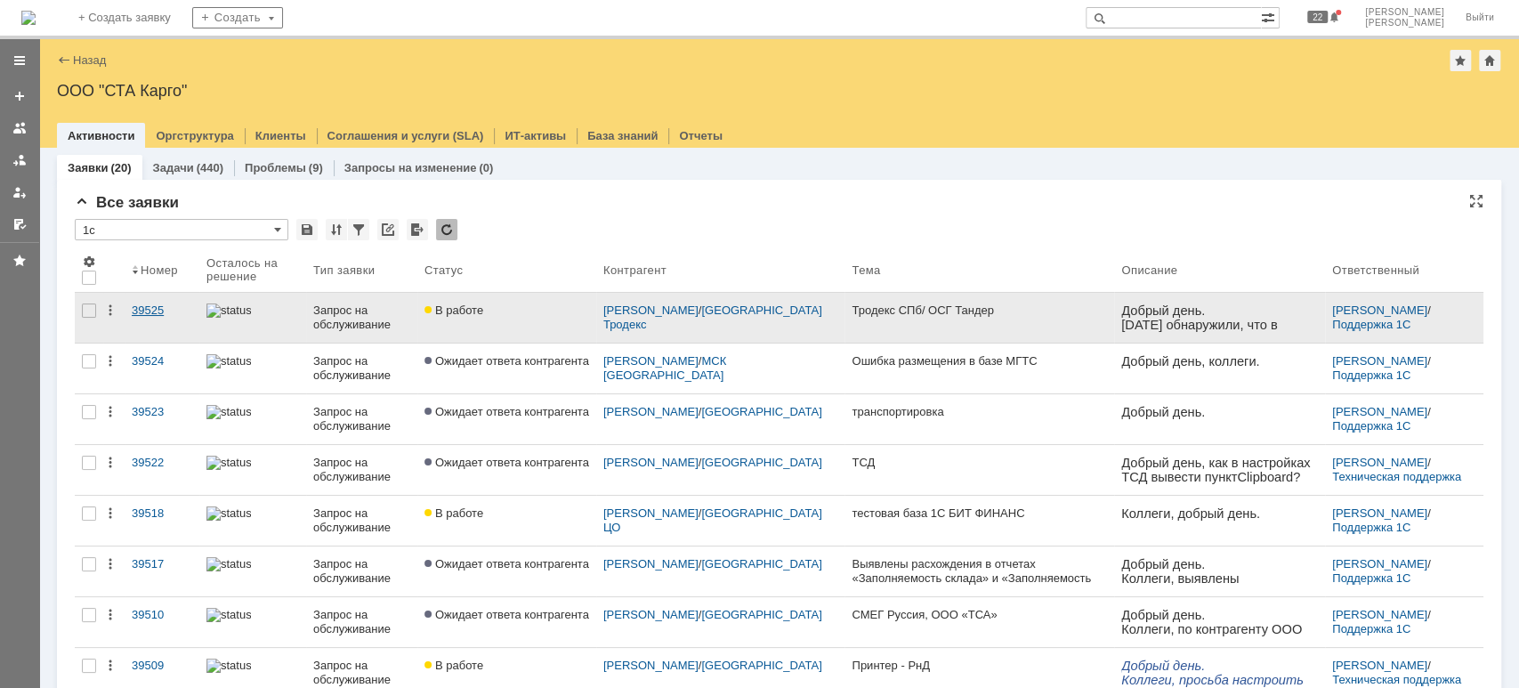
click at [164, 304] on div "39525" at bounding box center [162, 310] width 61 height 14
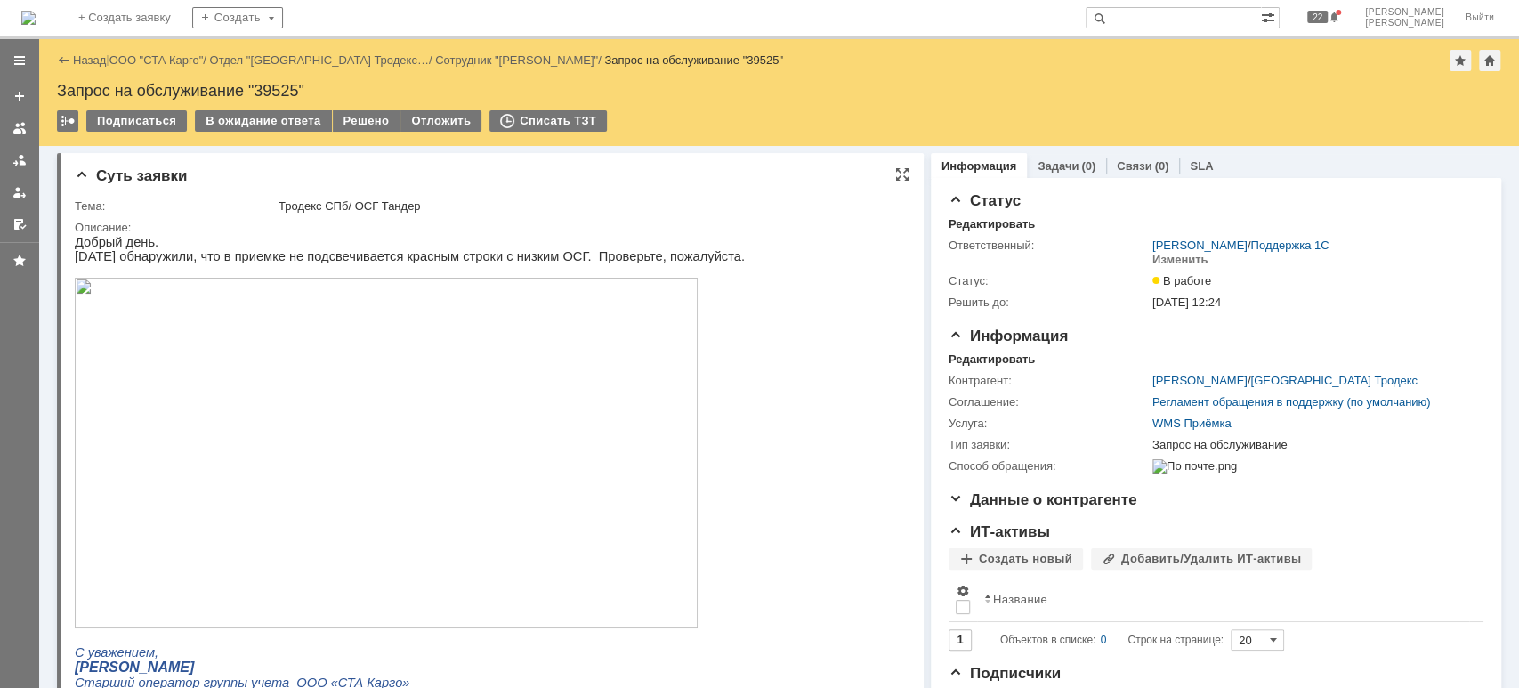
click at [196, 466] on img at bounding box center [386, 453] width 623 height 351
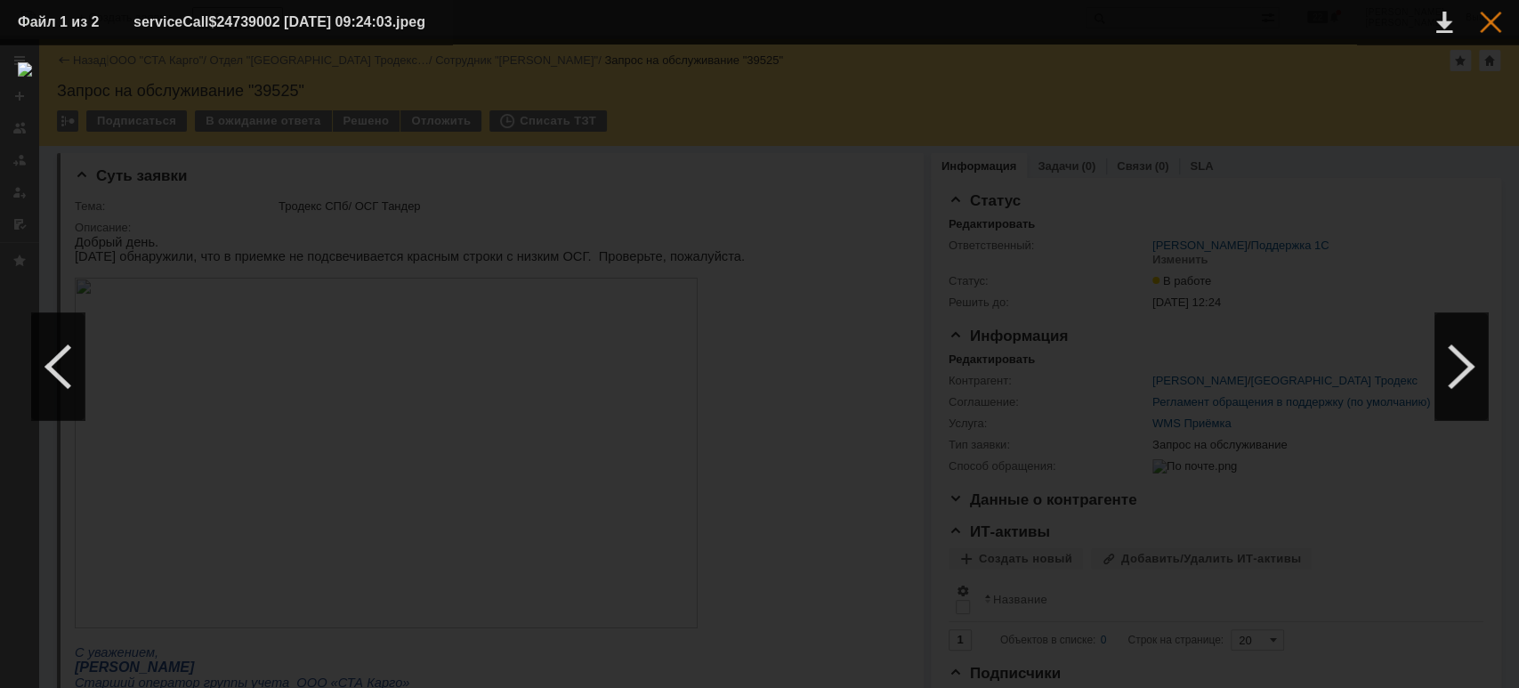
click at [1486, 19] on div at bounding box center [1490, 22] width 21 height 21
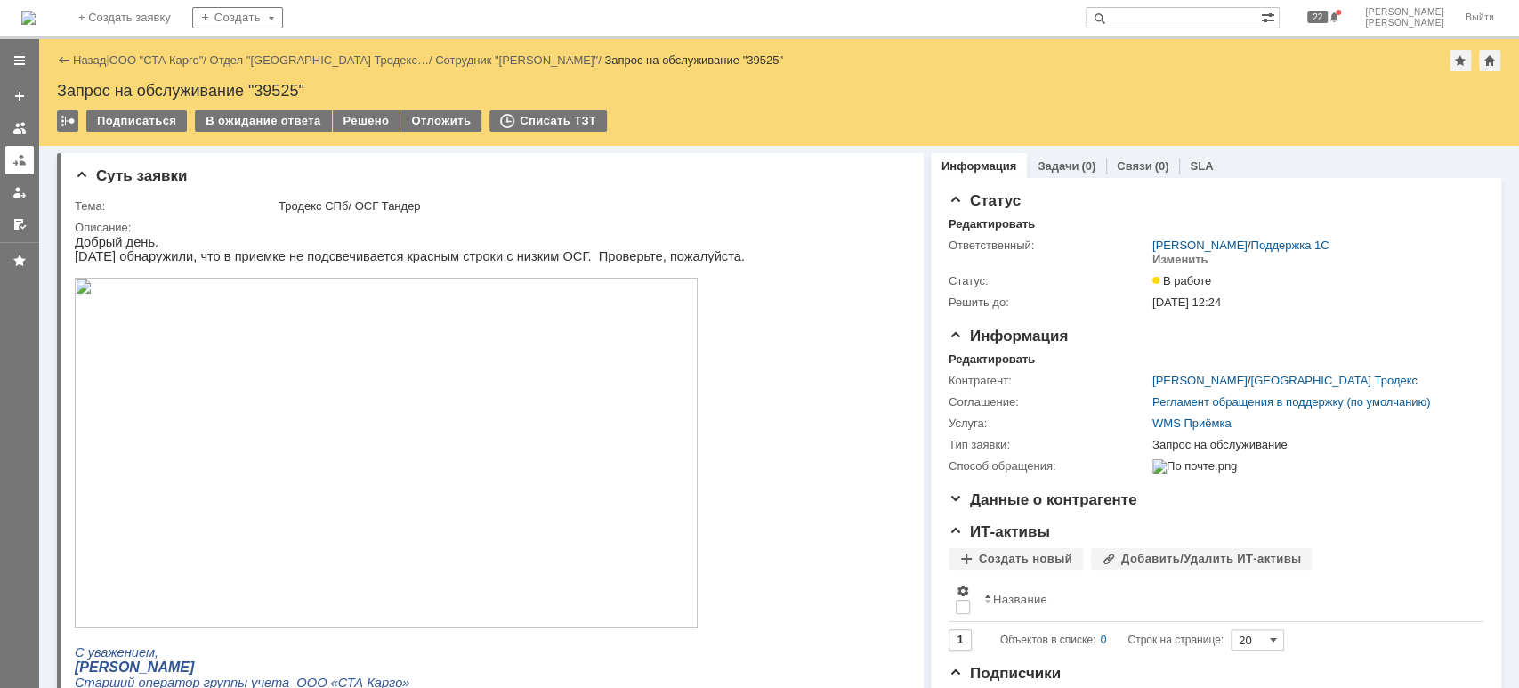
click at [14, 166] on div at bounding box center [19, 160] width 14 height 14
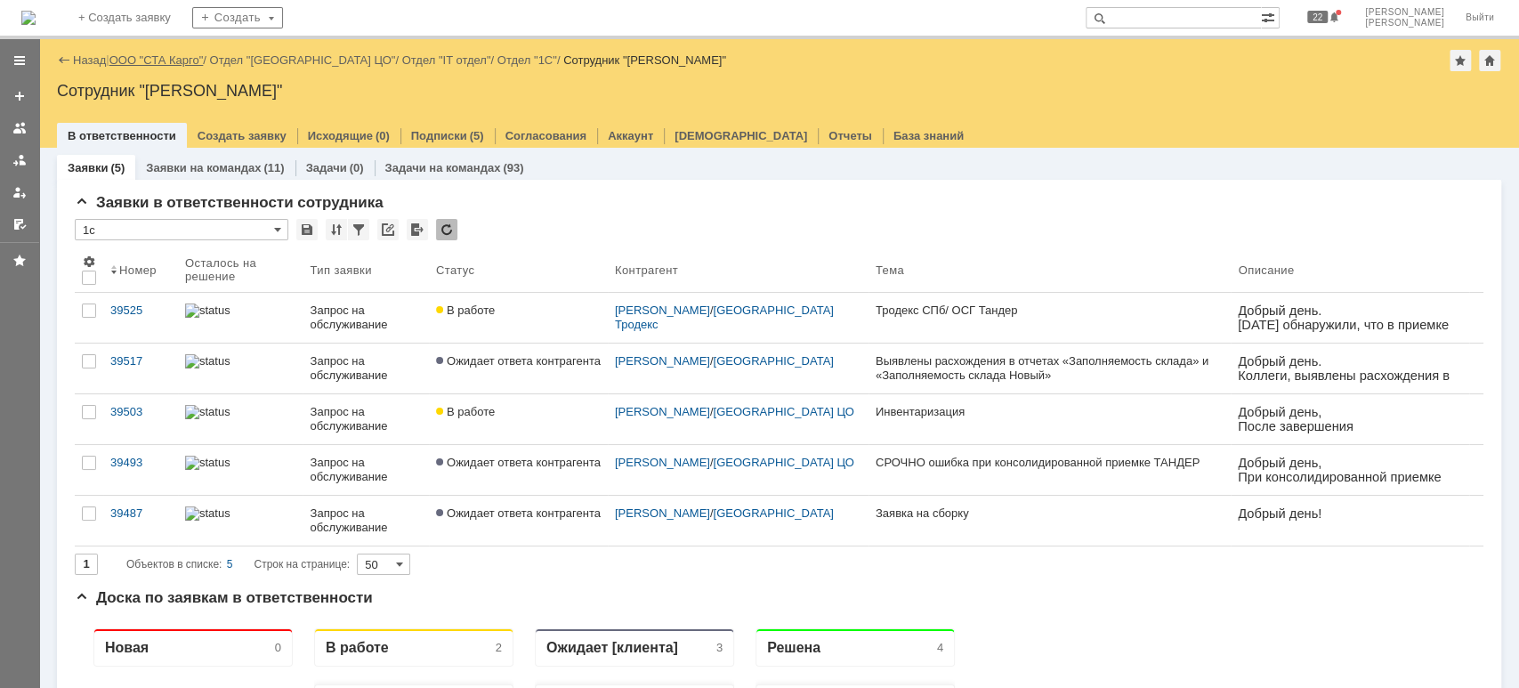
click at [179, 61] on link "ООО "СТА Карго"" at bounding box center [156, 59] width 94 height 13
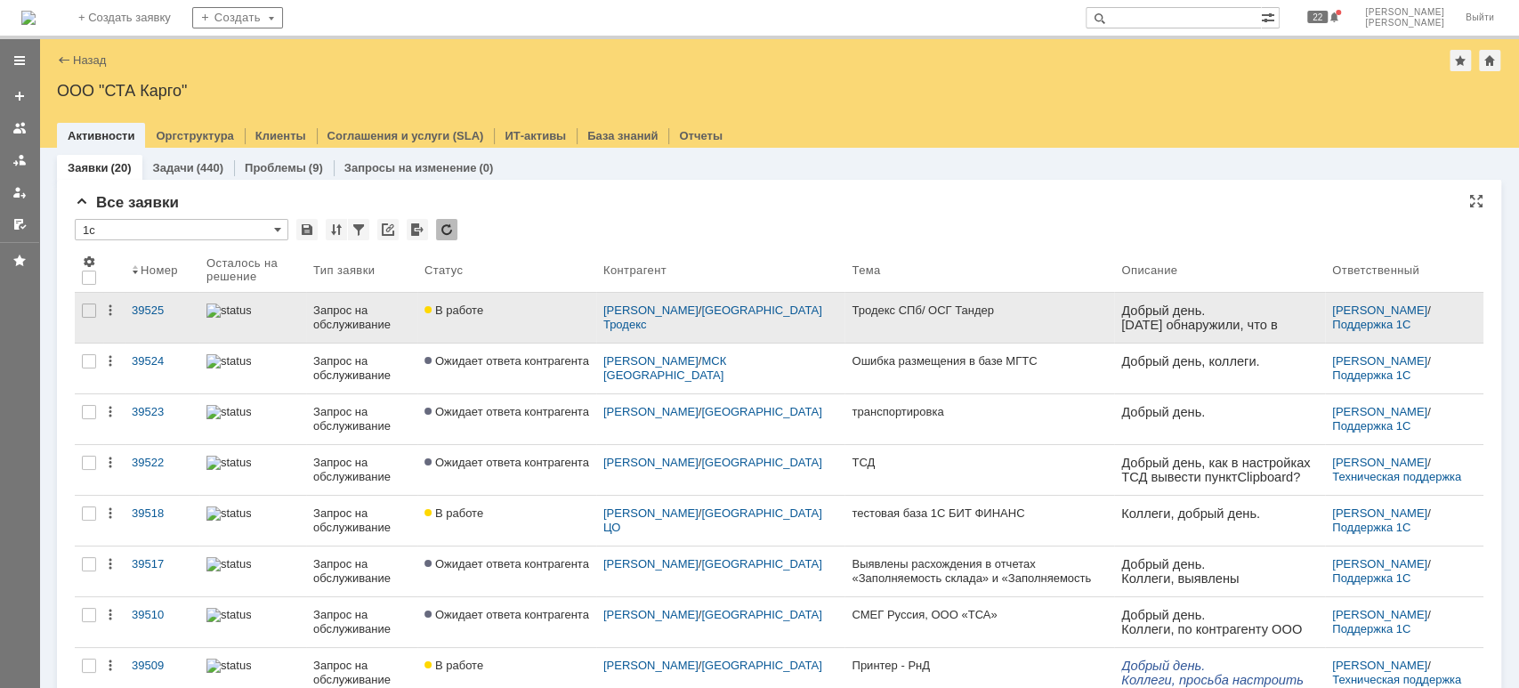
click at [299, 309] on div at bounding box center [252, 310] width 93 height 14
